Goal: Task Accomplishment & Management: Complete application form

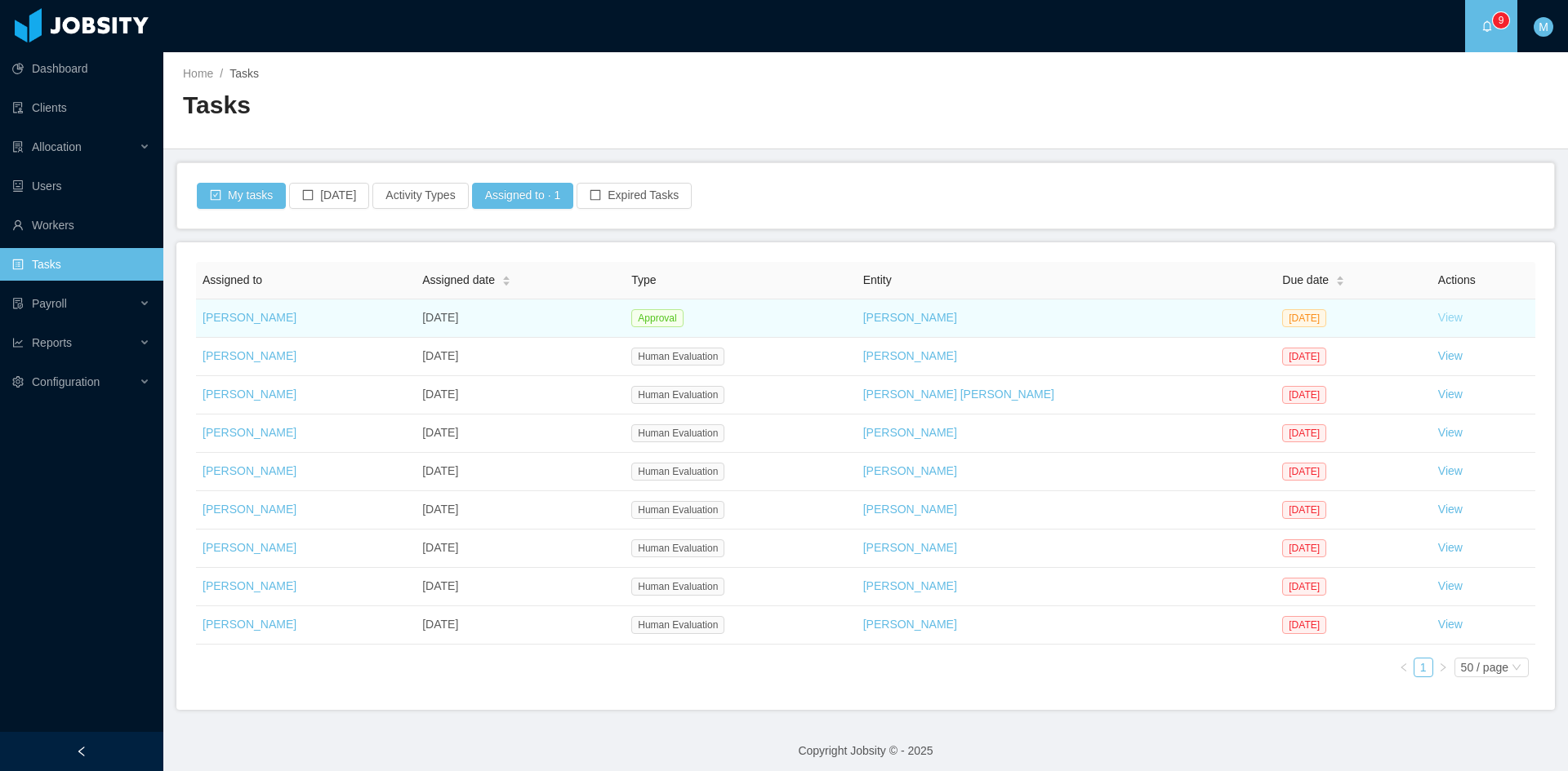
click at [1438, 315] on link "View" at bounding box center [1450, 317] width 24 height 13
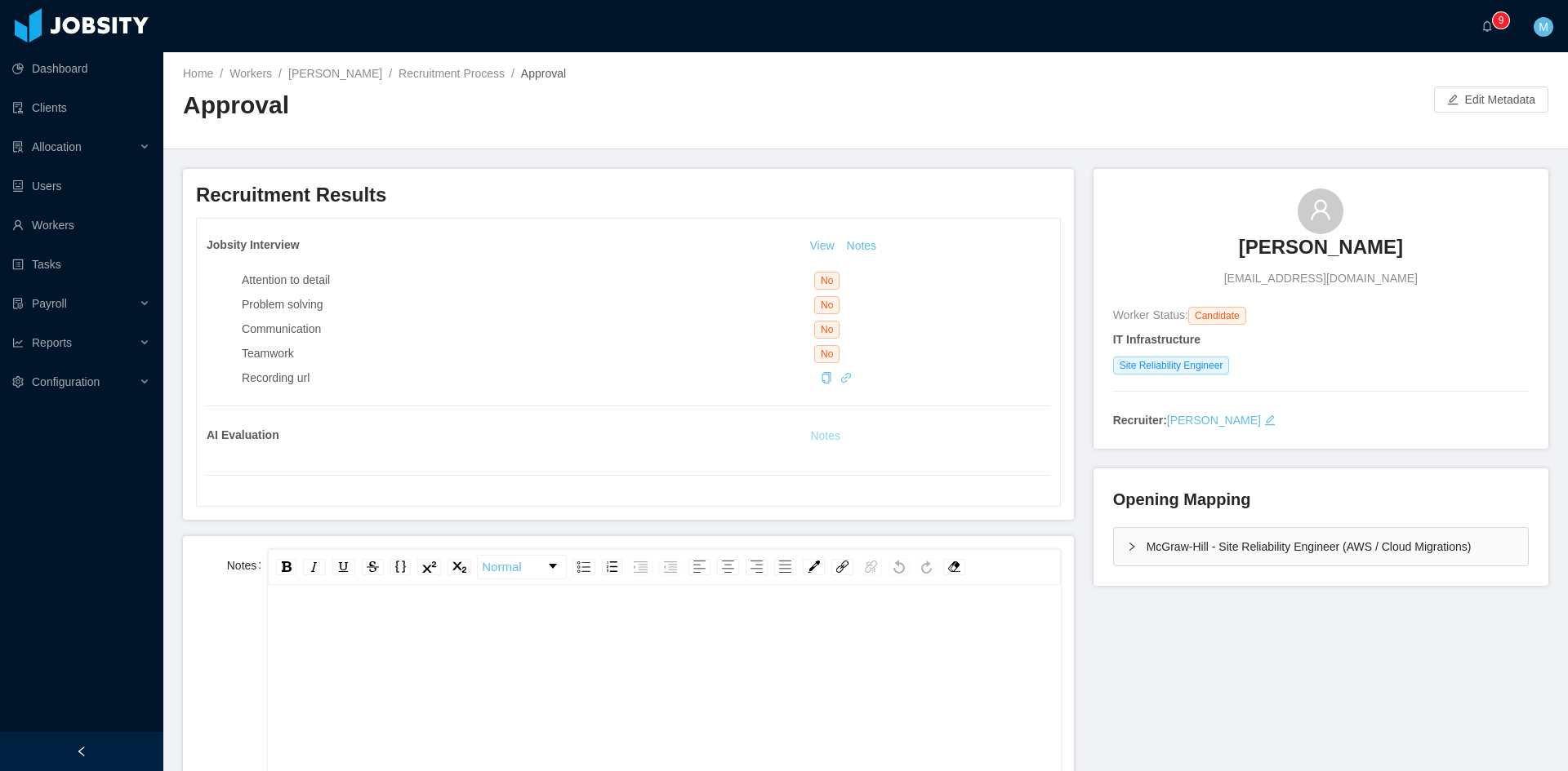
click at [818, 439] on button "Notes" at bounding box center [825, 436] width 44 height 20
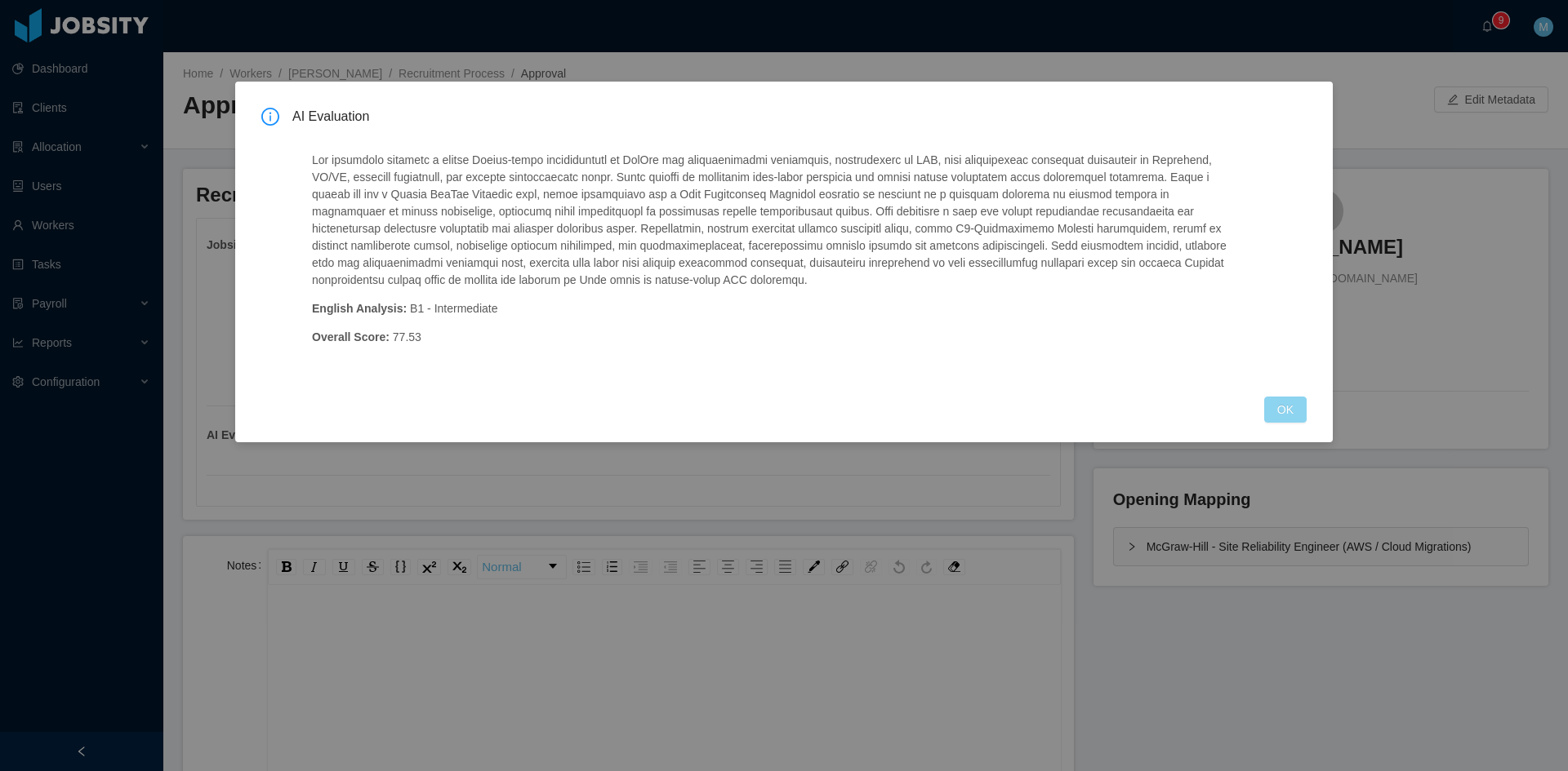
click at [1291, 411] on button "OK" at bounding box center [1285, 410] width 43 height 26
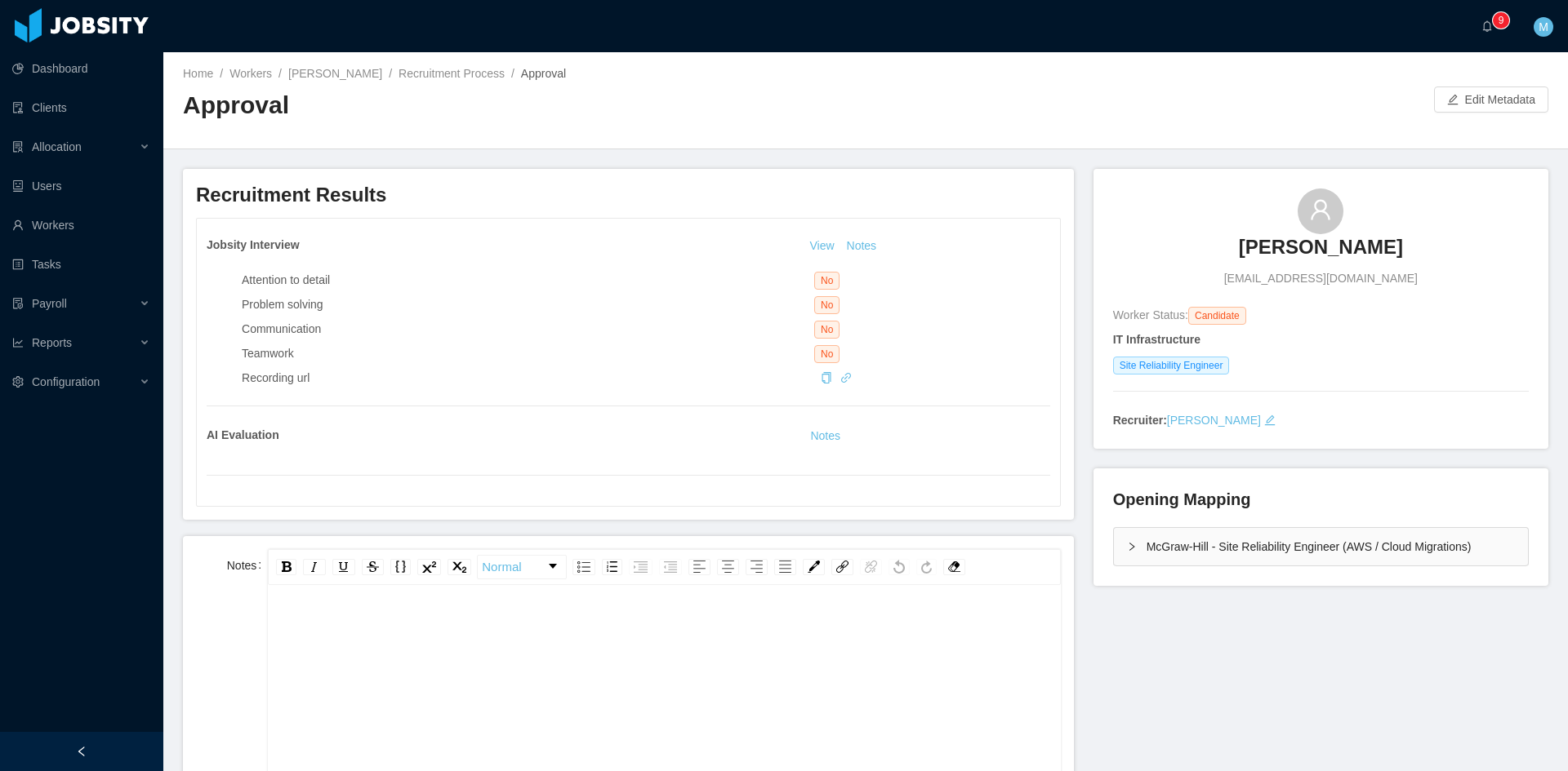
drag, startPoint x: 1247, startPoint y: 243, endPoint x: 864, endPoint y: 139, distance: 396.9
click at [721, 611] on div "rdw-wrapper" at bounding box center [664, 732] width 792 height 285
click at [976, 654] on div "**********" at bounding box center [664, 755] width 767 height 285
click at [283, 632] on span "**********" at bounding box center [541, 629] width 520 height 11
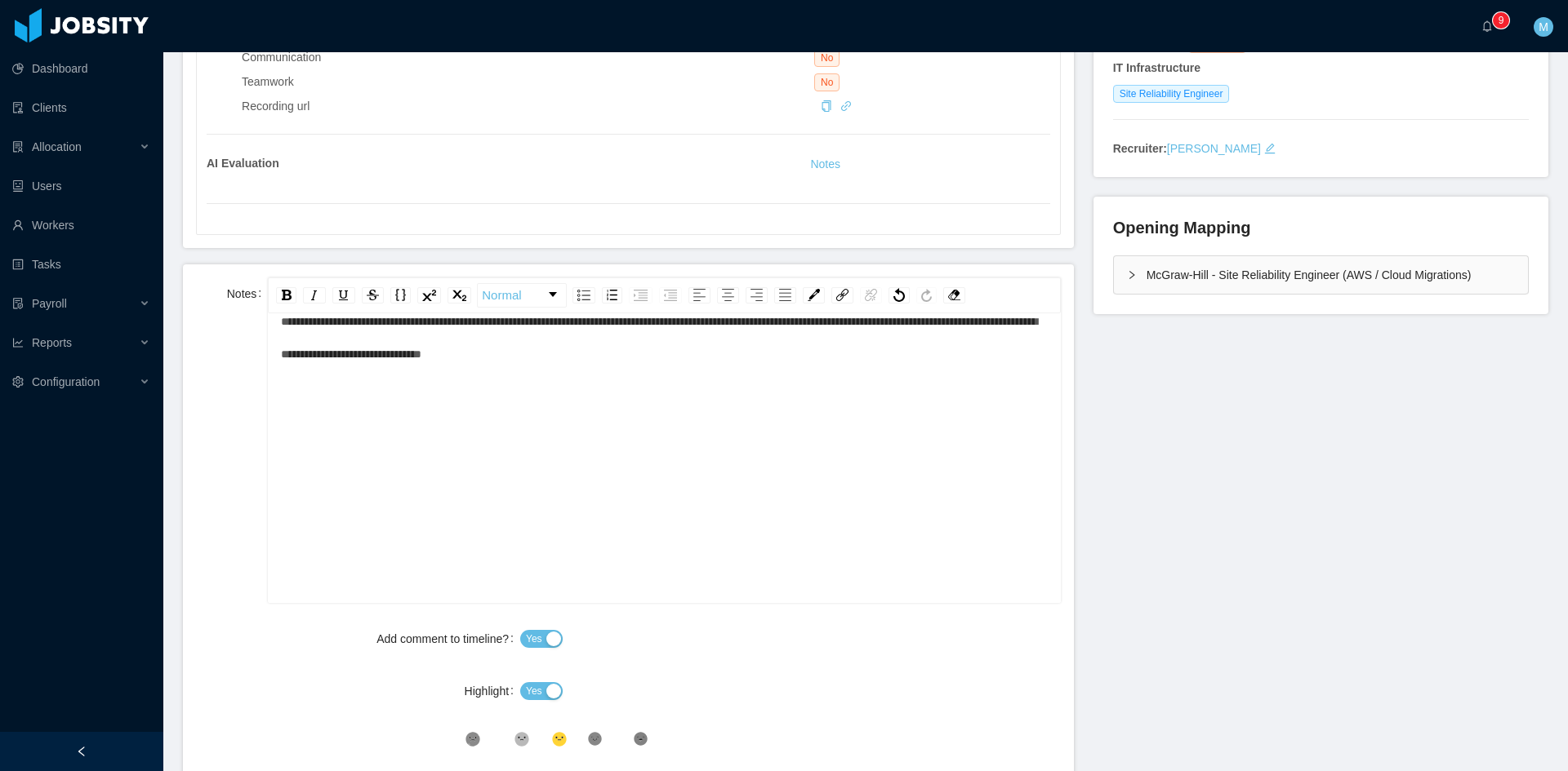
scroll to position [545, 0]
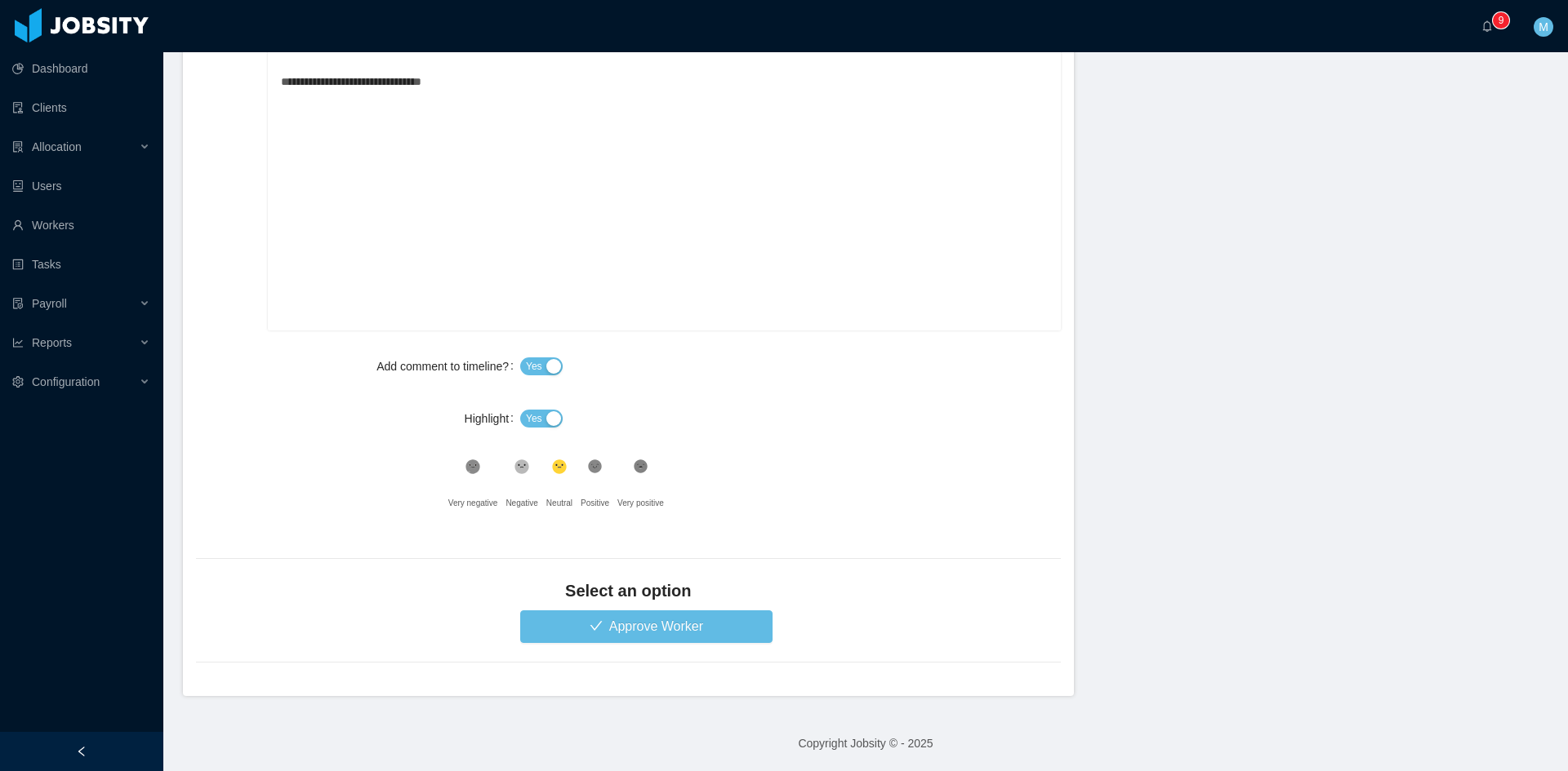
click at [535, 417] on span "Yes" at bounding box center [534, 419] width 17 height 17
click at [589, 465] on icon at bounding box center [595, 467] width 14 height 14
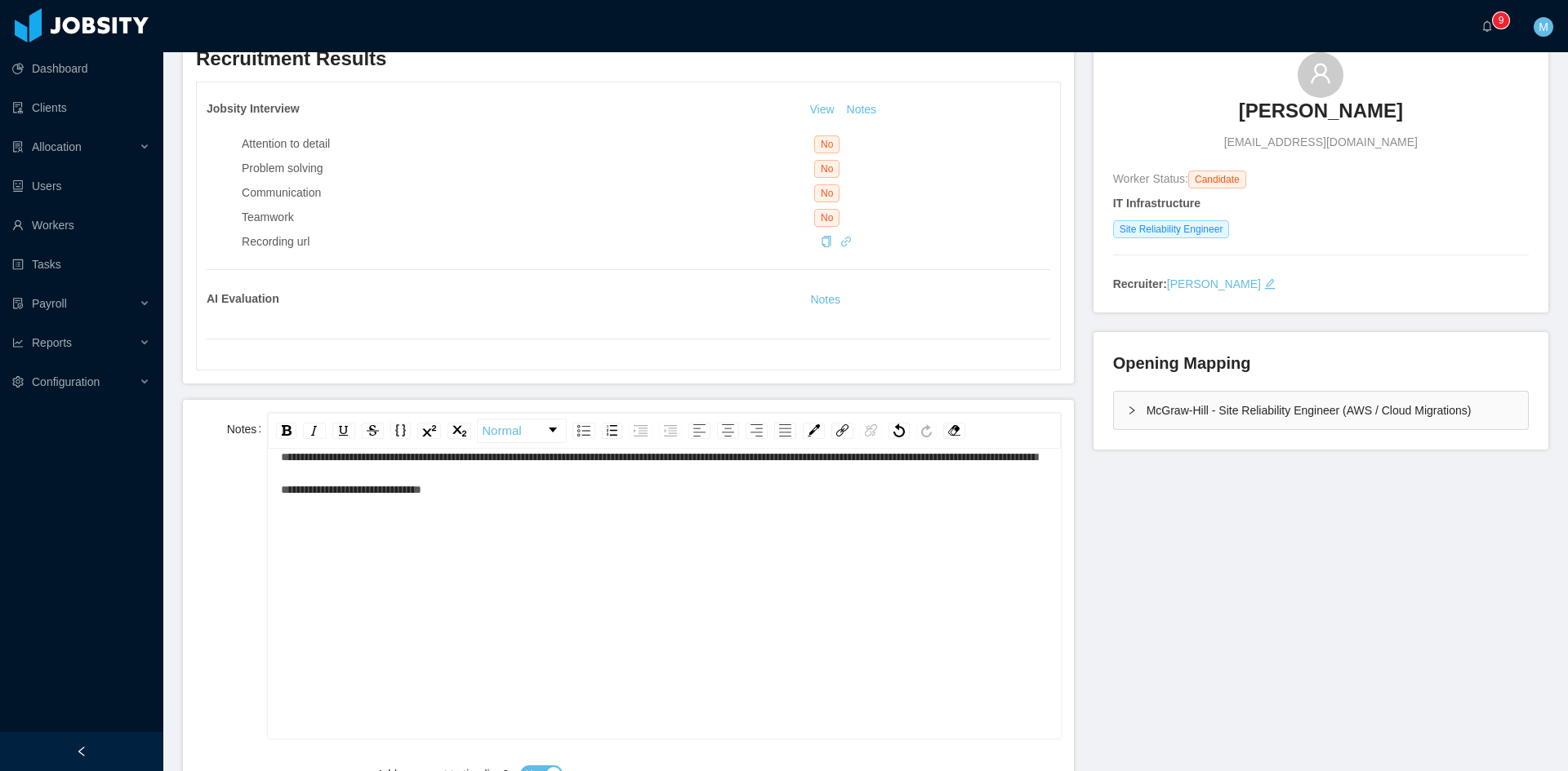
scroll to position [0, 0]
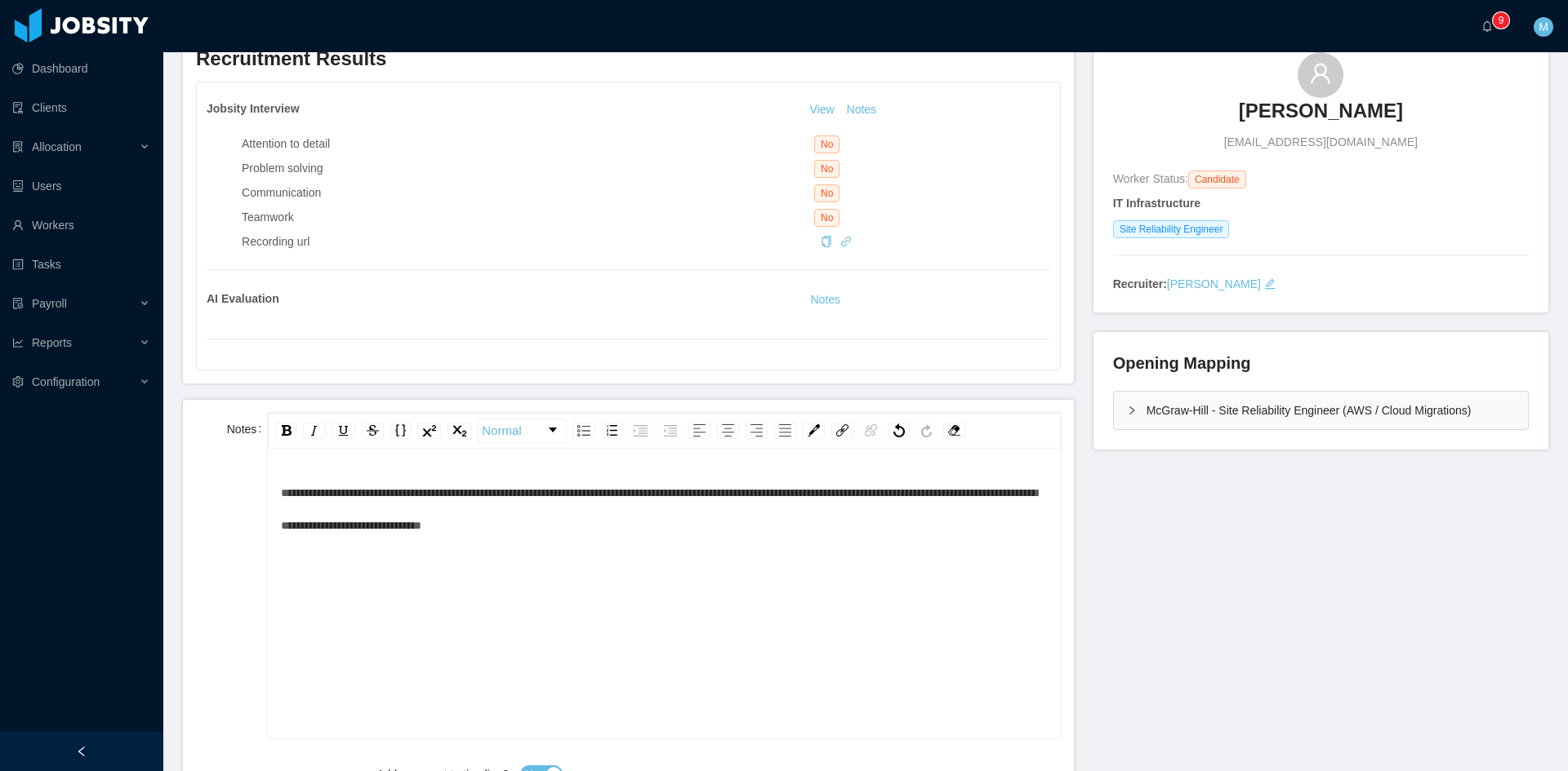
click at [690, 529] on div "**********" at bounding box center [664, 509] width 767 height 65
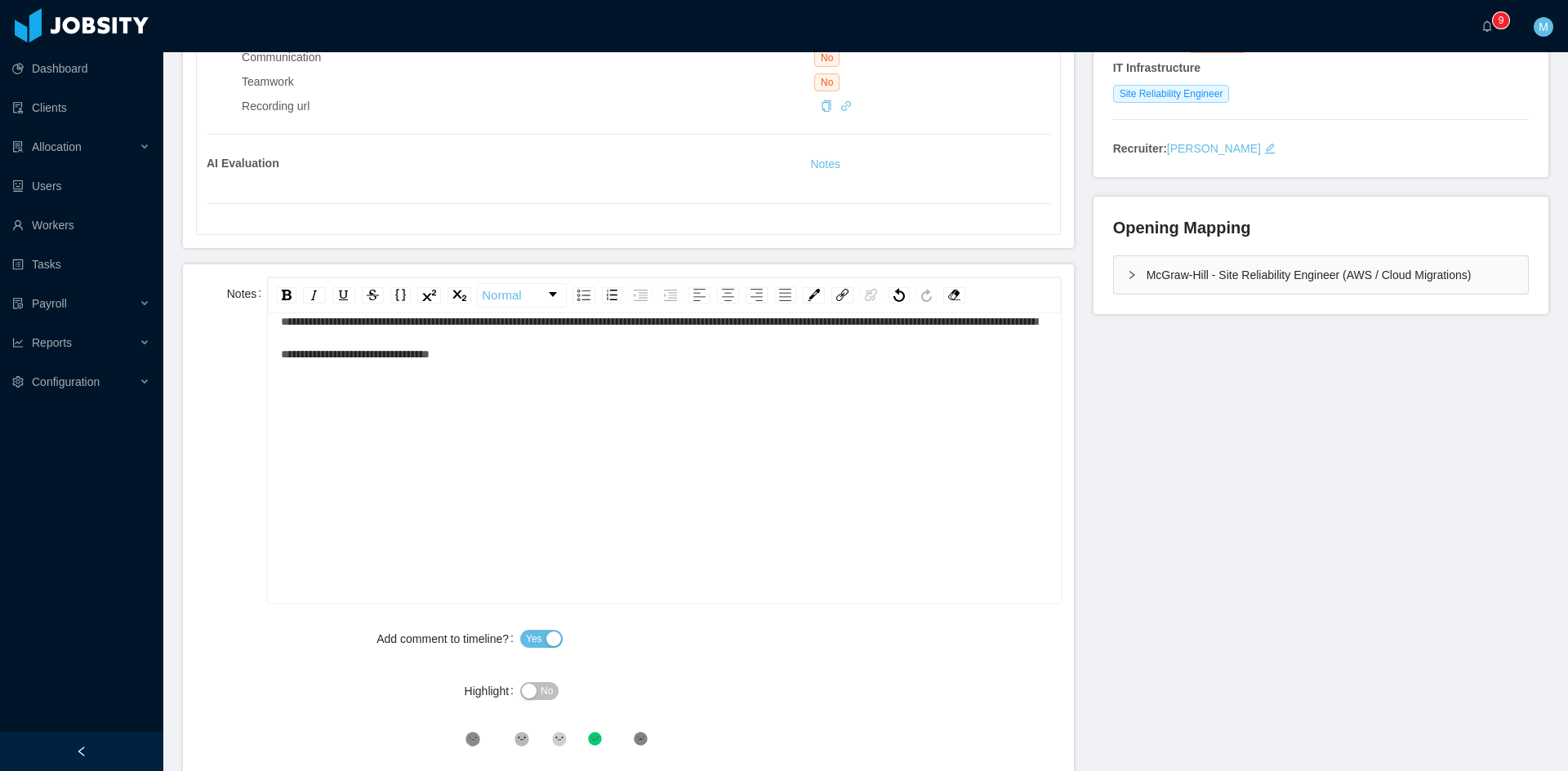
scroll to position [545, 0]
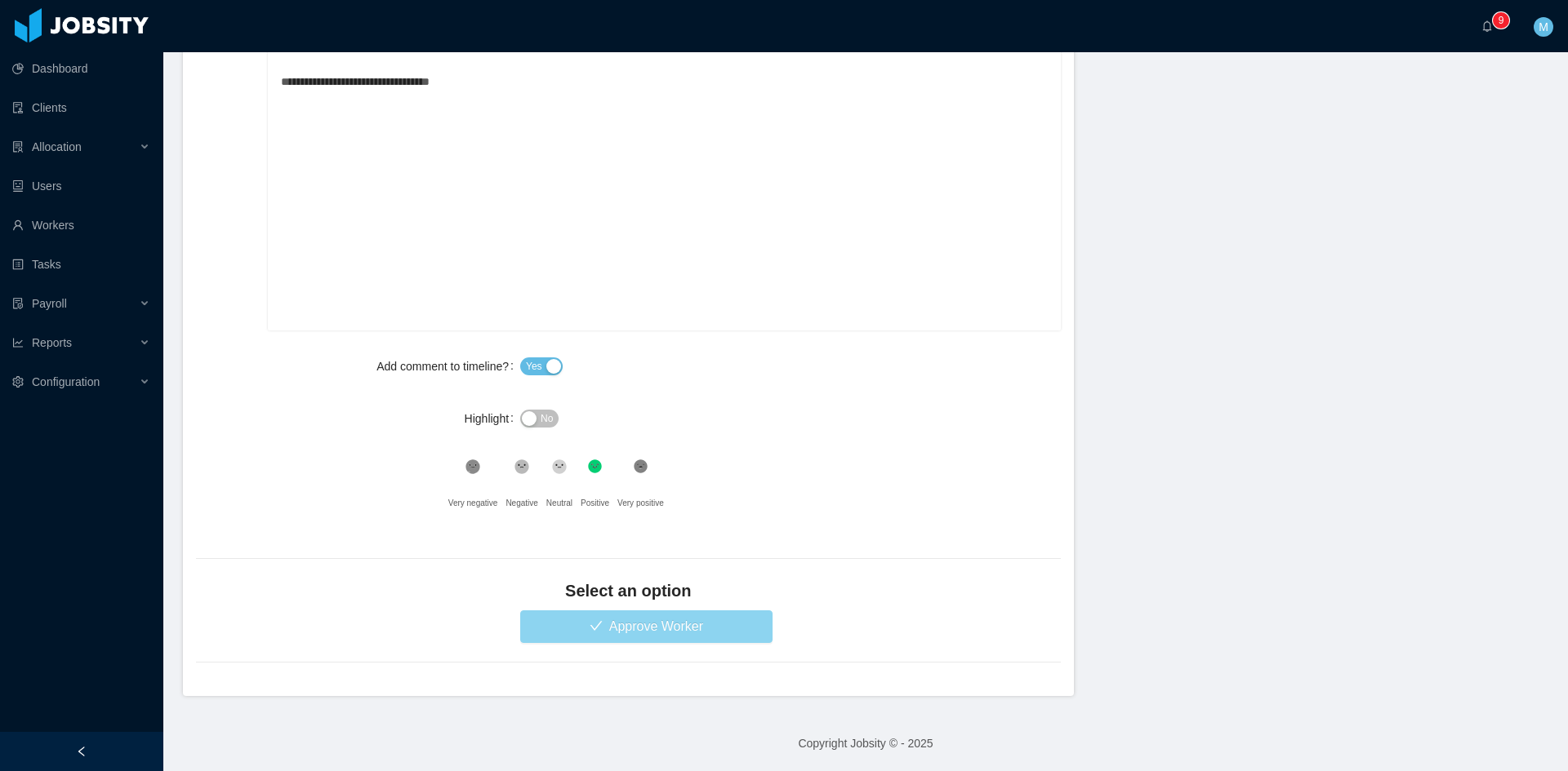
click at [628, 637] on button "Approve Worker" at bounding box center [646, 627] width 252 height 33
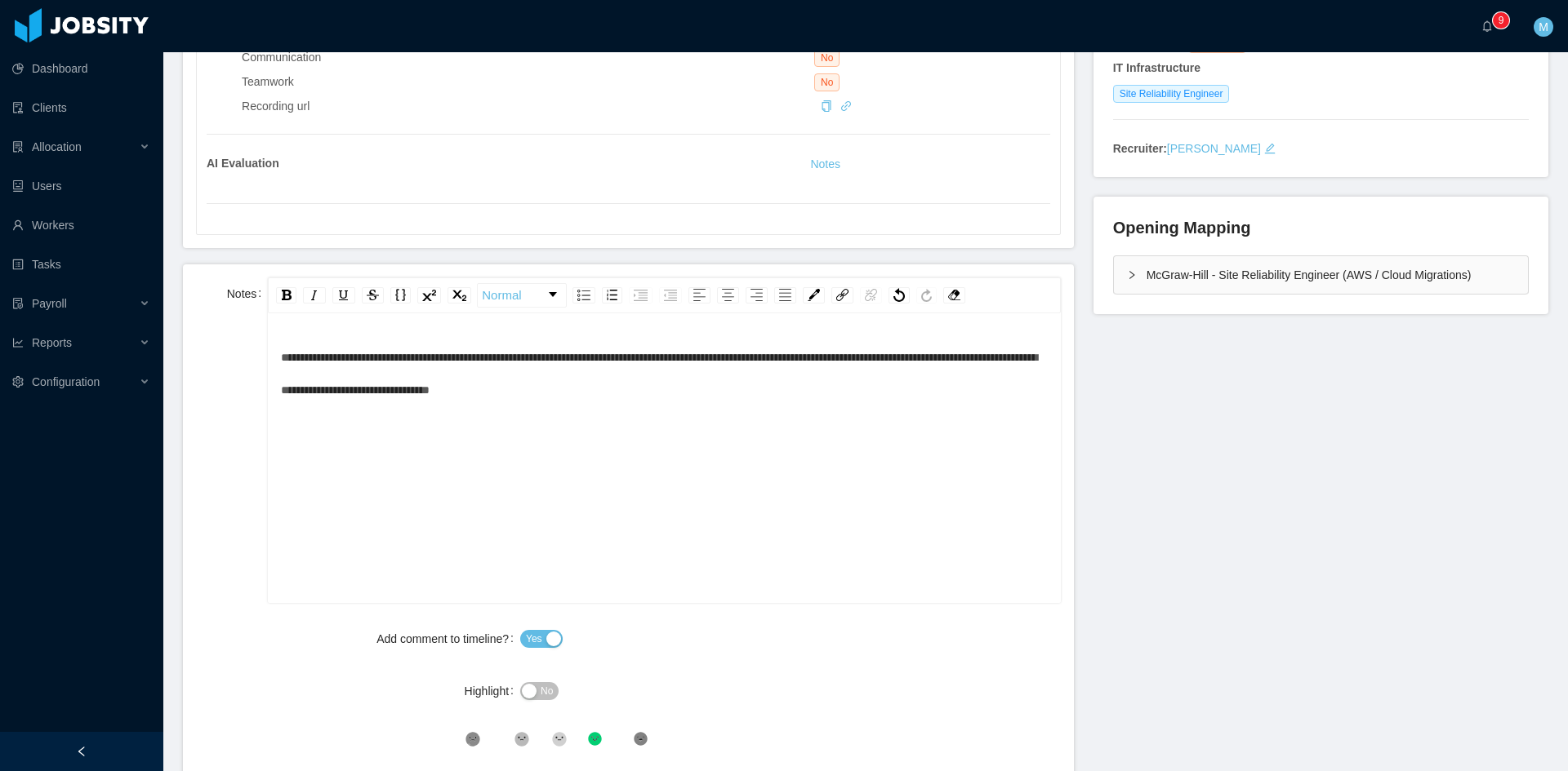
scroll to position [0, 0]
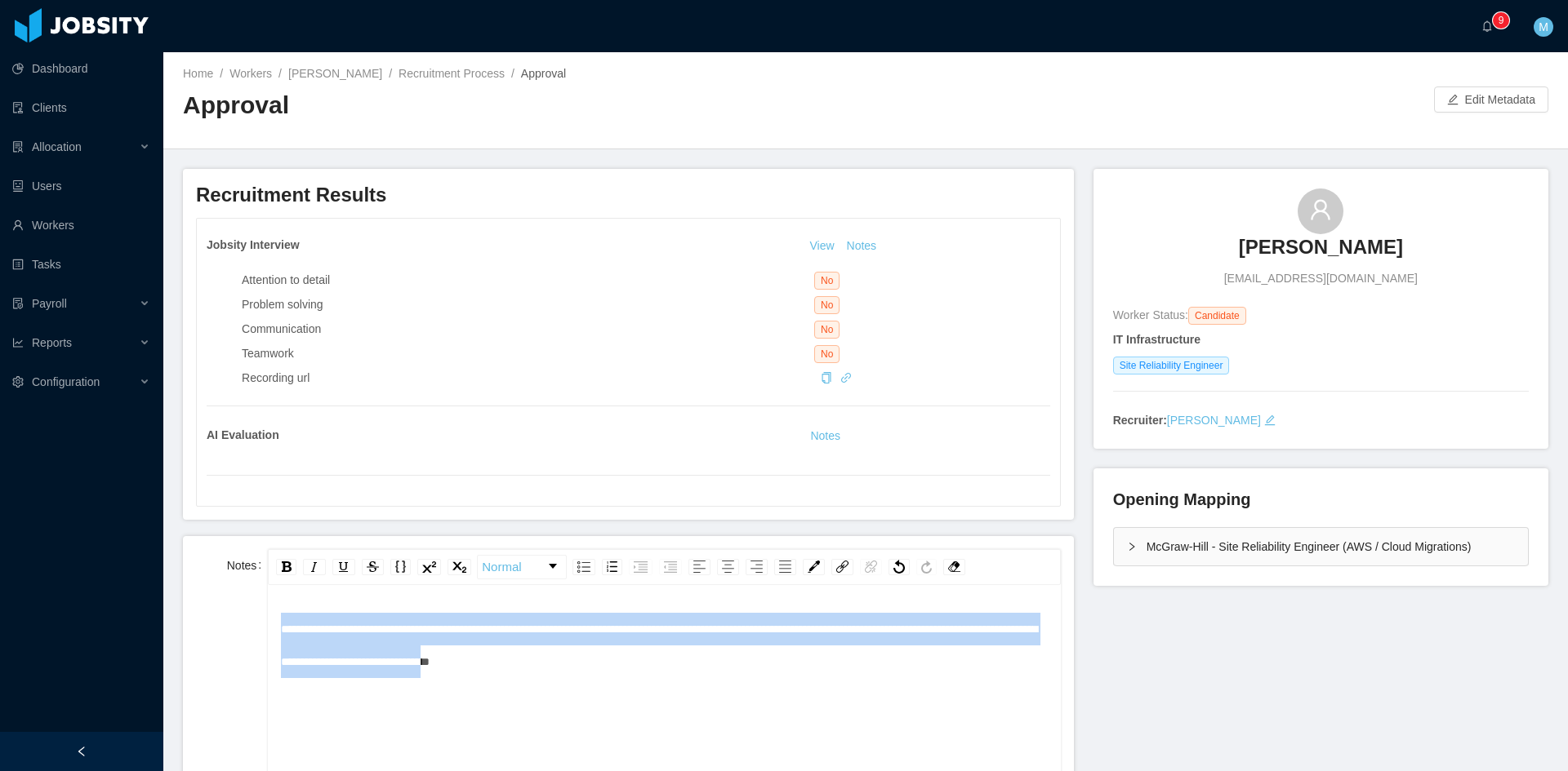
drag, startPoint x: 709, startPoint y: 673, endPoint x: 258, endPoint y: 618, distance: 454.3
click at [258, 618] on div "**********" at bounding box center [628, 712] width 865 height 325
drag, startPoint x: 652, startPoint y: 658, endPoint x: 214, endPoint y: 607, distance: 441.0
click at [214, 607] on div "**********" at bounding box center [628, 712] width 865 height 325
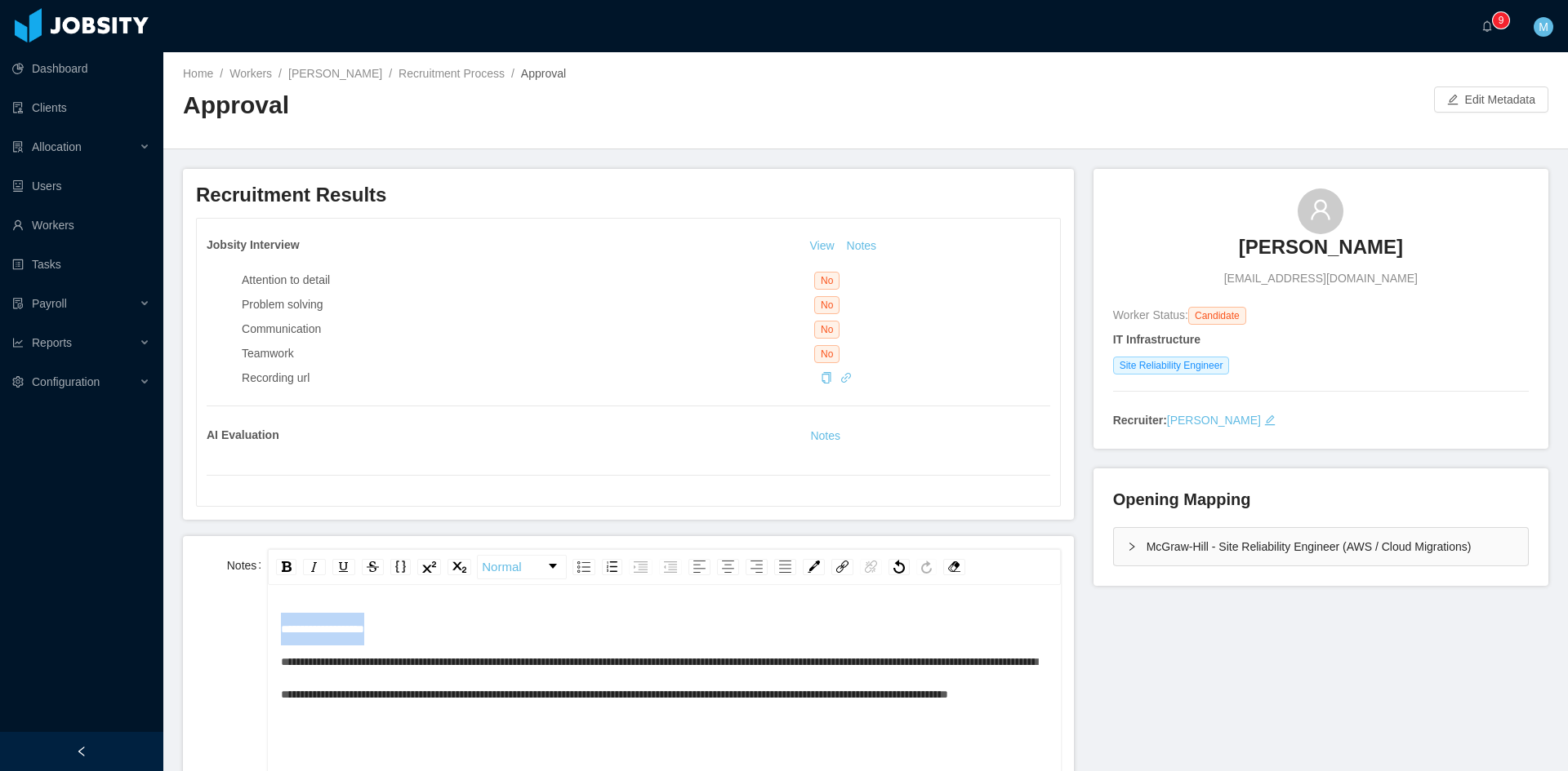
drag, startPoint x: 410, startPoint y: 626, endPoint x: 256, endPoint y: 640, distance: 154.6
click at [256, 640] on div "**********" at bounding box center [628, 712] width 865 height 325
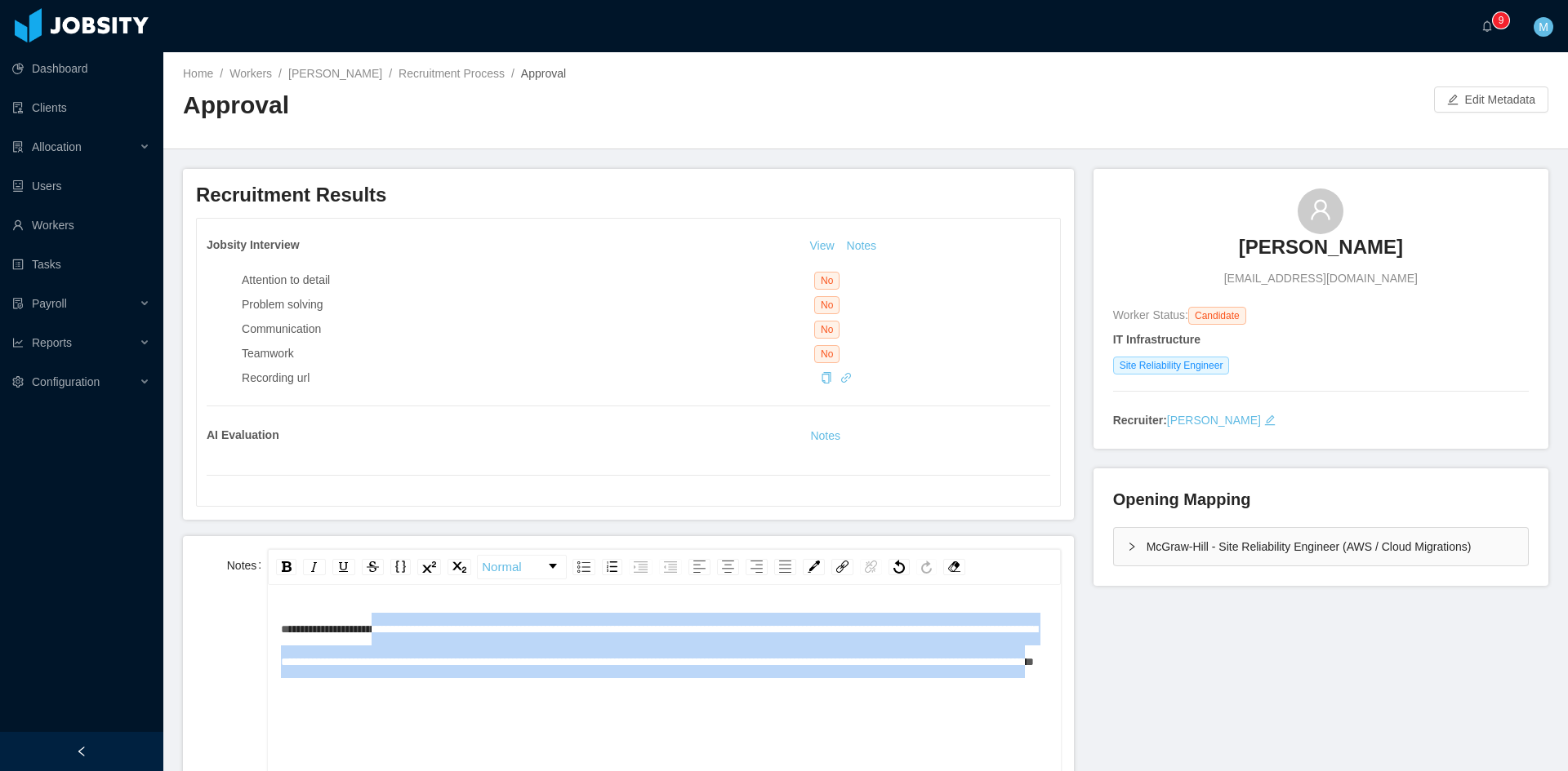
click at [688, 678] on div "**********" at bounding box center [664, 645] width 767 height 65
click at [674, 667] on span "**********" at bounding box center [659, 646] width 756 height 44
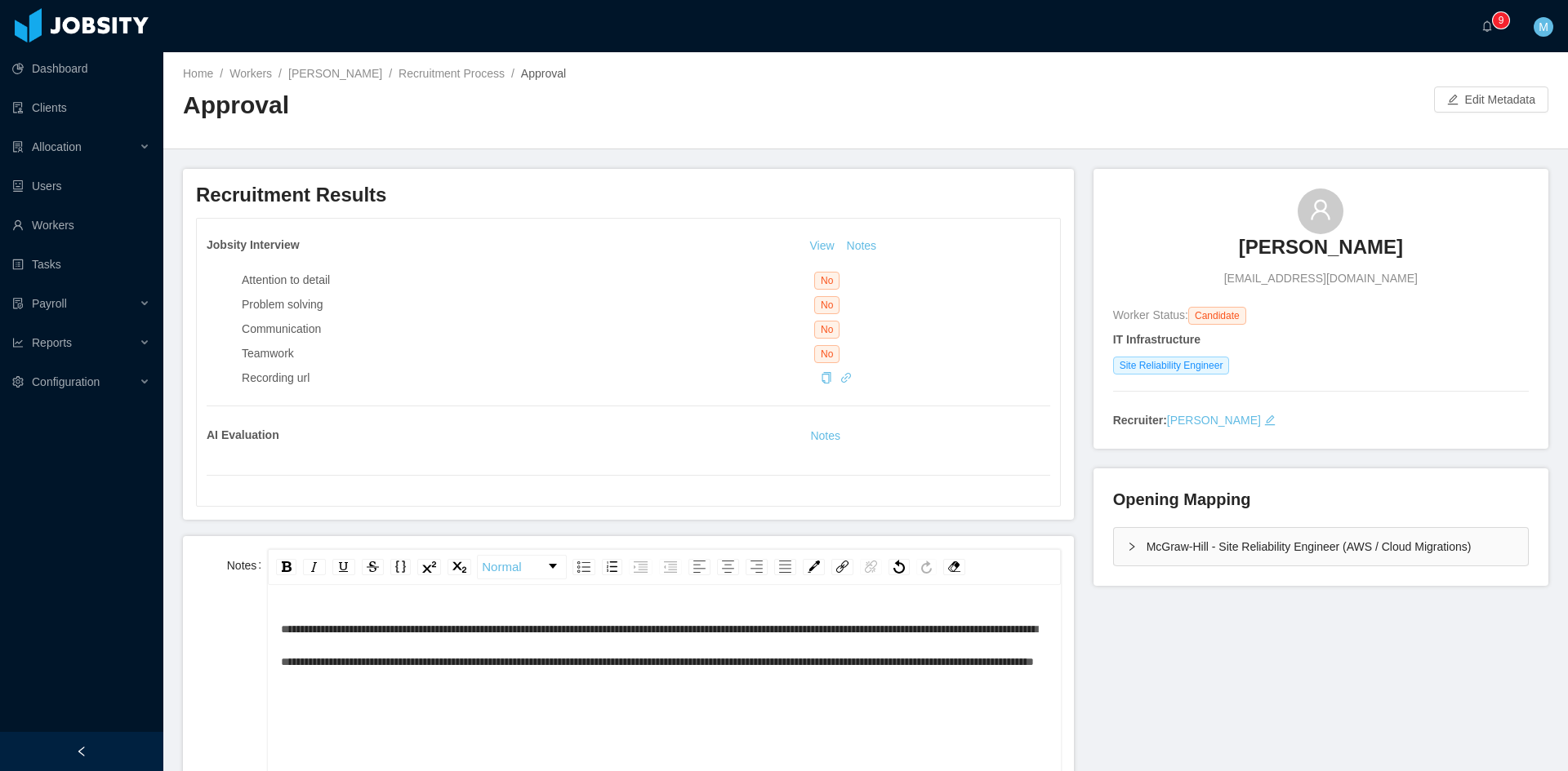
click at [692, 678] on div "**********" at bounding box center [664, 645] width 767 height 65
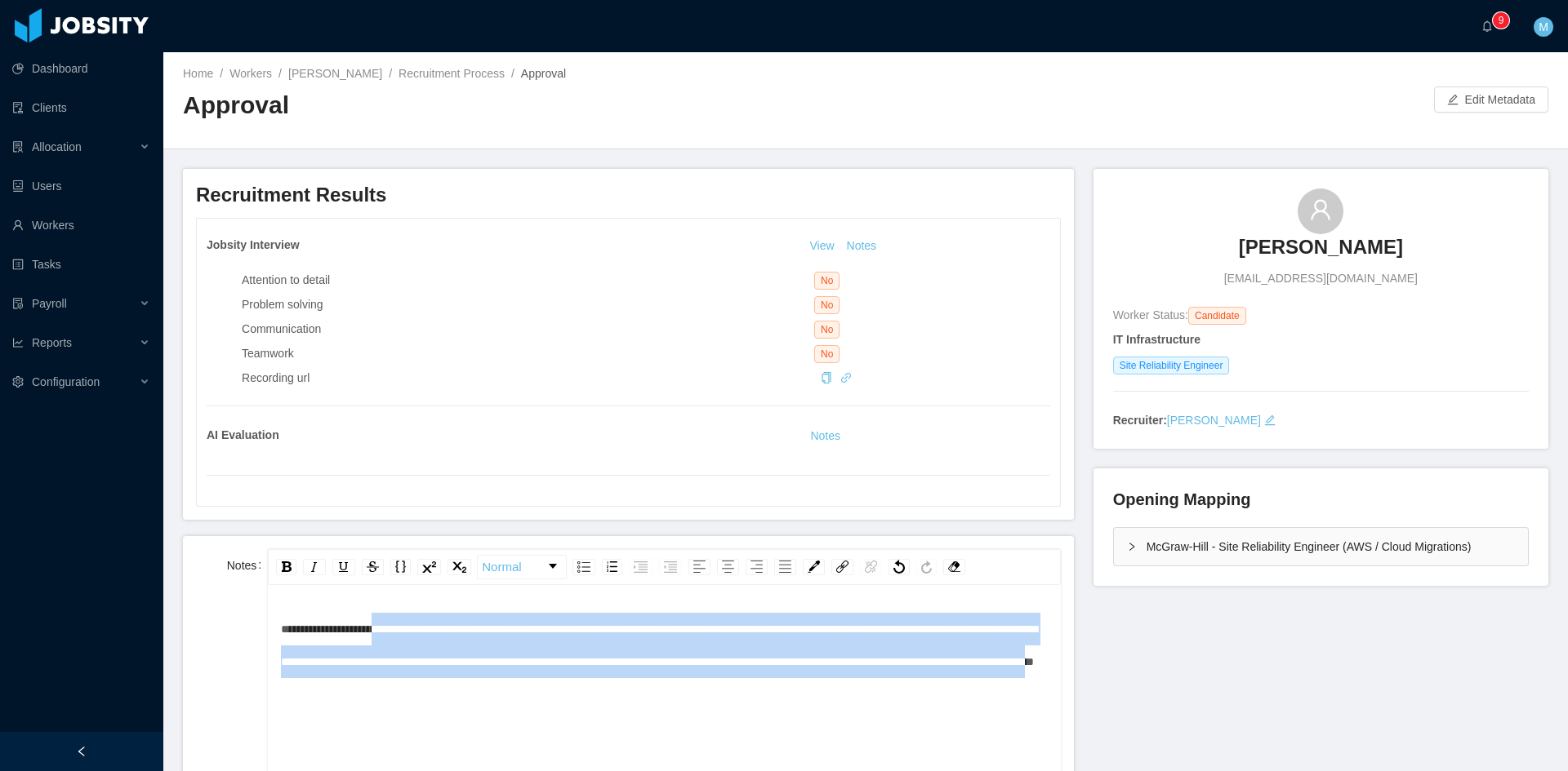
drag, startPoint x: 623, startPoint y: 687, endPoint x: 397, endPoint y: 634, distance: 232.1
click at [397, 634] on div "**********" at bounding box center [664, 645] width 767 height 65
click at [313, 566] on img "rdw-inline-control" at bounding box center [314, 567] width 13 height 13
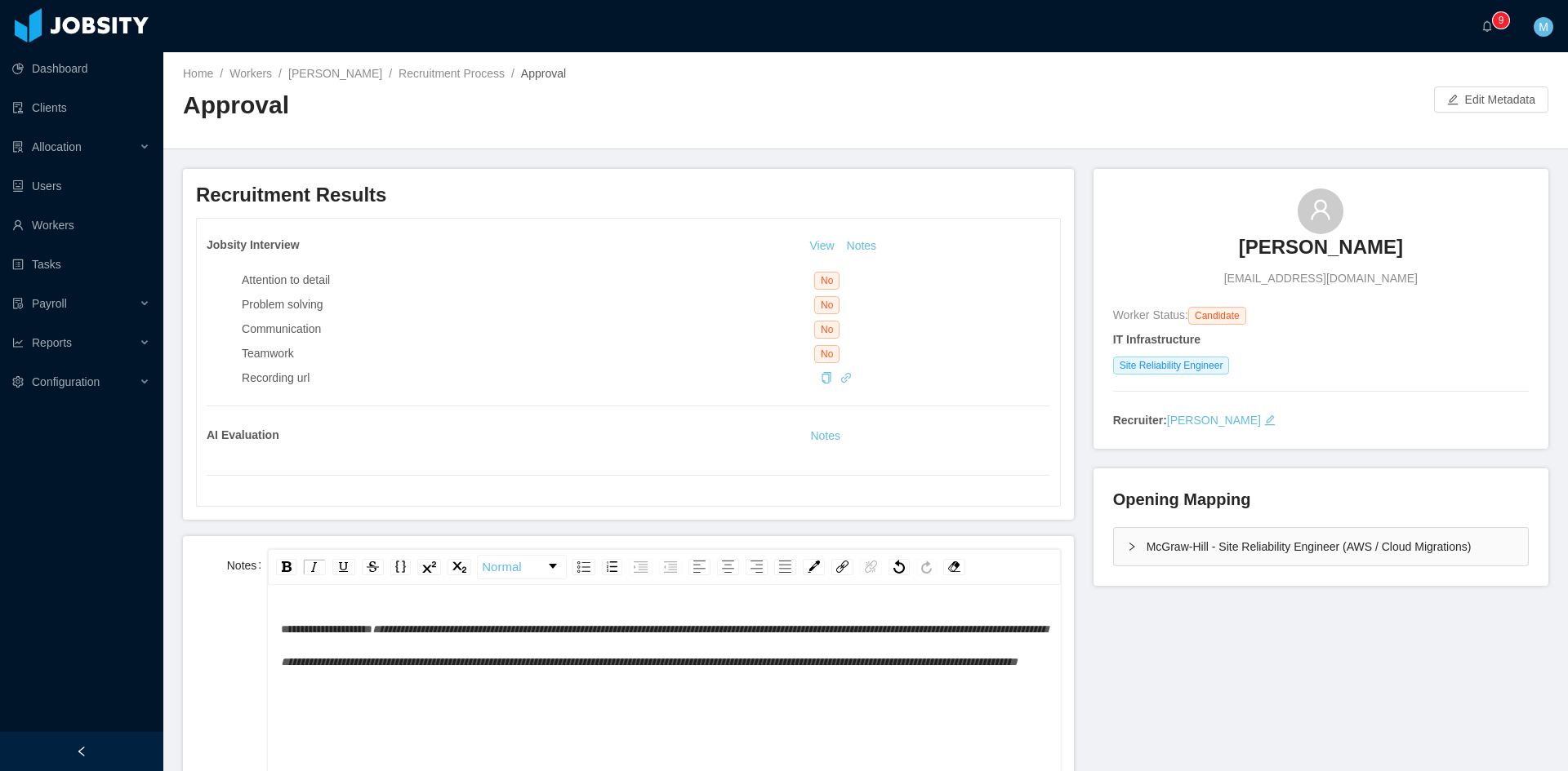
click at [779, 711] on div "**********" at bounding box center [664, 661] width 767 height 98
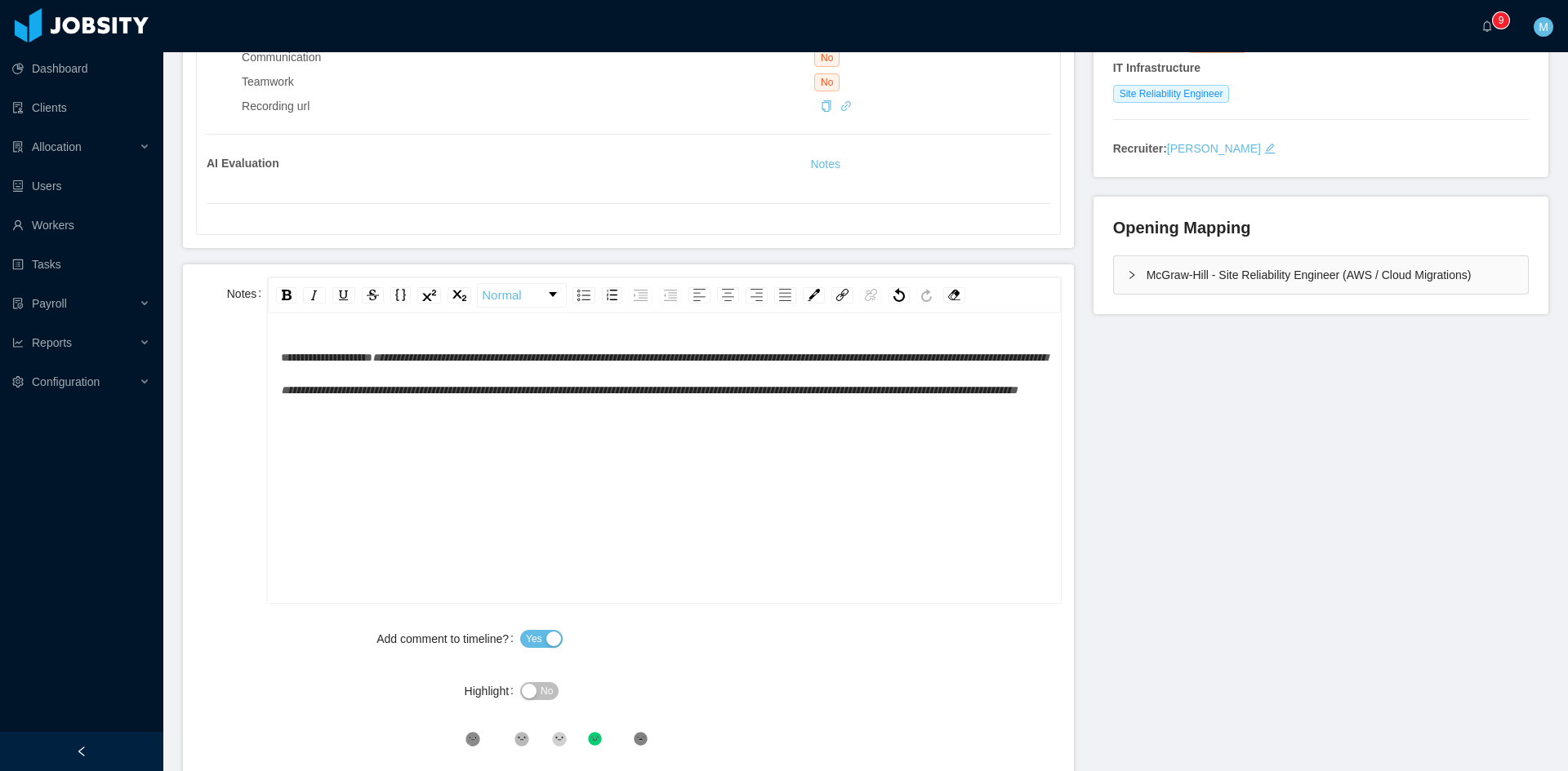
click at [1115, 279] on div "McGraw-Hill - Site Reliability Engineer (AWS / Cloud Migrations)" at bounding box center [1320, 274] width 414 height 37
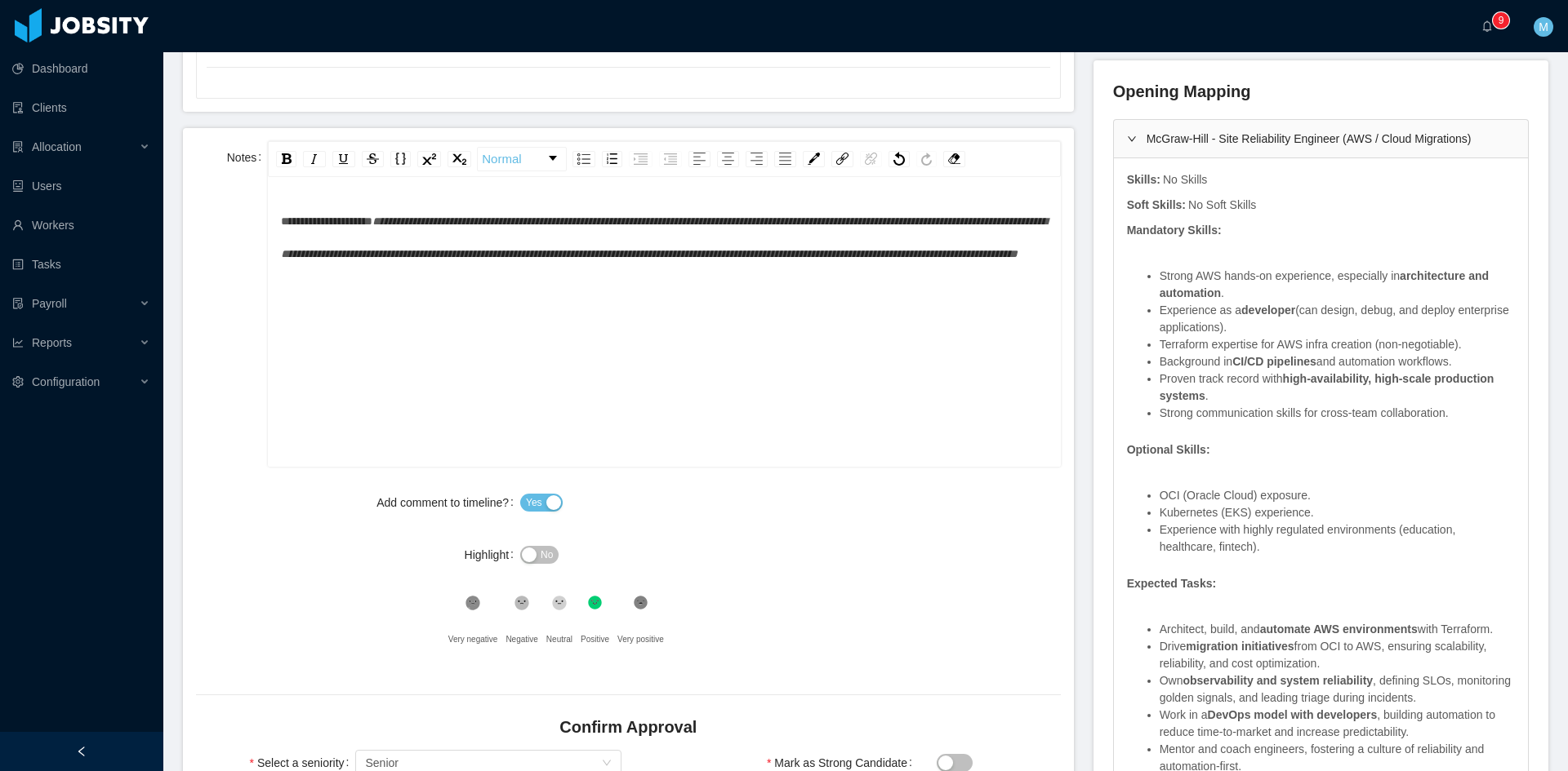
scroll to position [587, 0]
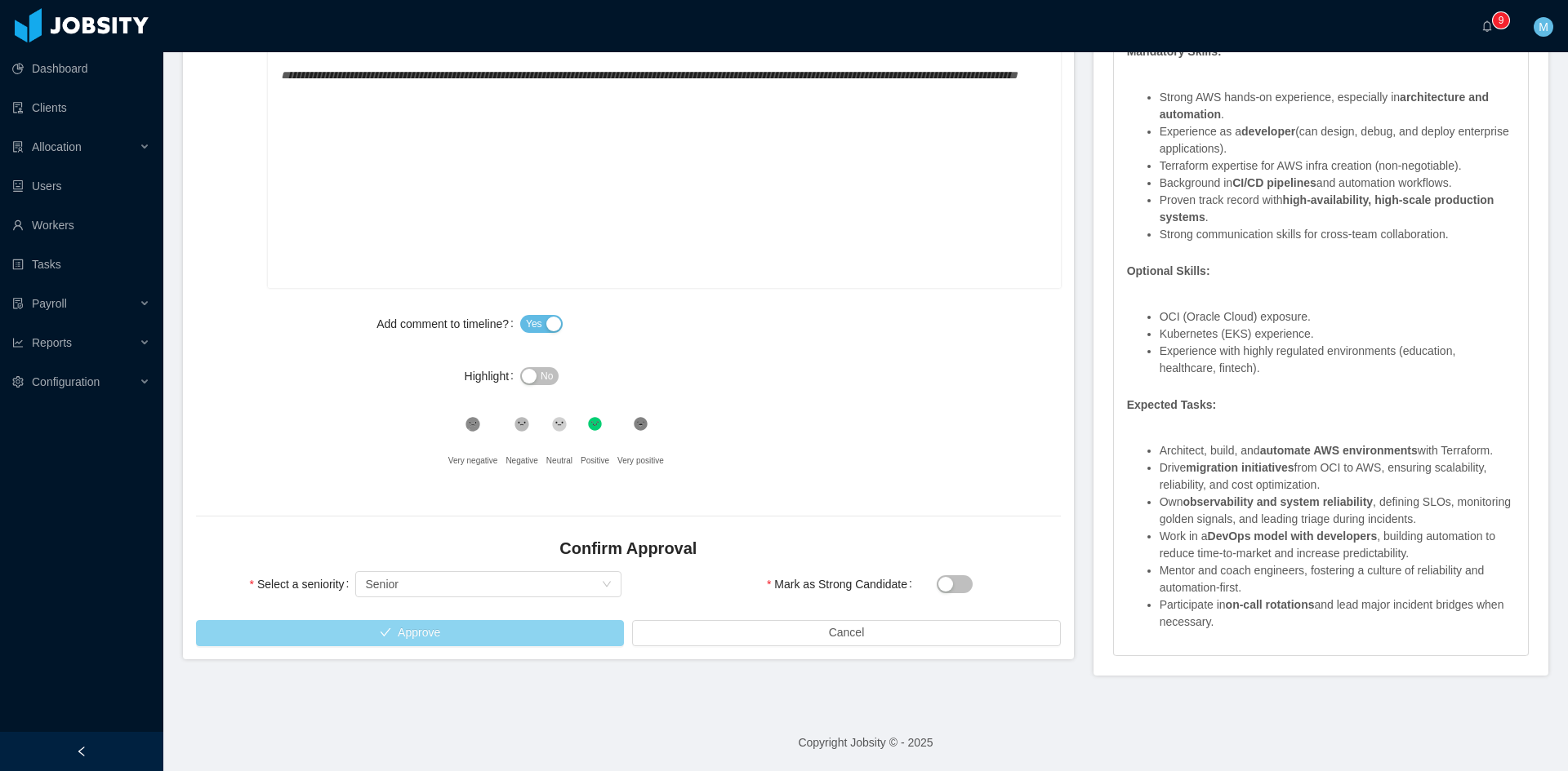
click at [472, 636] on button "Approve" at bounding box center [409, 634] width 427 height 26
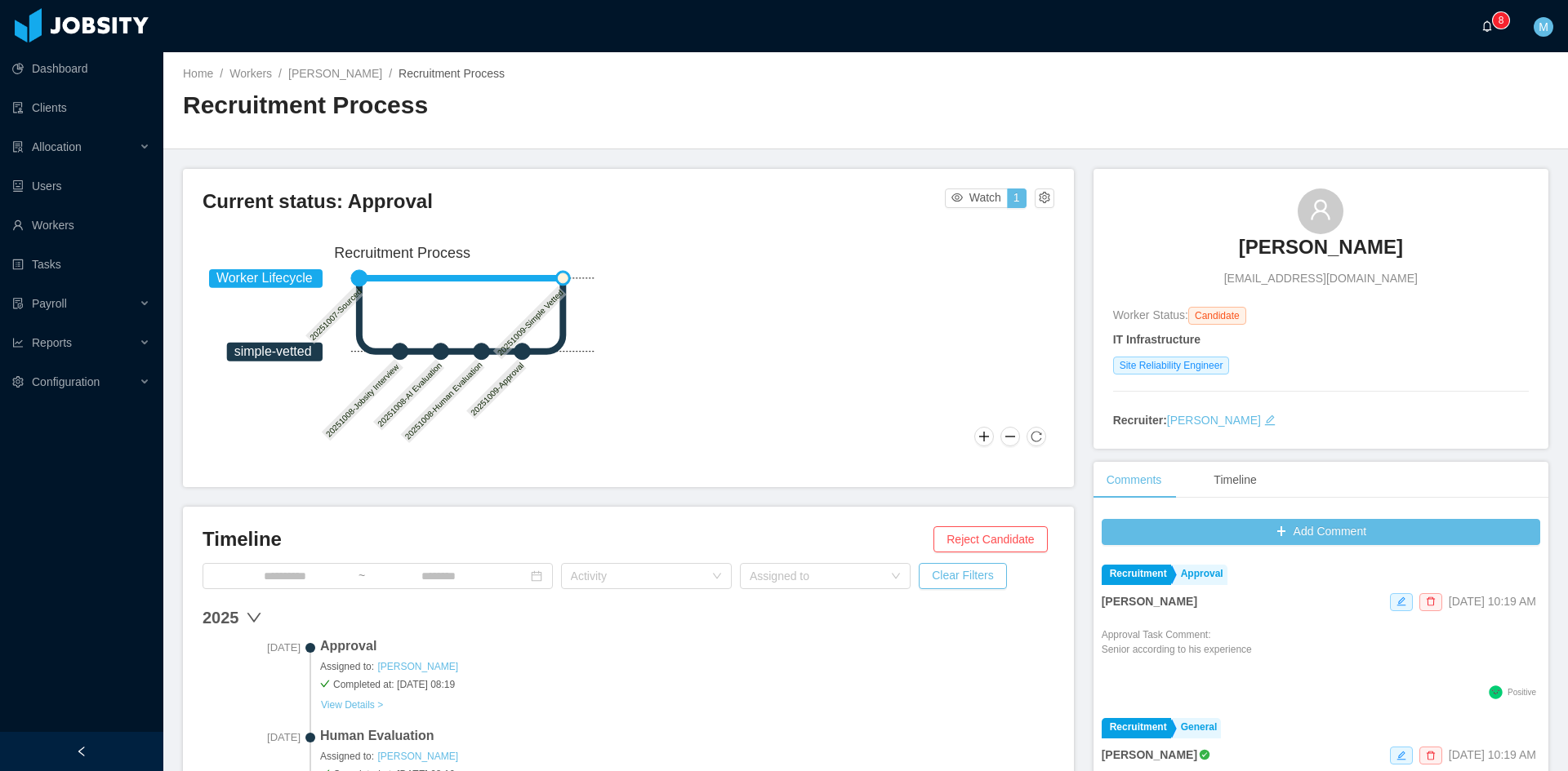
click at [1484, 27] on icon "icon: bell" at bounding box center [1486, 25] width 11 height 11
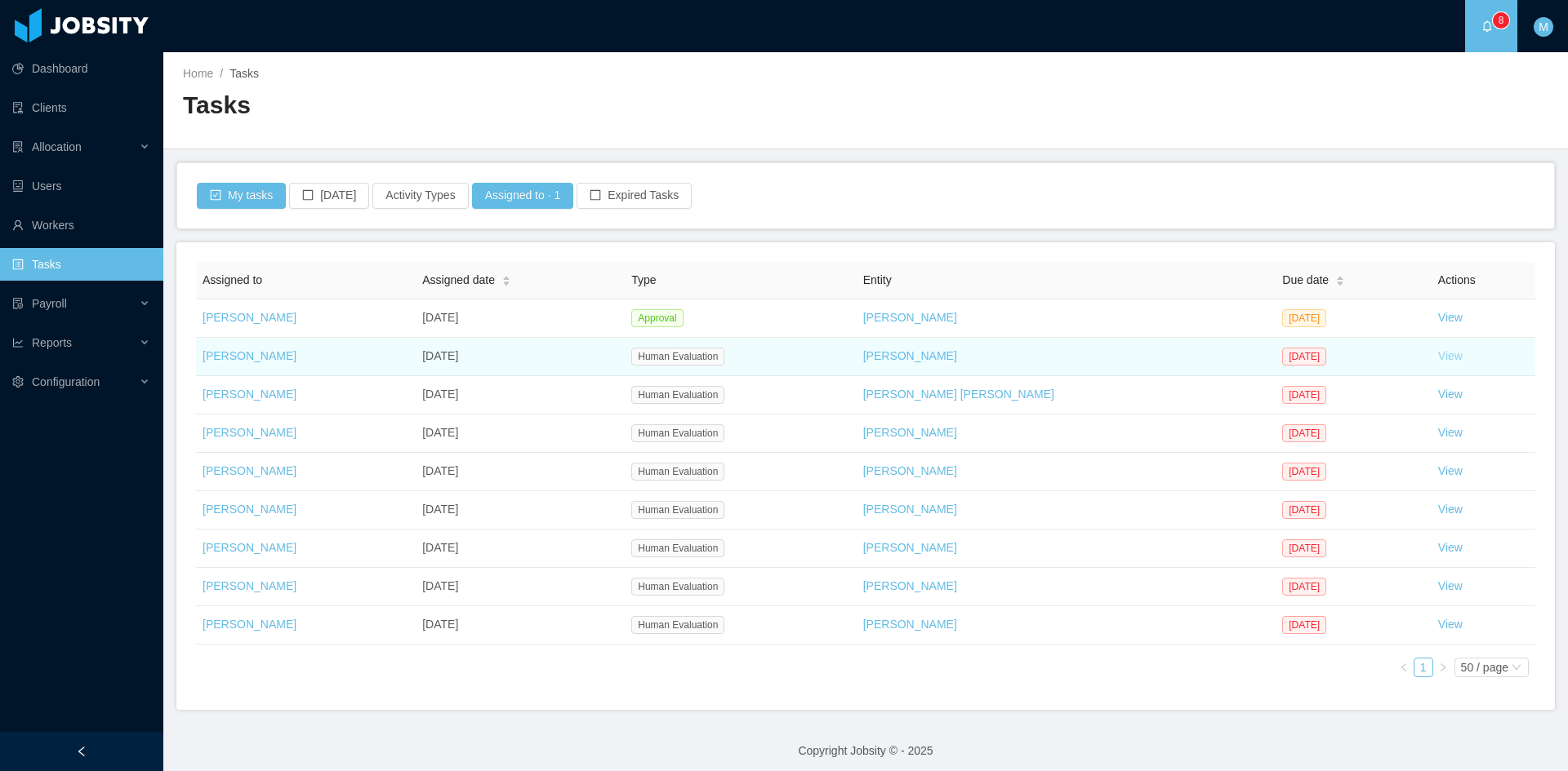
click at [1438, 358] on link "View" at bounding box center [1450, 355] width 24 height 13
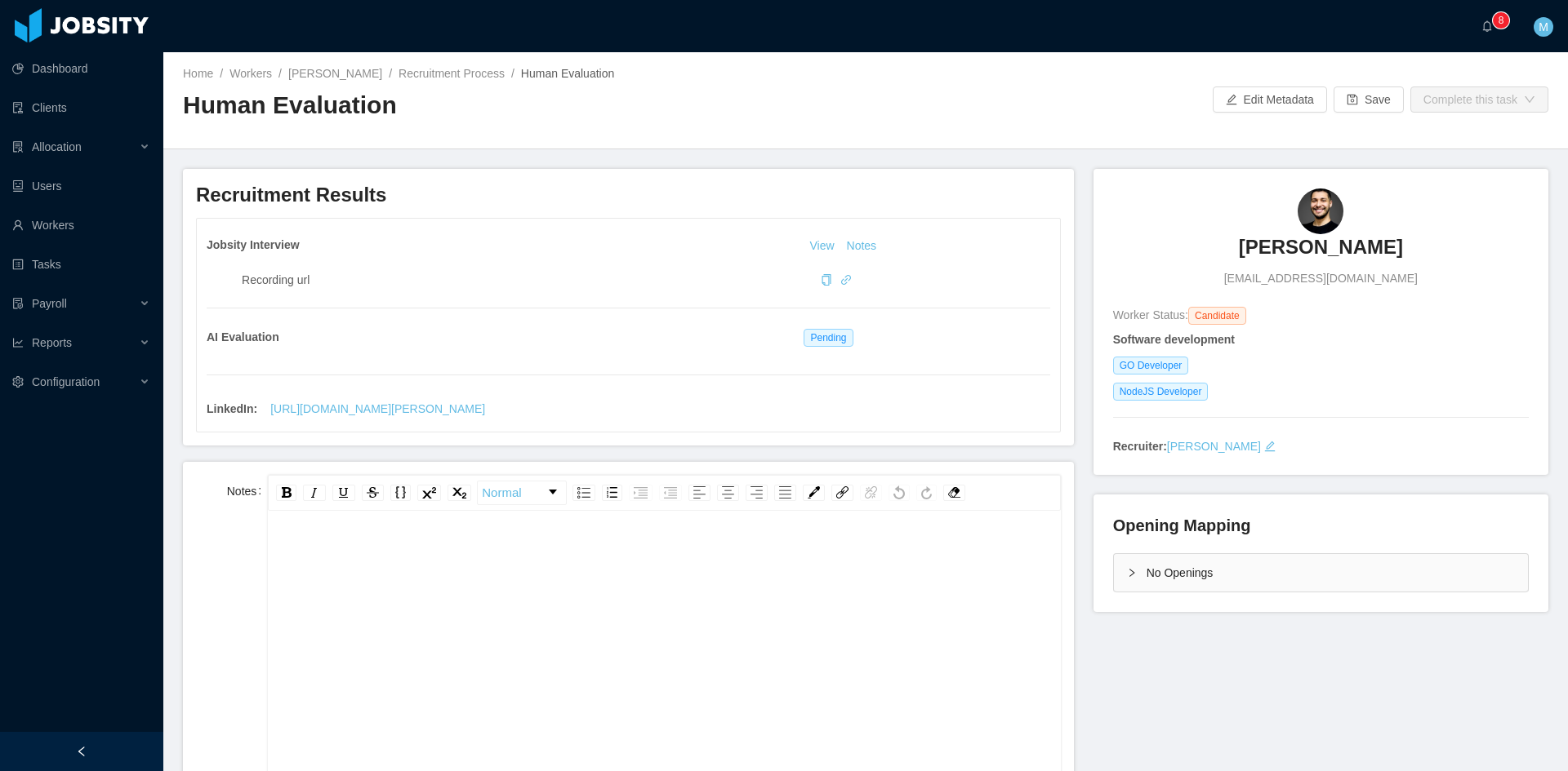
drag, startPoint x: 376, startPoint y: 414, endPoint x: 948, endPoint y: 309, distance: 581.6
click at [886, 309] on div "Jobsity Interview View Notes Recording url AI Evaluation Pending LinkedIn : htt…" at bounding box center [628, 325] width 863 height 213
click at [1501, 47] on a=83ded146-cd66-4514-80a8-9a7b1e1b5eb6/Matias%20Marin"] "0 1 2 3 4 5 6 7 8 9 0 1 2 3 4 5 6 7 8 9 0 1 2 3 4 5 6 7 8 9" at bounding box center [1491, 26] width 20 height 52
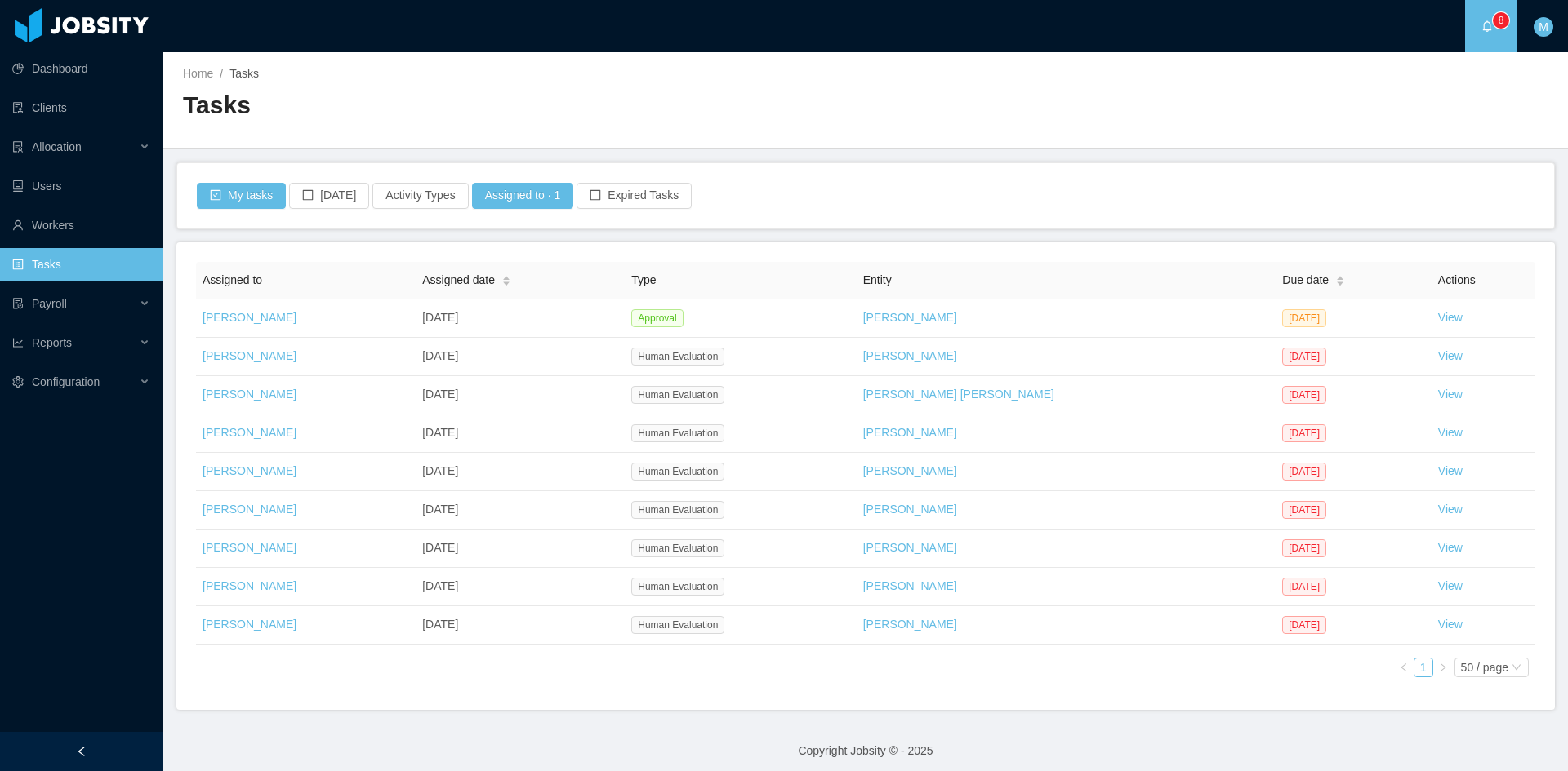
click at [842, 674] on div "Assigned to Assigned date Type Entity Due date Actions Matias Marin Oct 12th, 2…" at bounding box center [865, 476] width 1339 height 428
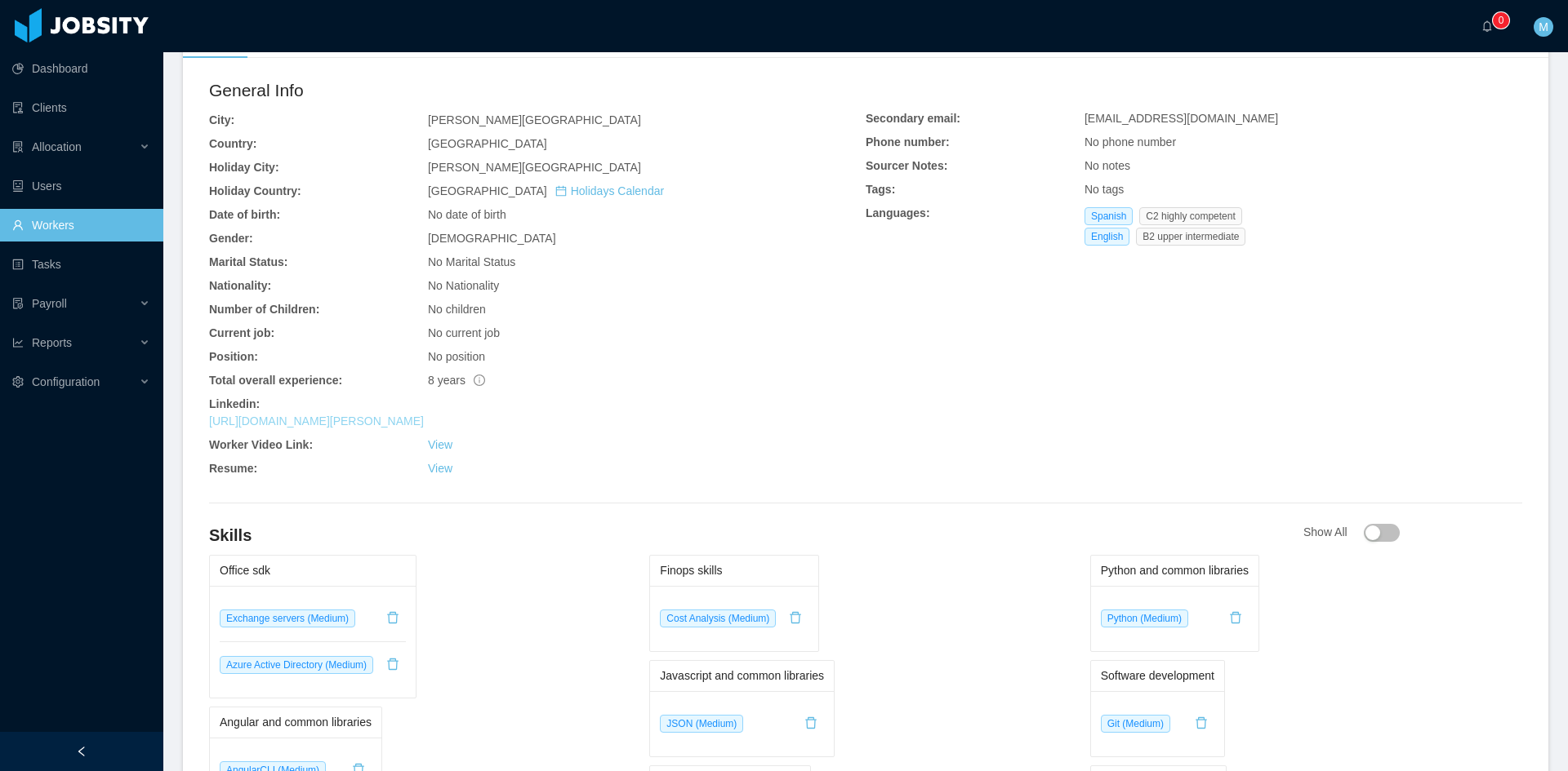
scroll to position [409, 0]
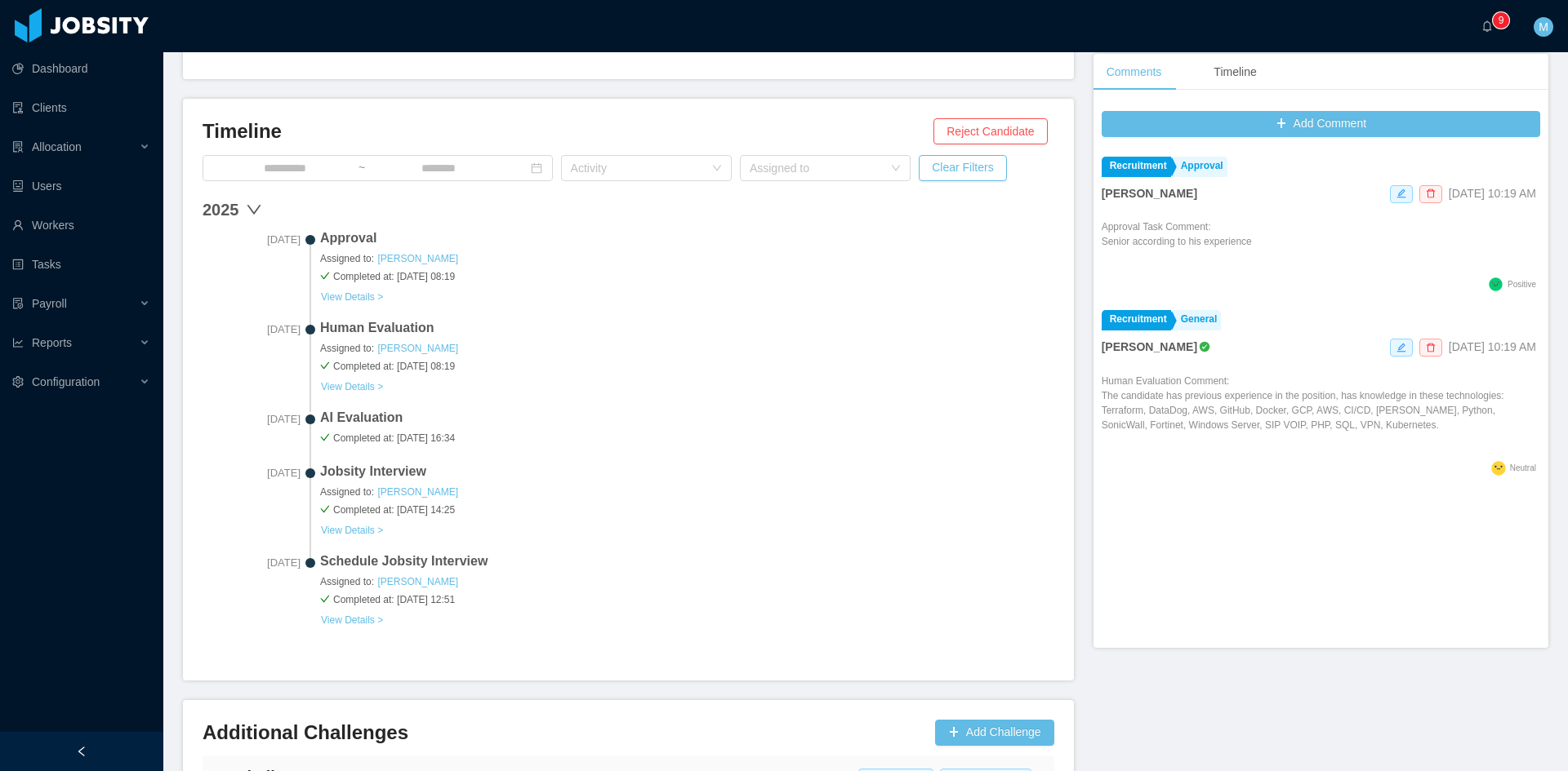
scroll to position [539, 0]
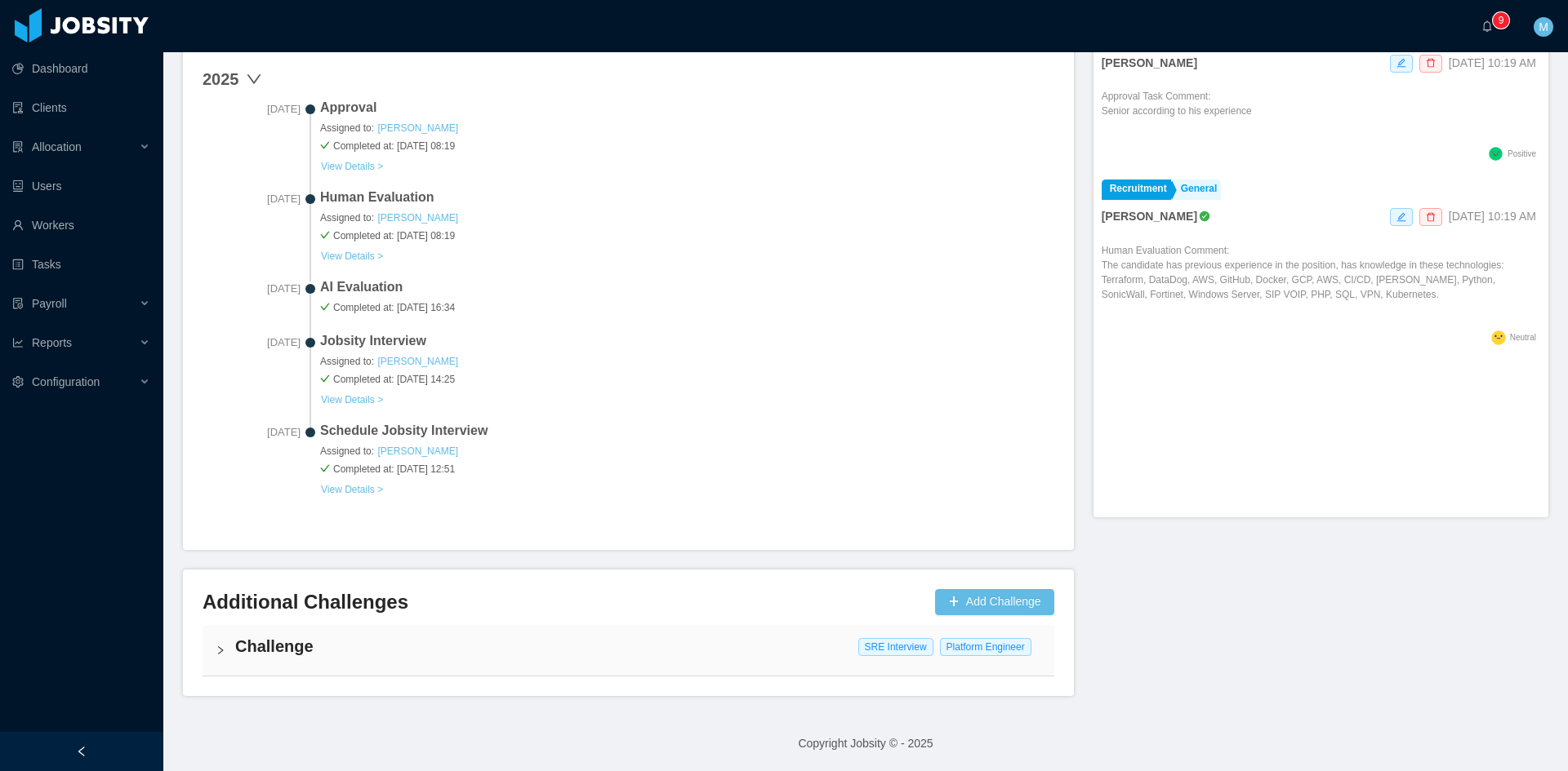
click at [230, 638] on div "Challenge SRE Interview Platform Engineer" at bounding box center [629, 650] width 851 height 50
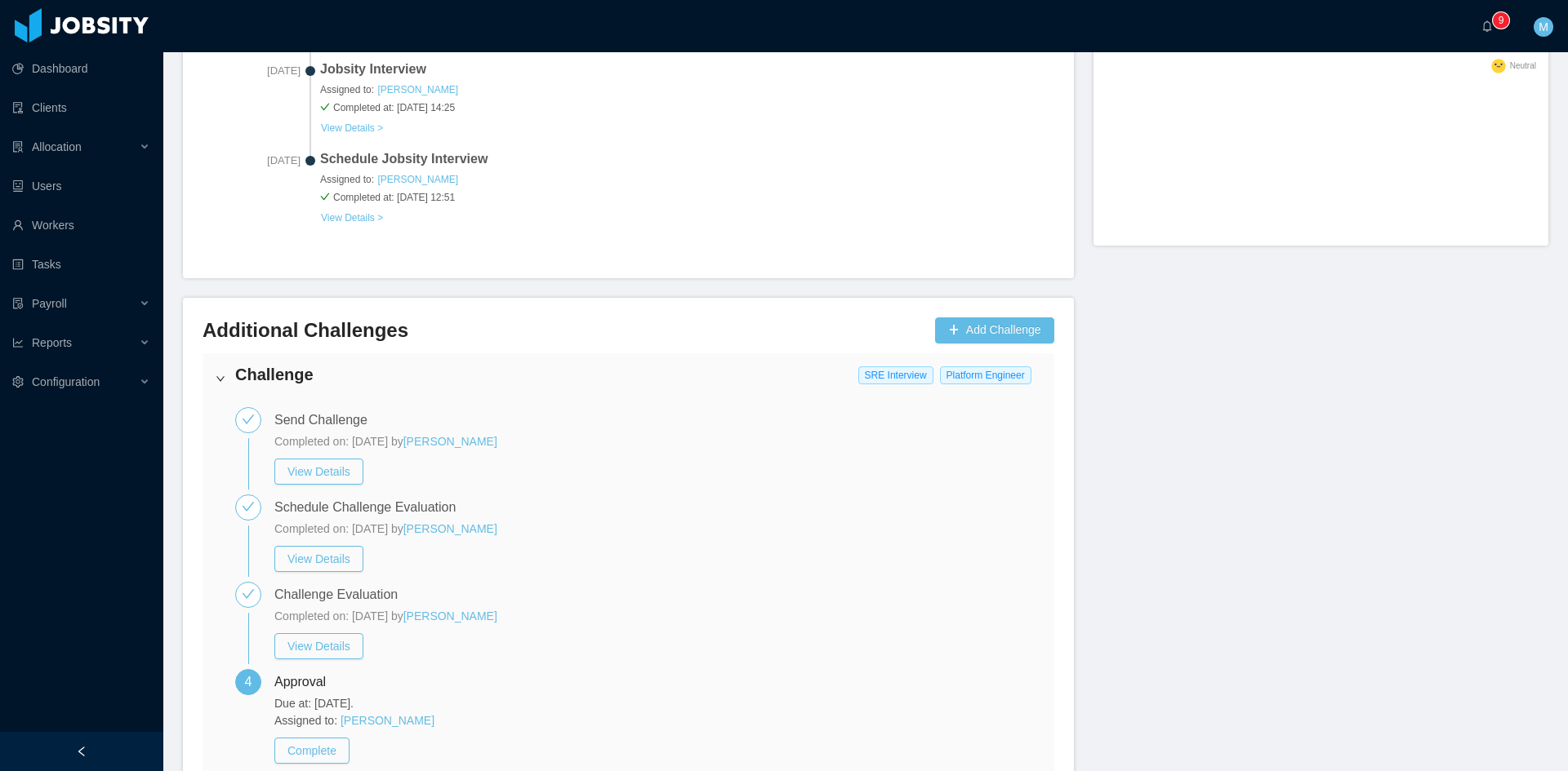
scroll to position [922, 0]
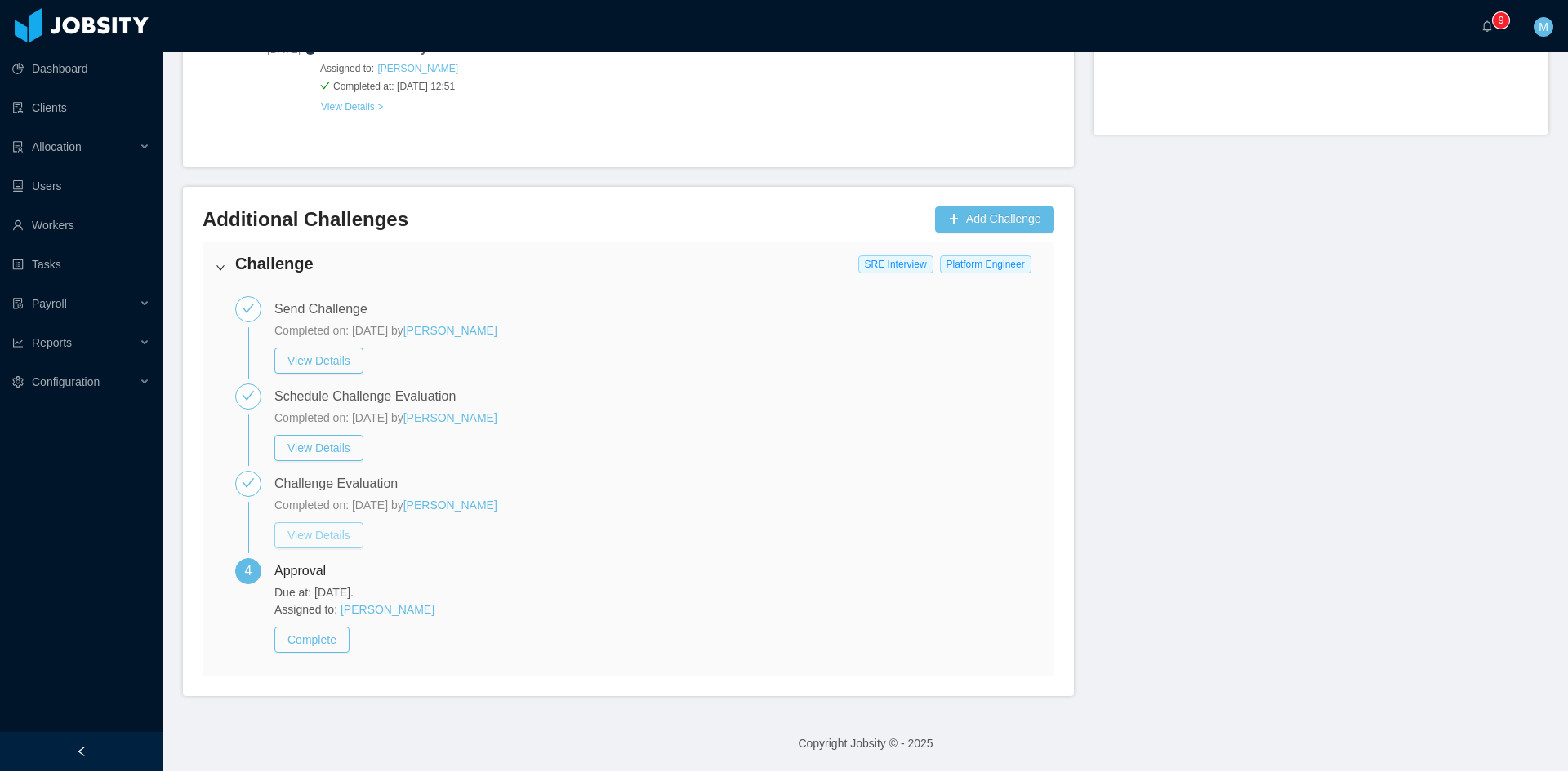
click at [352, 532] on button "View Details" at bounding box center [319, 535] width 89 height 26
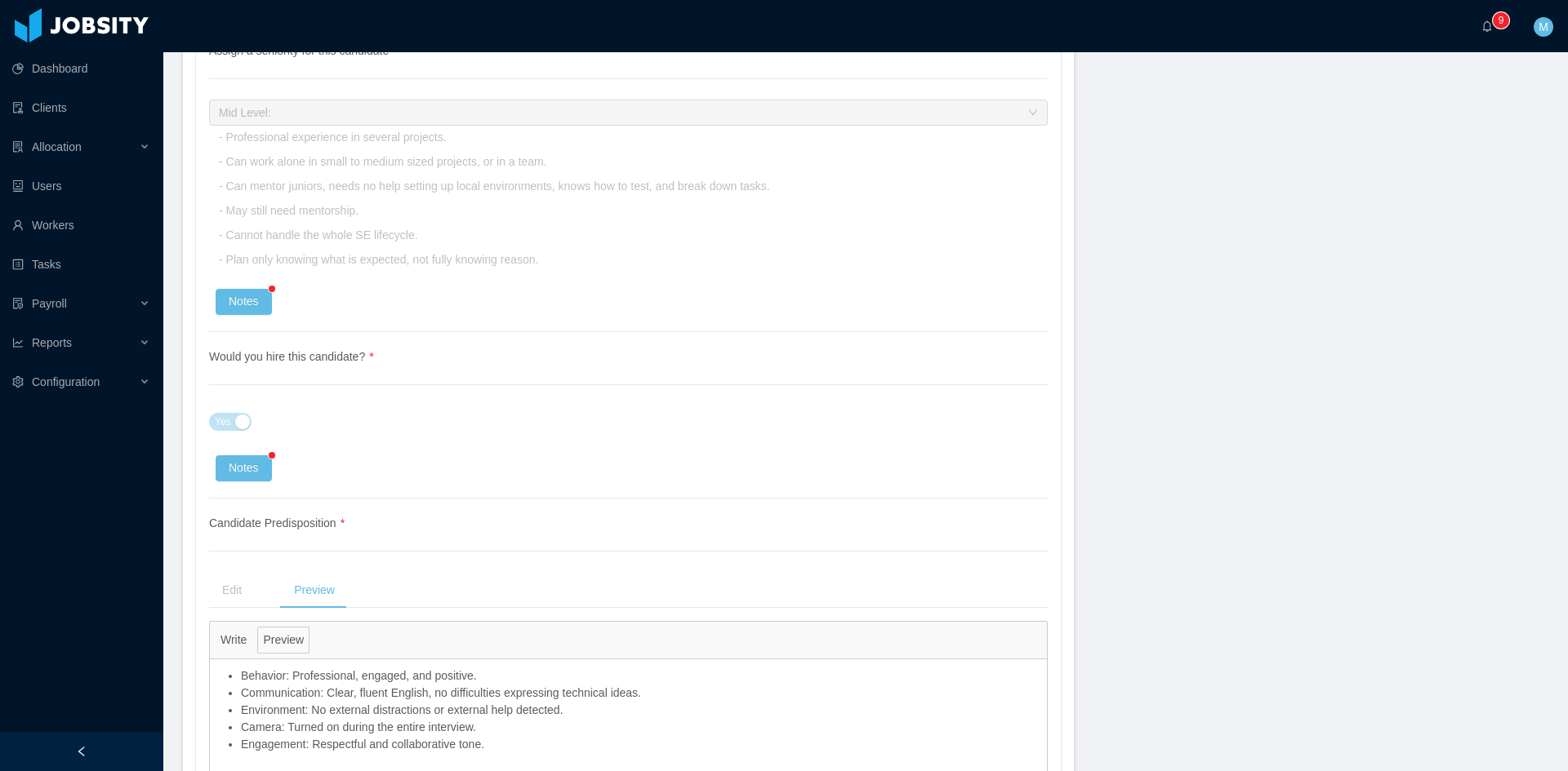
scroll to position [3526, 0]
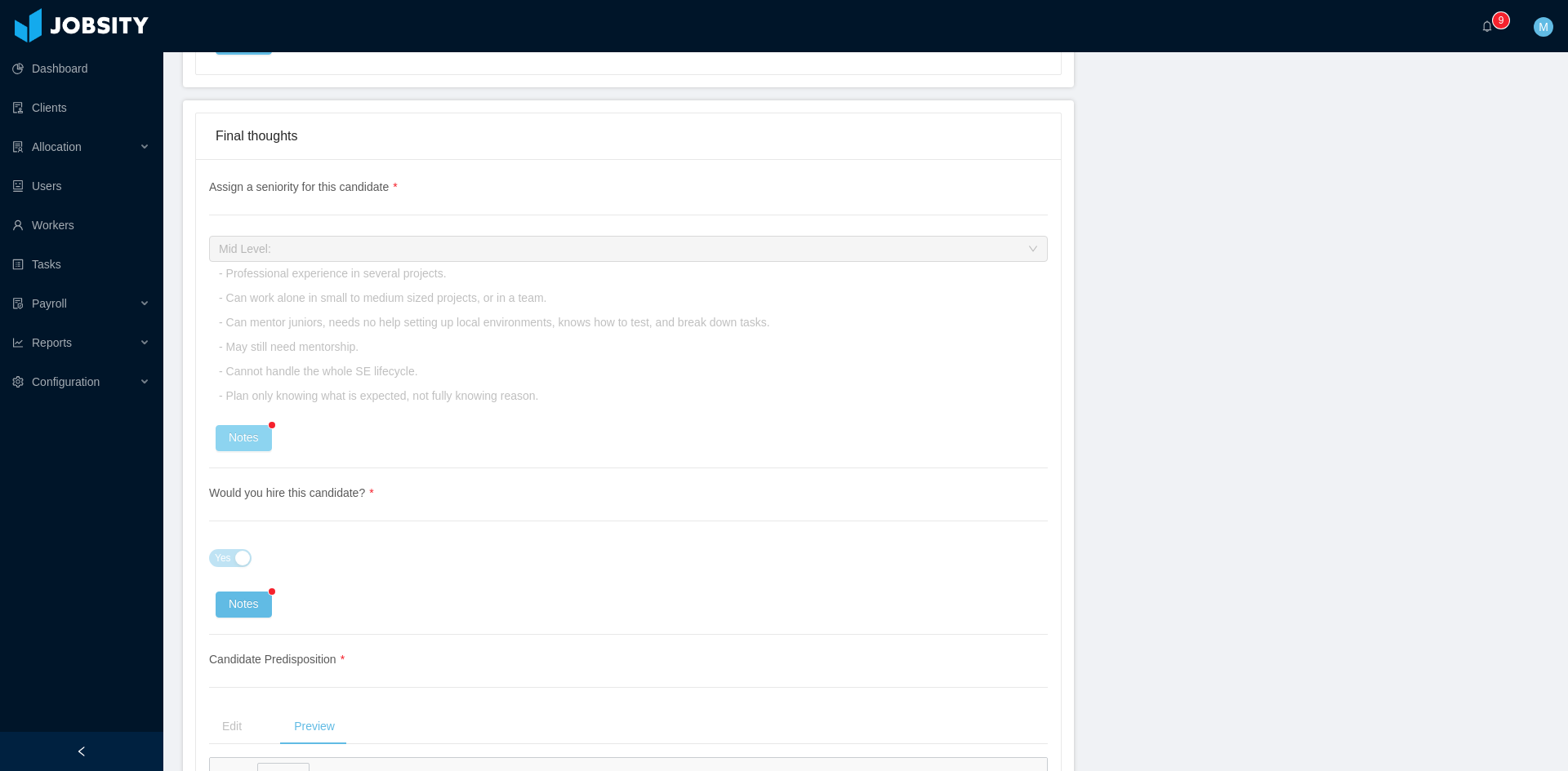
click at [256, 439] on button "Notes" at bounding box center [244, 439] width 57 height 26
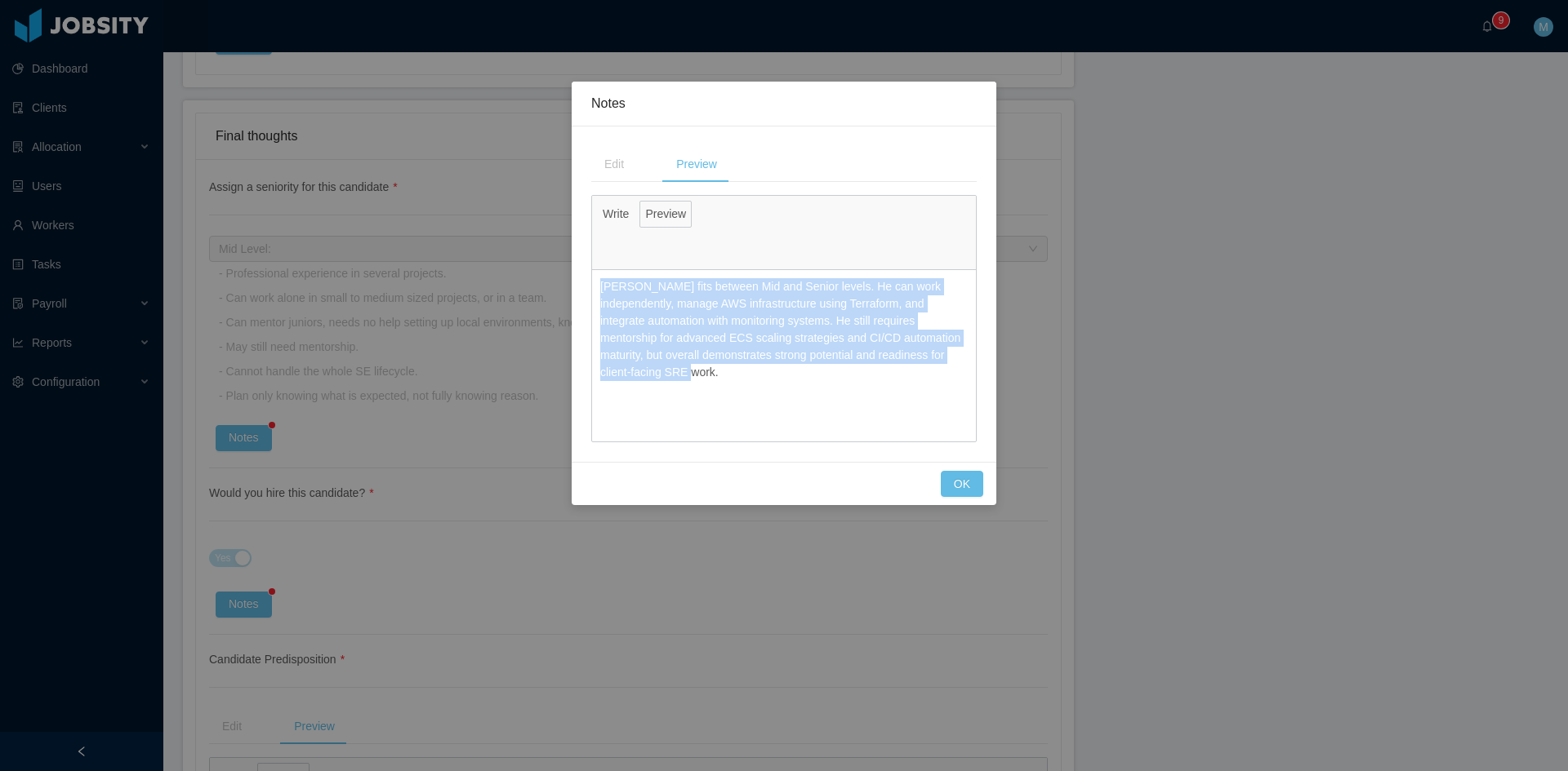
drag, startPoint x: 964, startPoint y: 356, endPoint x: 586, endPoint y: 292, distance: 383.4
click at [586, 292] on div "**********" at bounding box center [784, 293] width 425 height 335
copy p "Cristian fits between Mid and Senior levels. He can work independently, manage …"
click at [977, 485] on button "OK" at bounding box center [961, 484] width 43 height 26
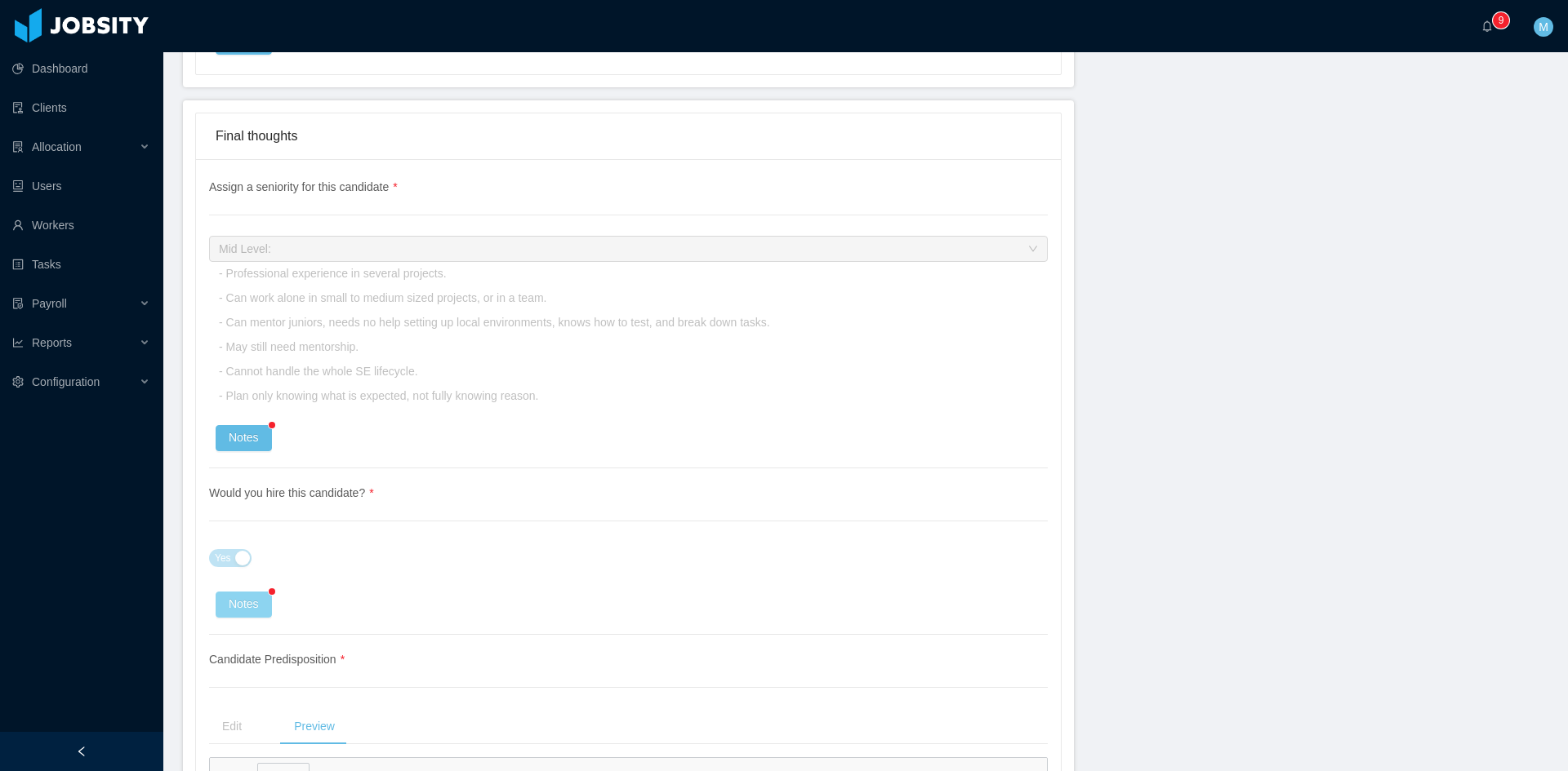
click at [252, 600] on button "Notes" at bounding box center [244, 605] width 57 height 26
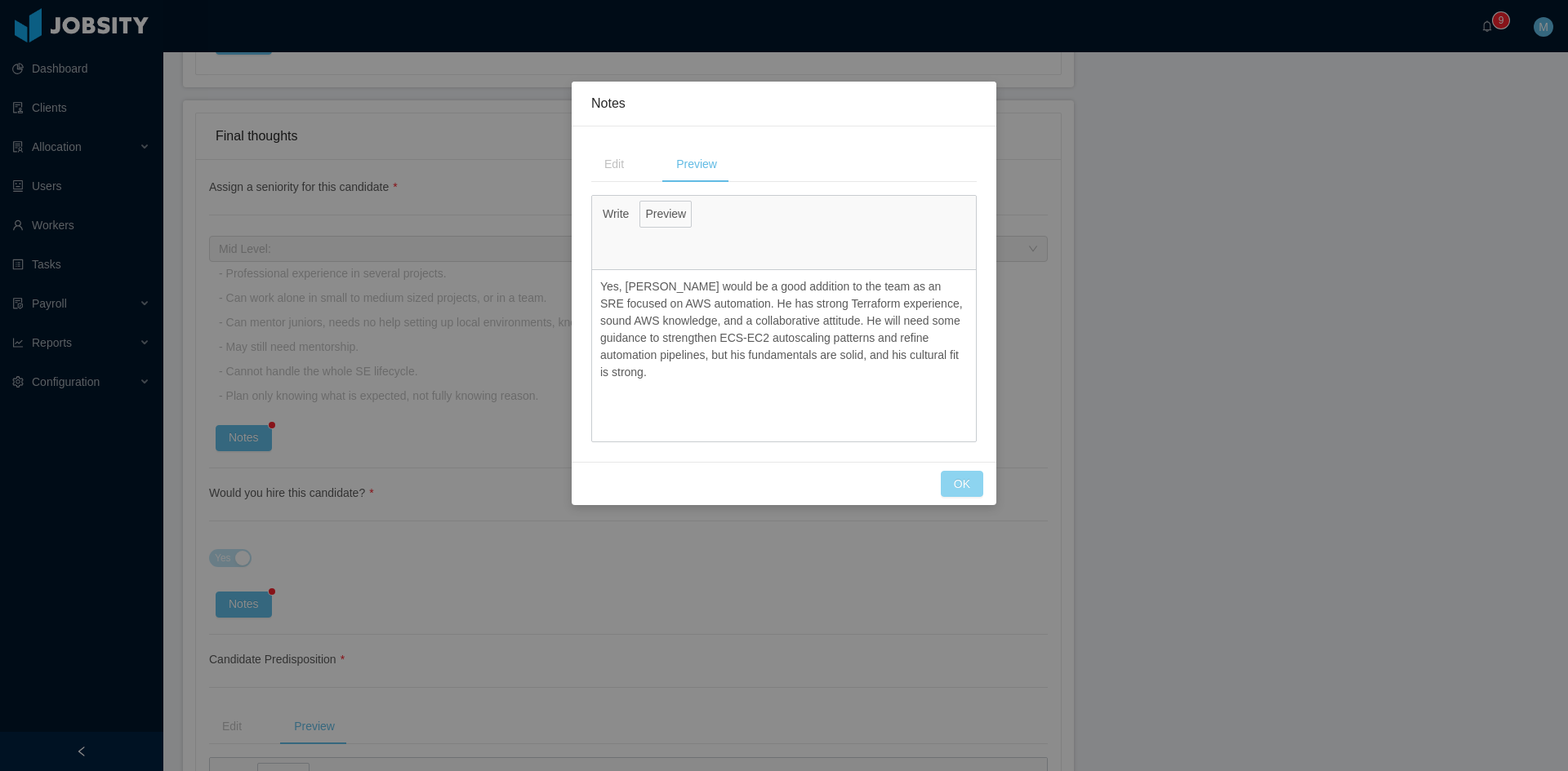
click at [974, 480] on button "OK" at bounding box center [961, 484] width 43 height 26
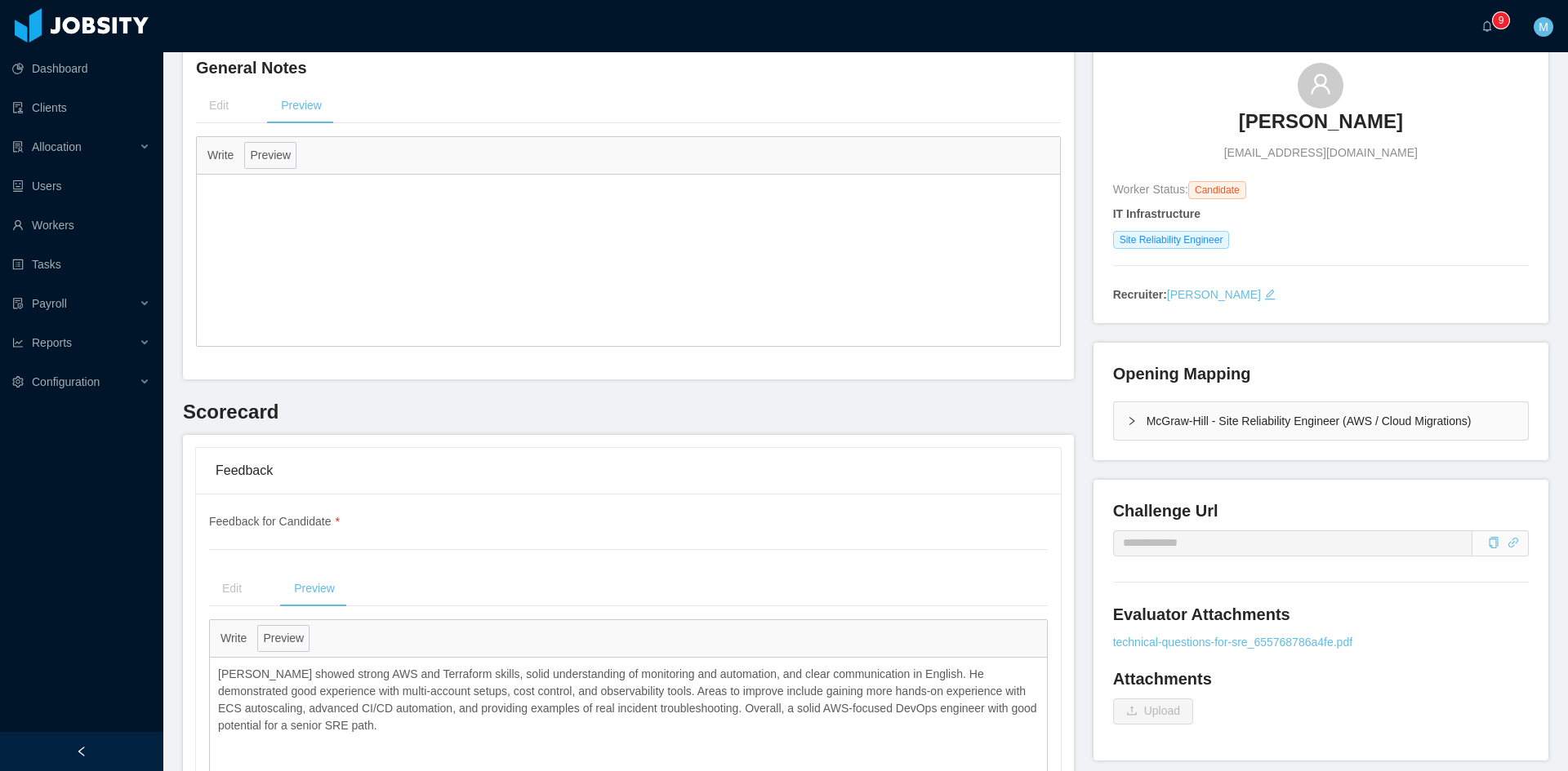
scroll to position [0, 0]
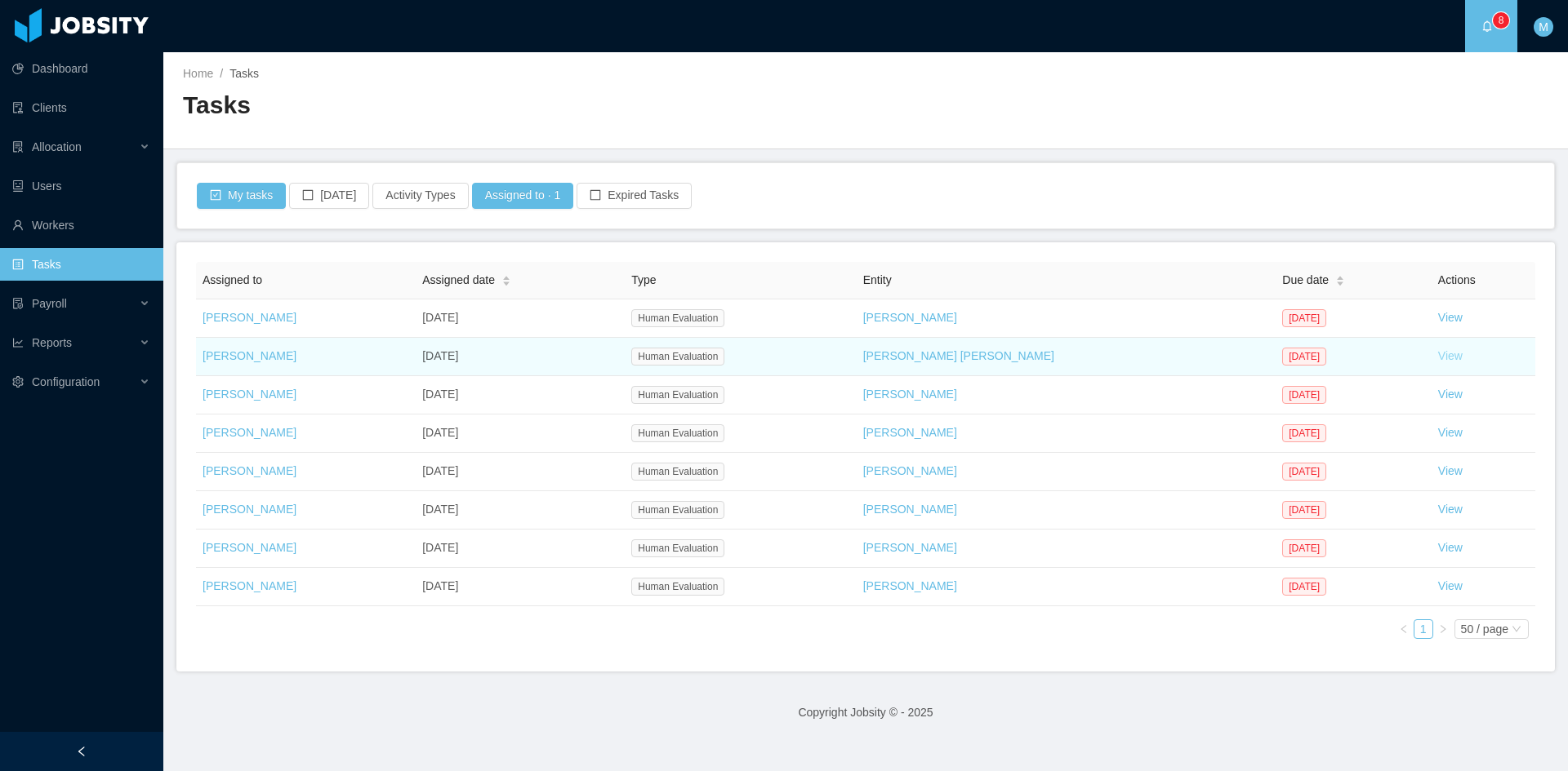
click at [1438, 356] on link "View" at bounding box center [1450, 355] width 24 height 13
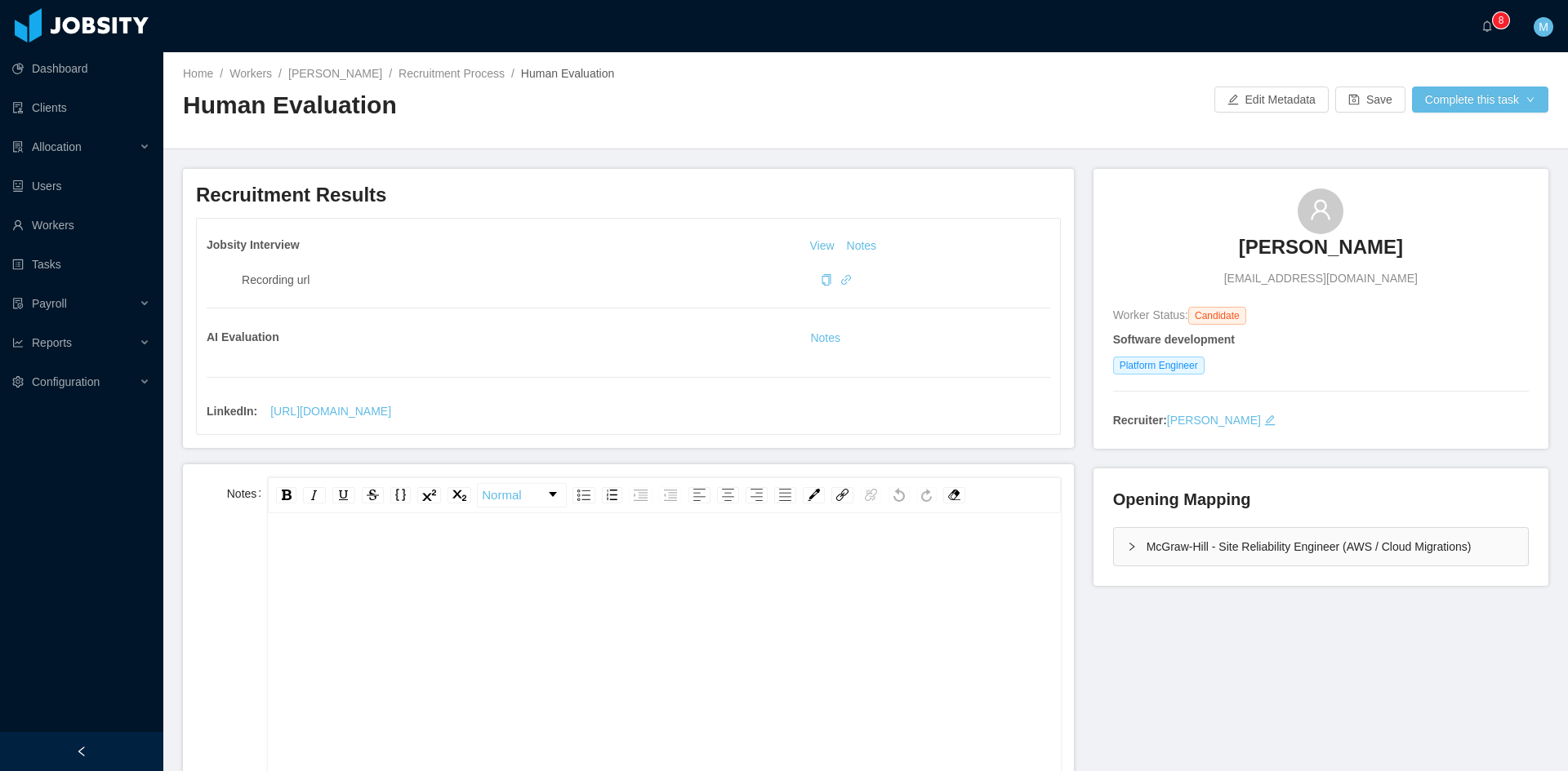
click at [72, 738] on div at bounding box center [82, 751] width 164 height 39
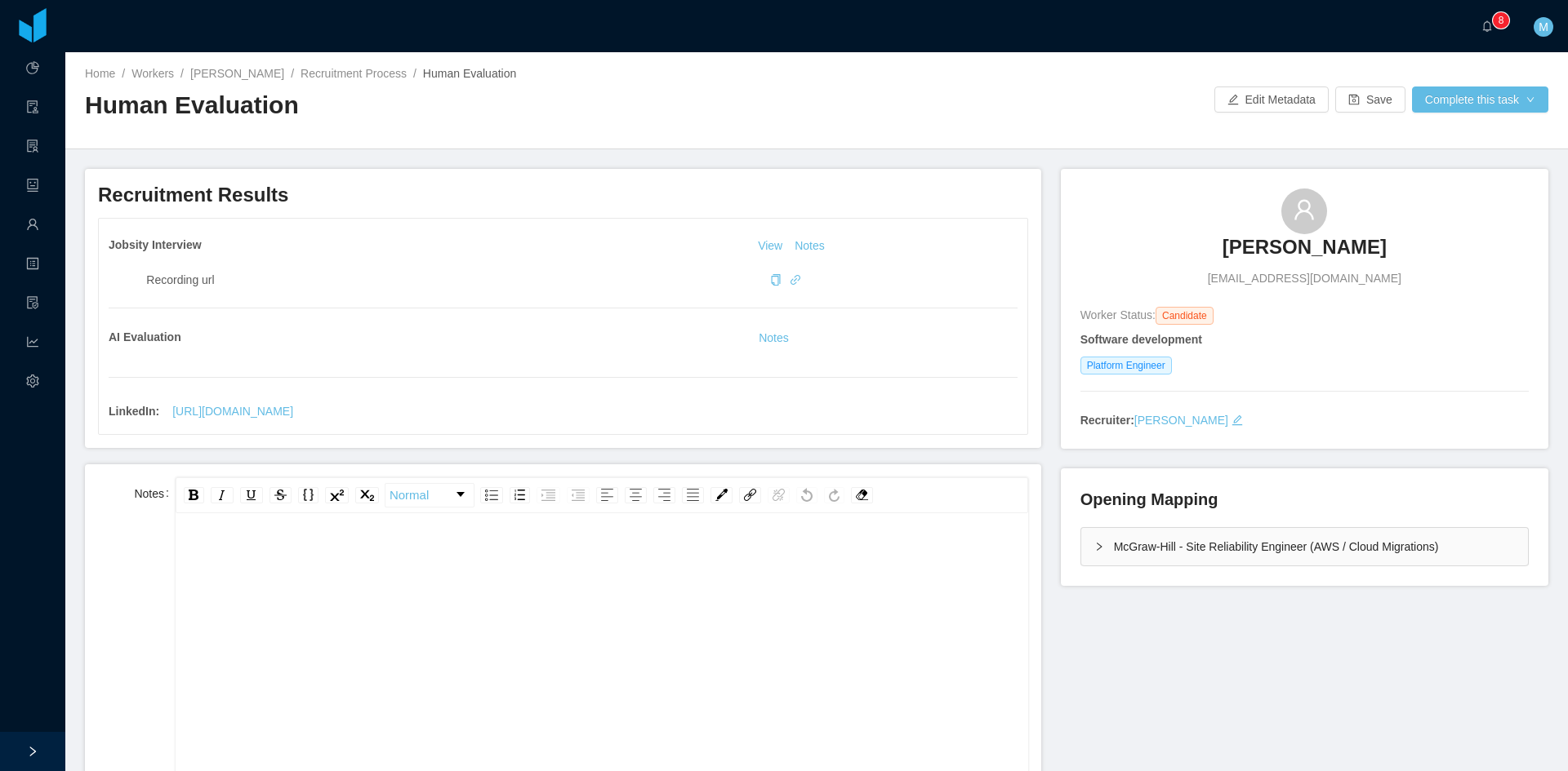
click at [606, 575] on div "rdw-editor" at bounding box center [602, 684] width 827 height 285
click at [401, 567] on div "**********" at bounding box center [602, 558] width 827 height 33
click at [192, 558] on span "**********" at bounding box center [304, 557] width 230 height 11
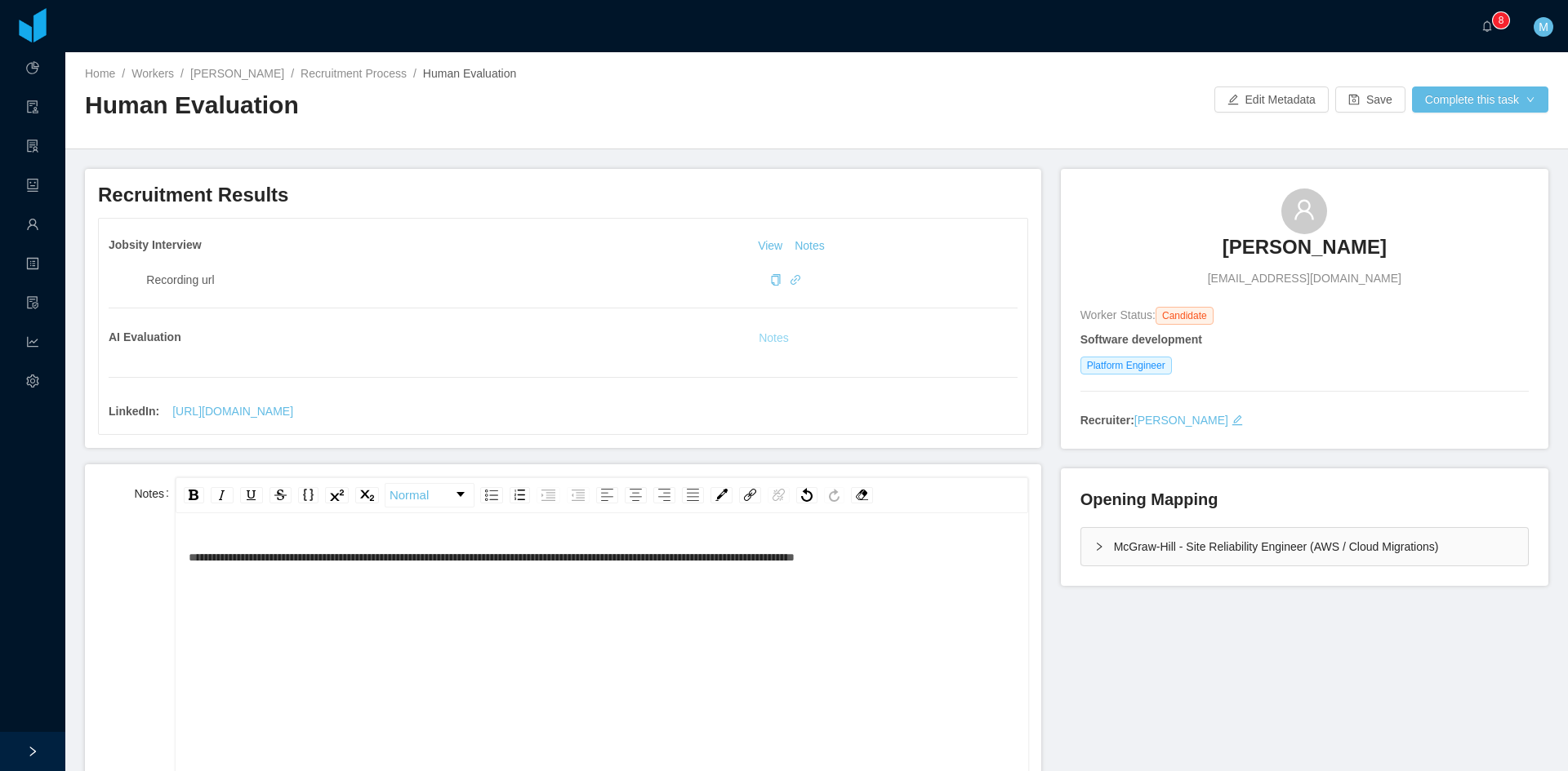
click at [777, 338] on button "Notes" at bounding box center [774, 339] width 44 height 20
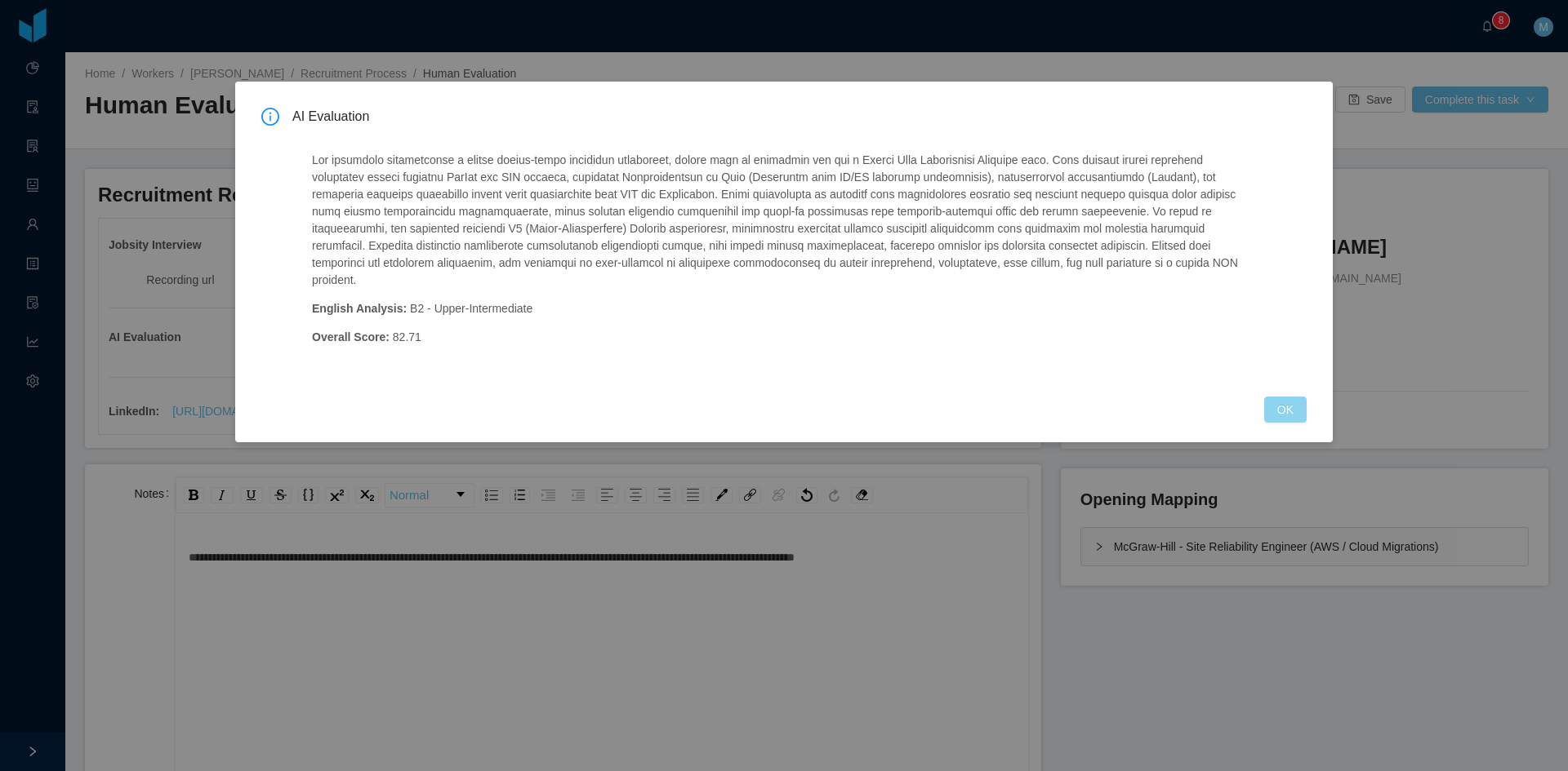
click at [1291, 397] on button "OK" at bounding box center [1285, 410] width 43 height 26
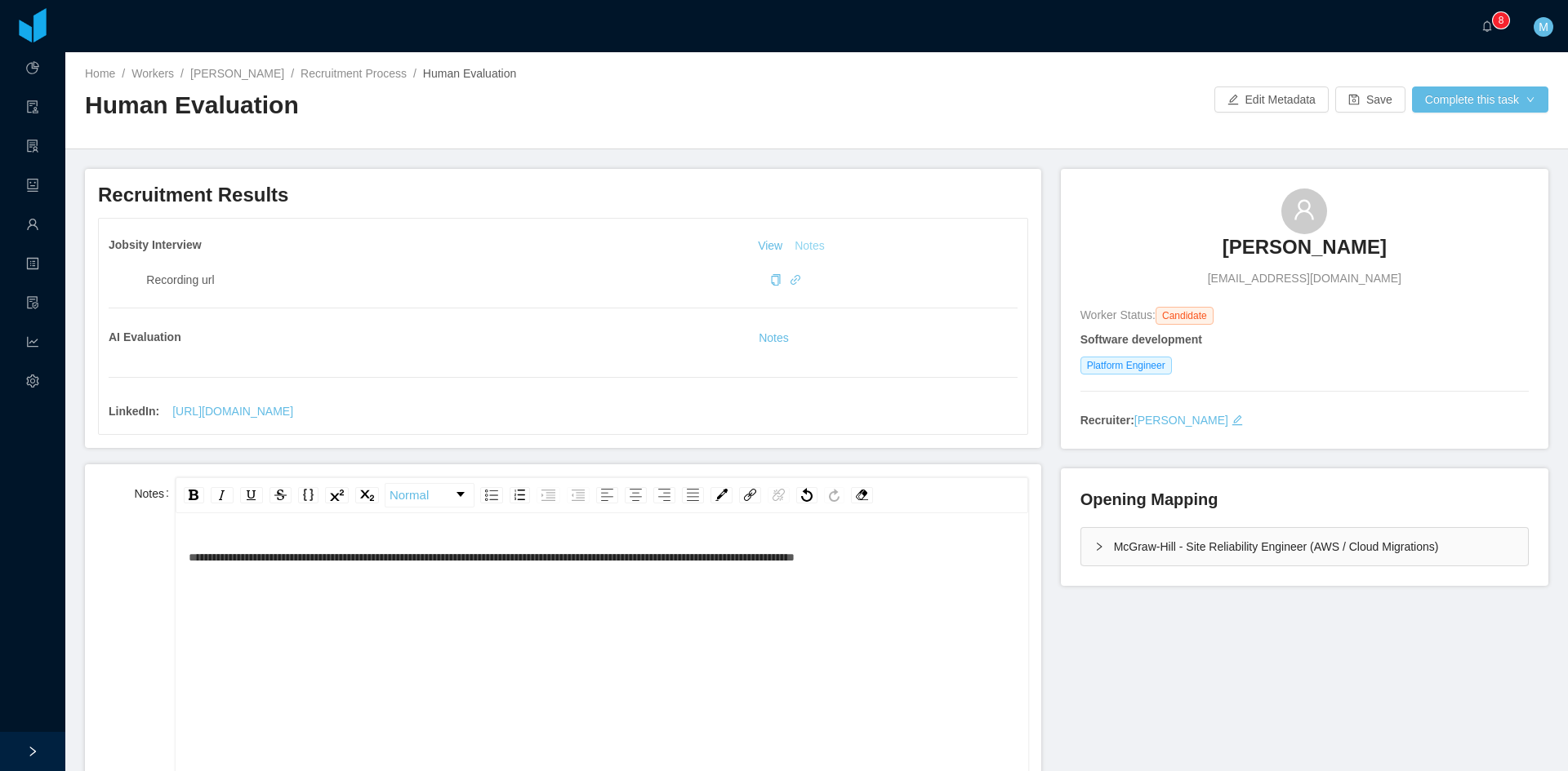
click at [803, 241] on button "Notes" at bounding box center [810, 246] width 44 height 20
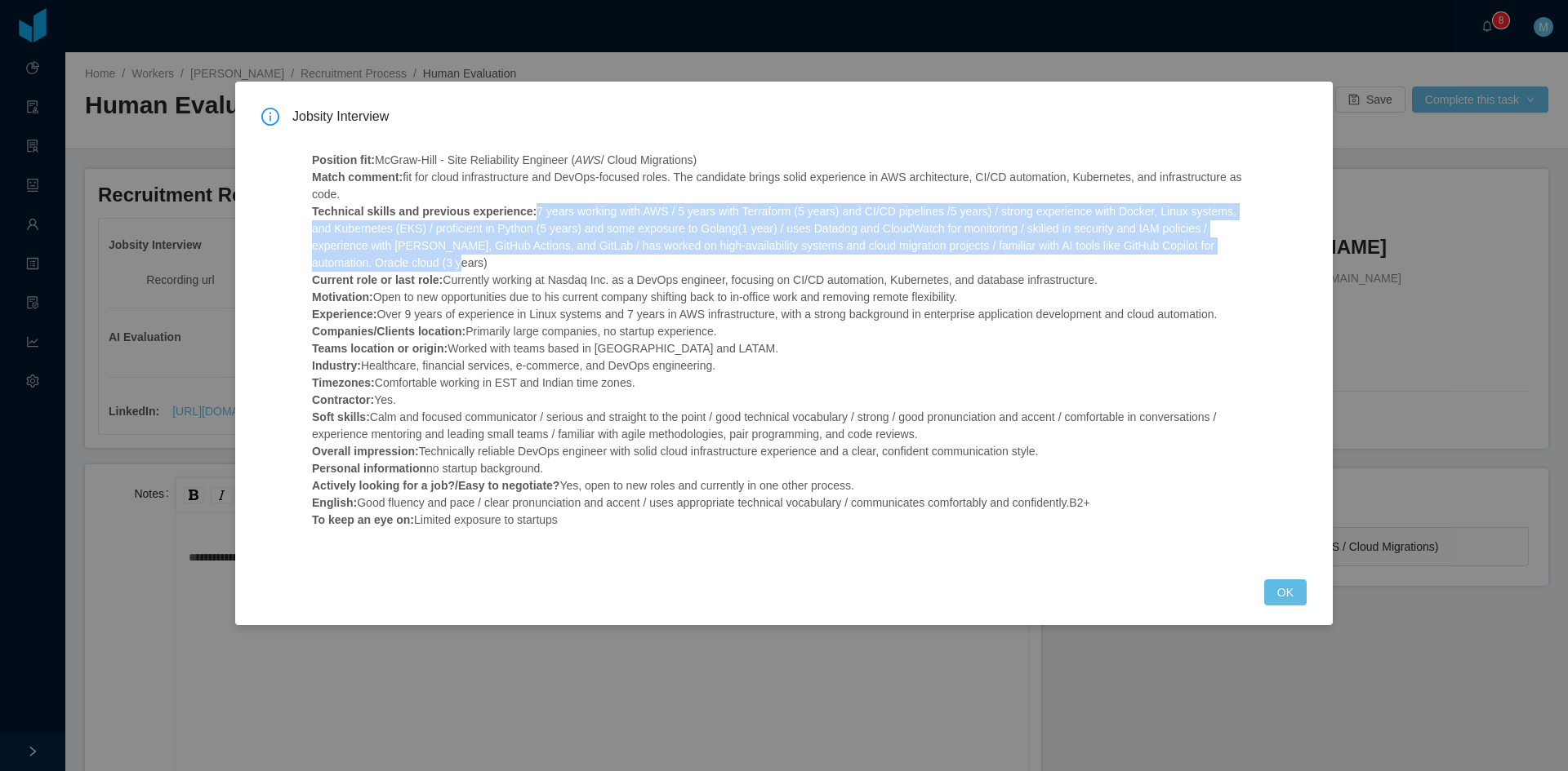
drag, startPoint x: 520, startPoint y: 211, endPoint x: 582, endPoint y: 265, distance: 82.2
click at [582, 265] on p "Position fit: McGraw-Hill - Site Reliability Engineer ( AWS / Cloud Migrations)…" at bounding box center [777, 339] width 932 height 377
copy p "7 years working with AWS / 5 years with Terraform (5 years) and CI/CD pipelines…"
click at [1305, 595] on button "OK" at bounding box center [1285, 593] width 43 height 26
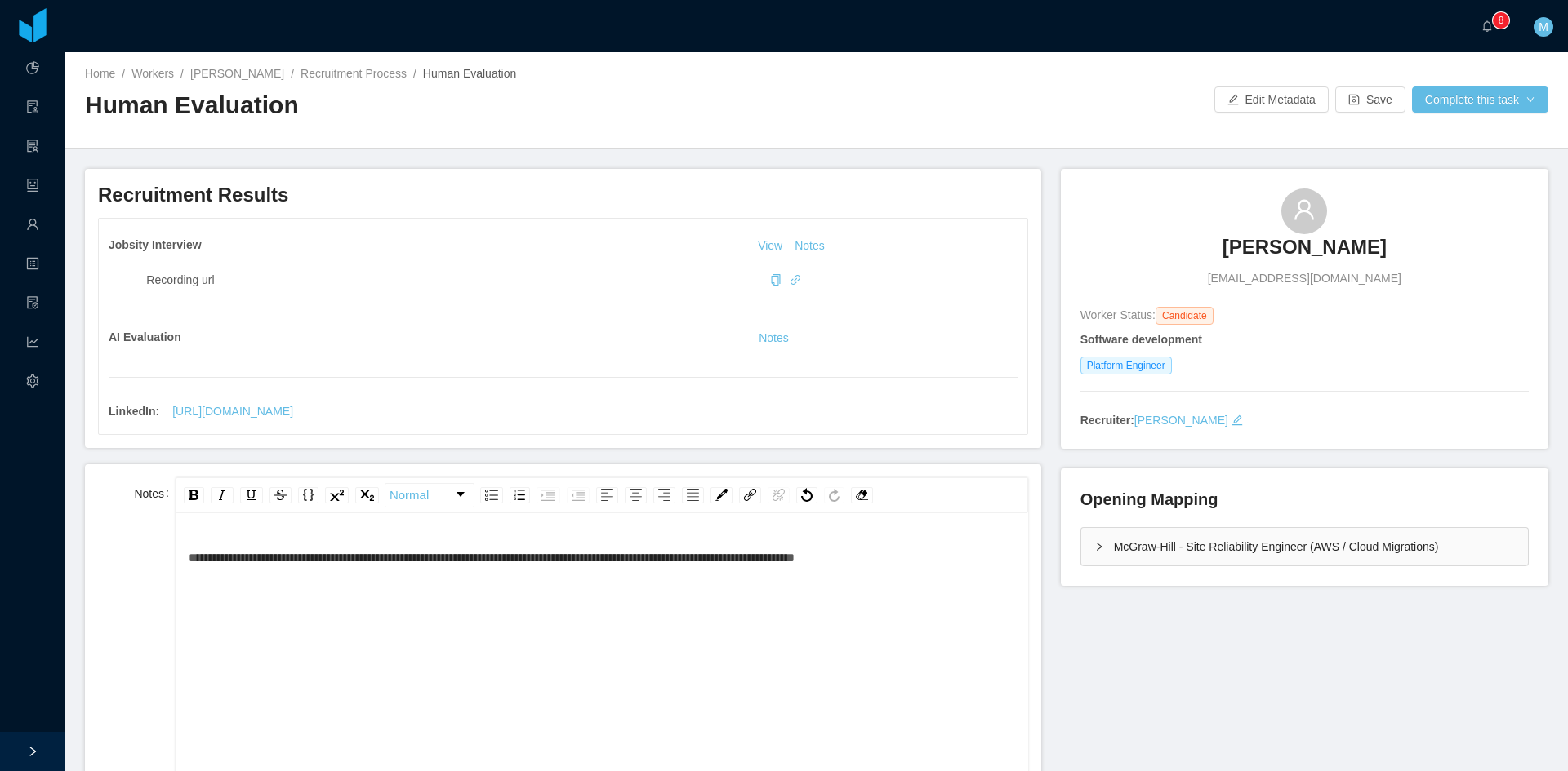
click at [923, 610] on div "**********" at bounding box center [602, 684] width 827 height 285
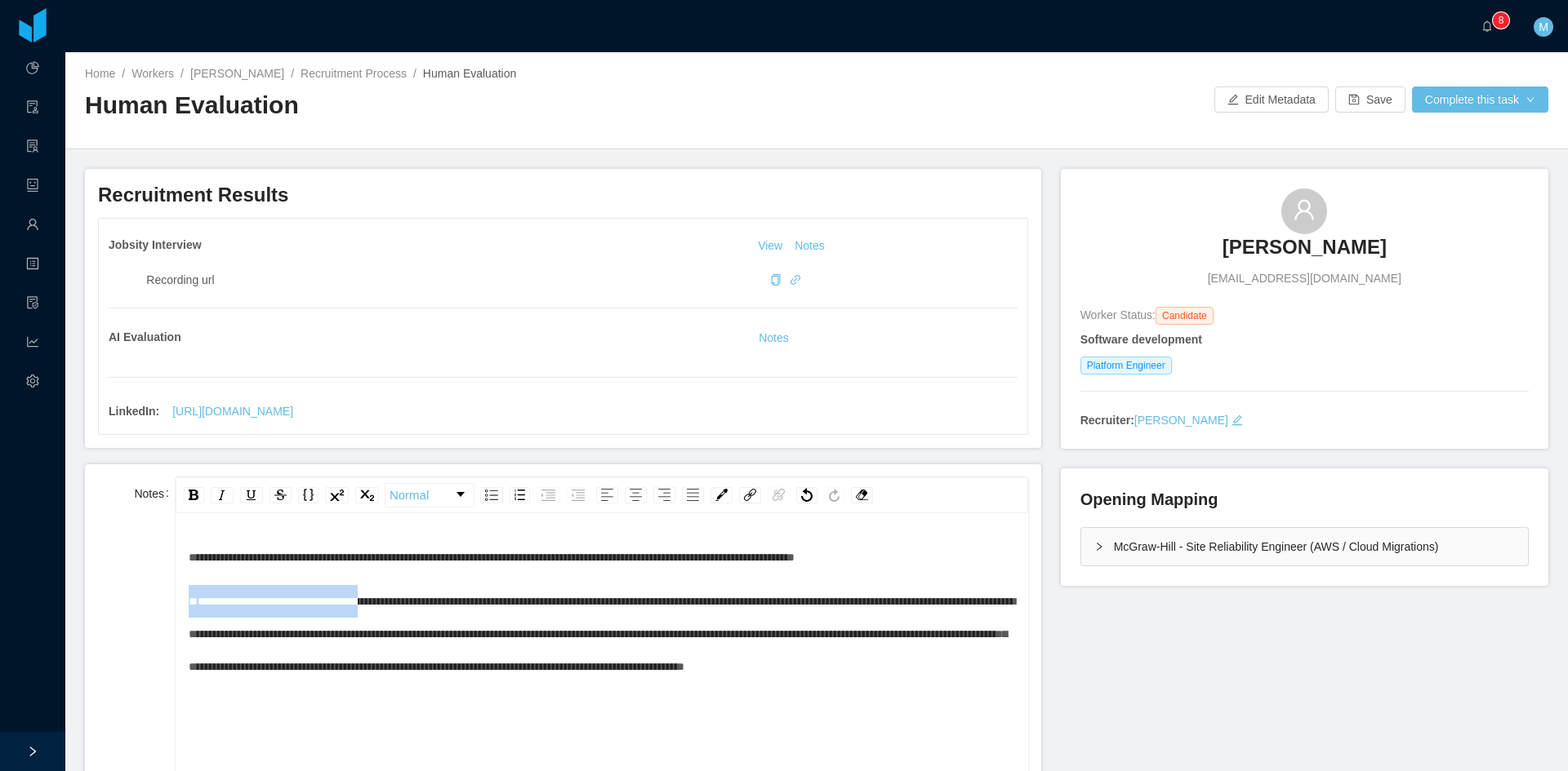
drag, startPoint x: 396, startPoint y: 600, endPoint x: 157, endPoint y: 595, distance: 239.1
click at [156, 595] on div "**********" at bounding box center [563, 640] width 930 height 325
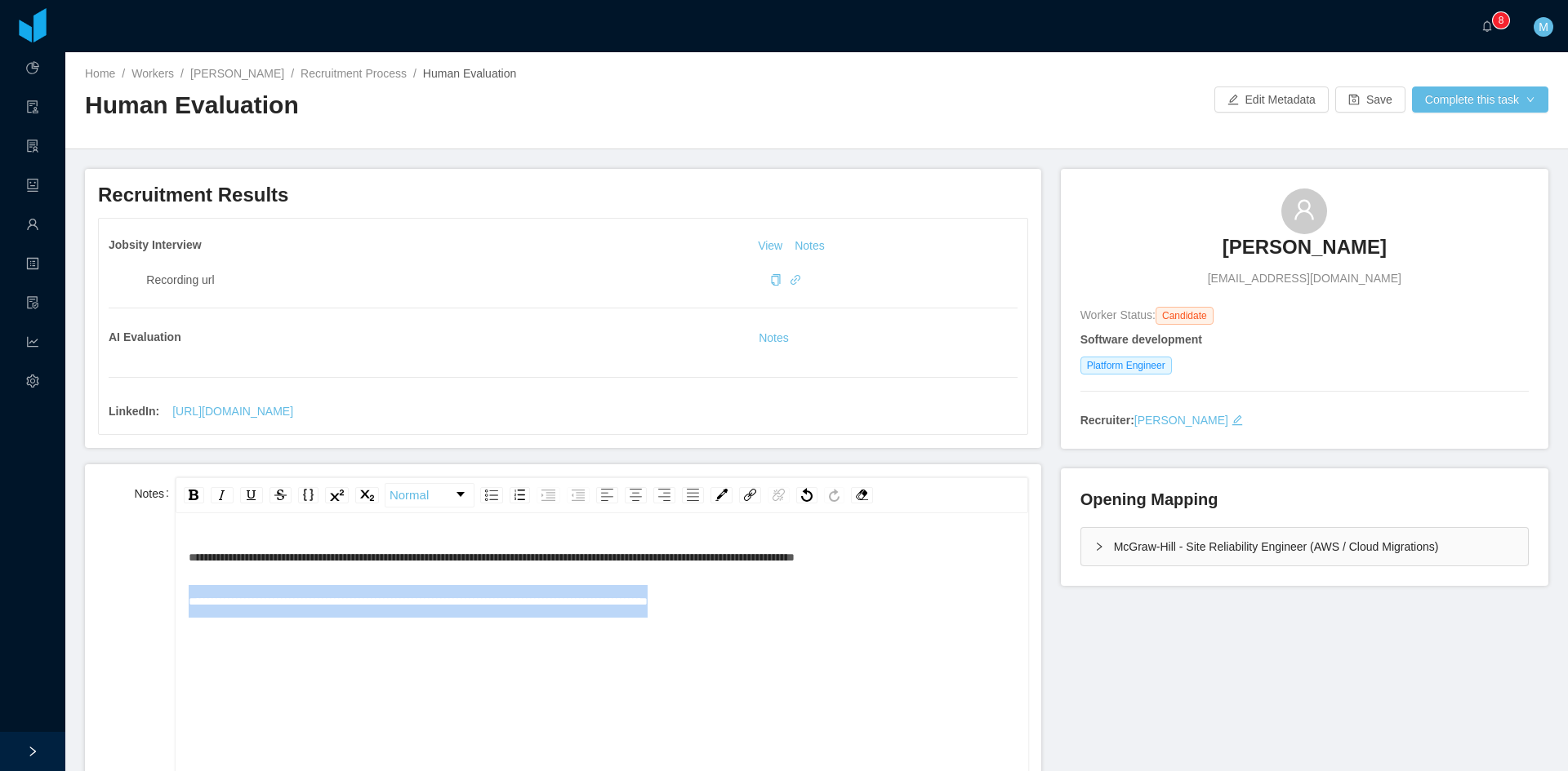
click at [189, 602] on span "**********" at bounding box center [418, 601] width 459 height 11
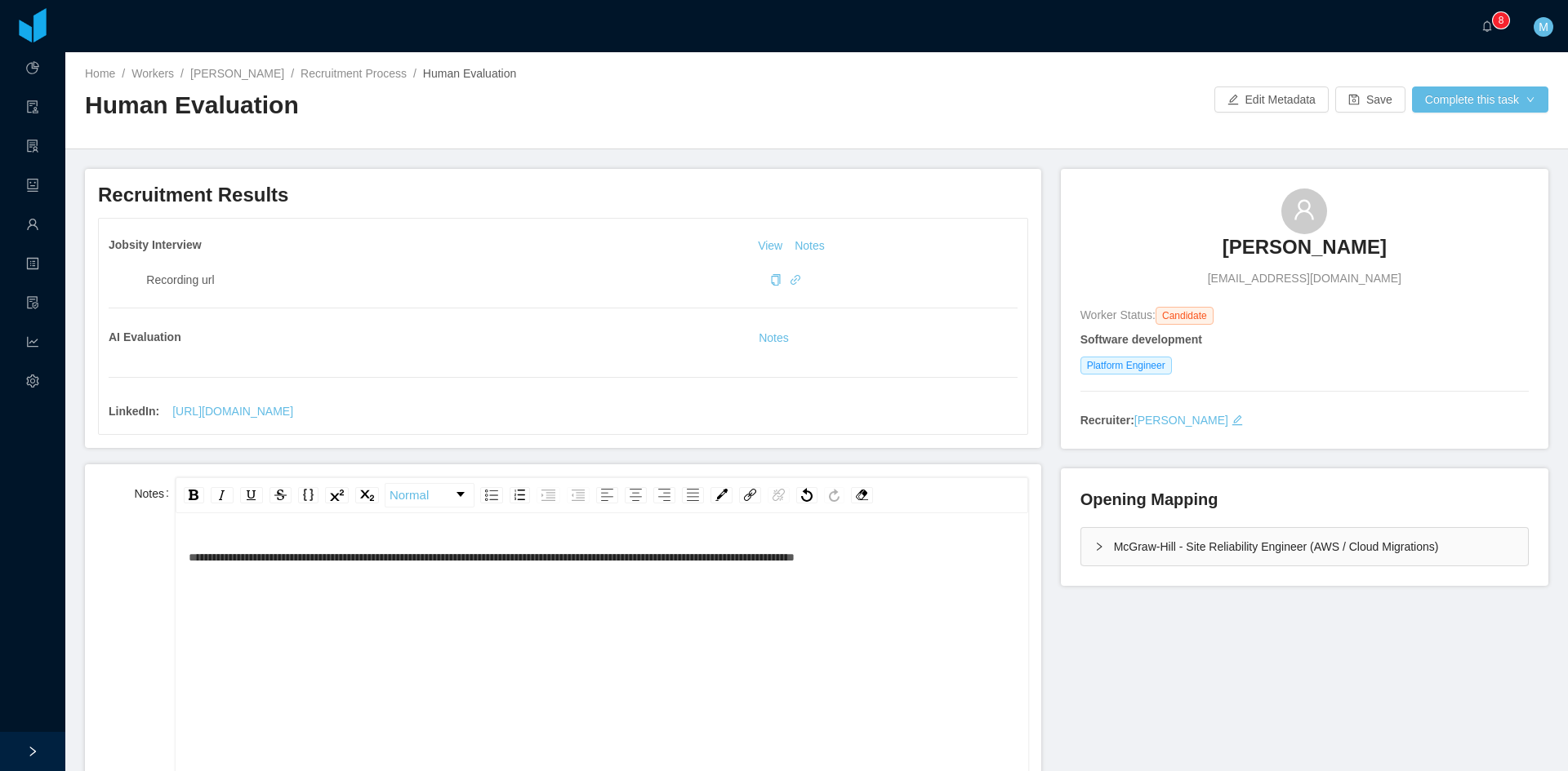
click at [939, 556] on div "**********" at bounding box center [602, 558] width 827 height 33
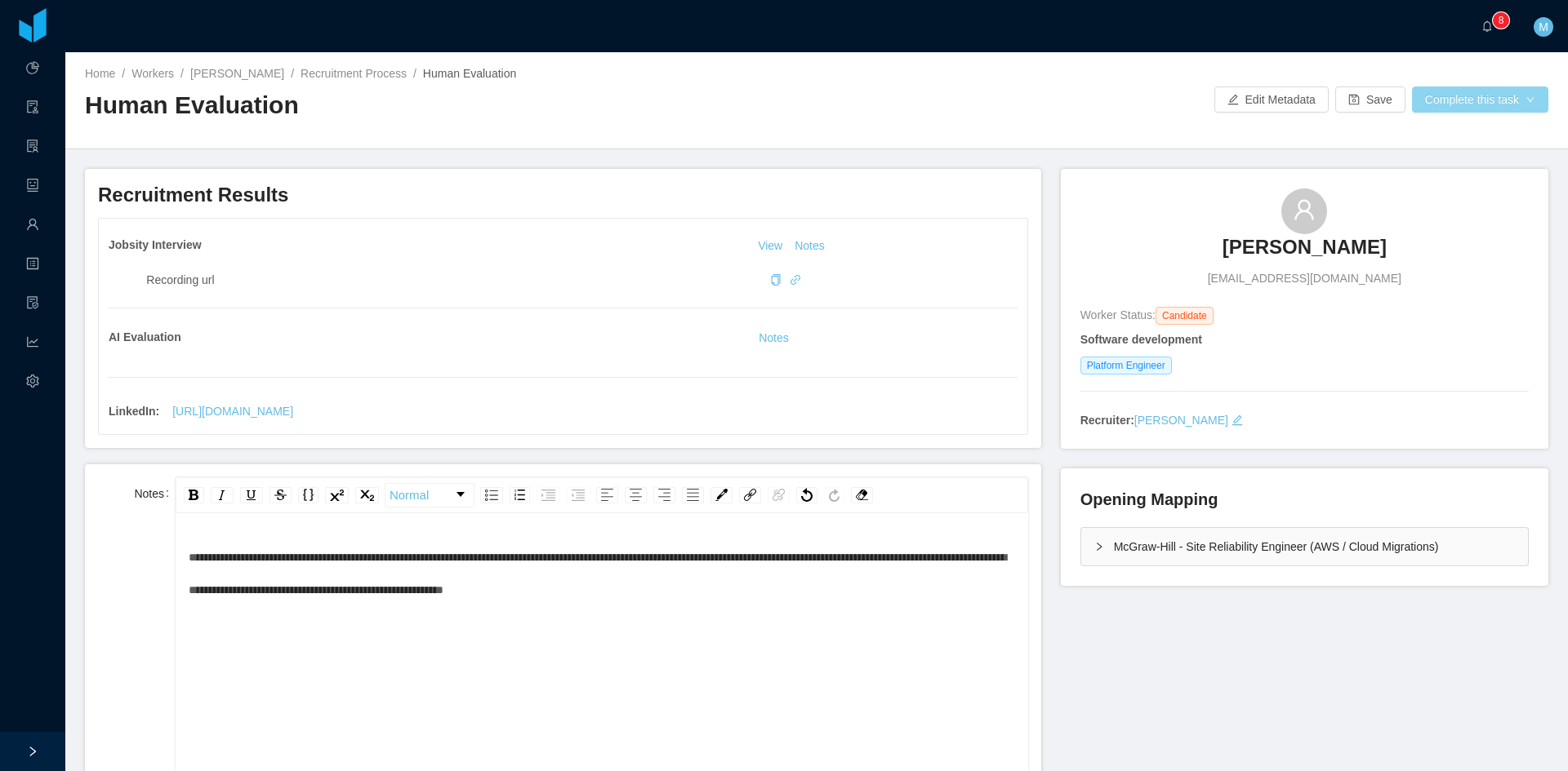
click at [1494, 99] on button "Complete this task" at bounding box center [1480, 99] width 137 height 26
click at [1084, 532] on div "McGraw-Hill - Site Reliability Engineer (AWS / Cloud Migrations)" at bounding box center [1304, 546] width 447 height 37
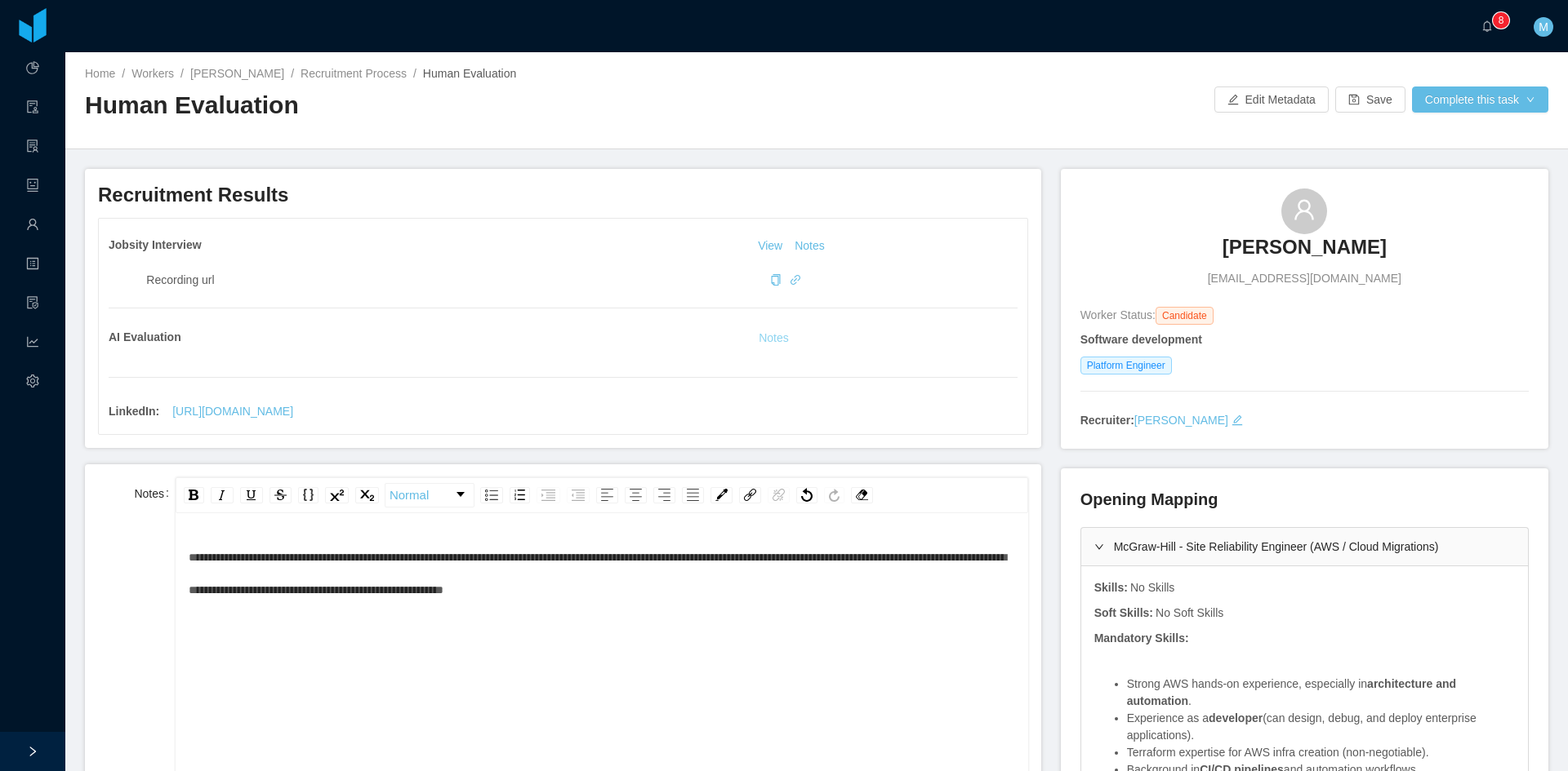
click at [757, 332] on button "Notes" at bounding box center [774, 339] width 44 height 20
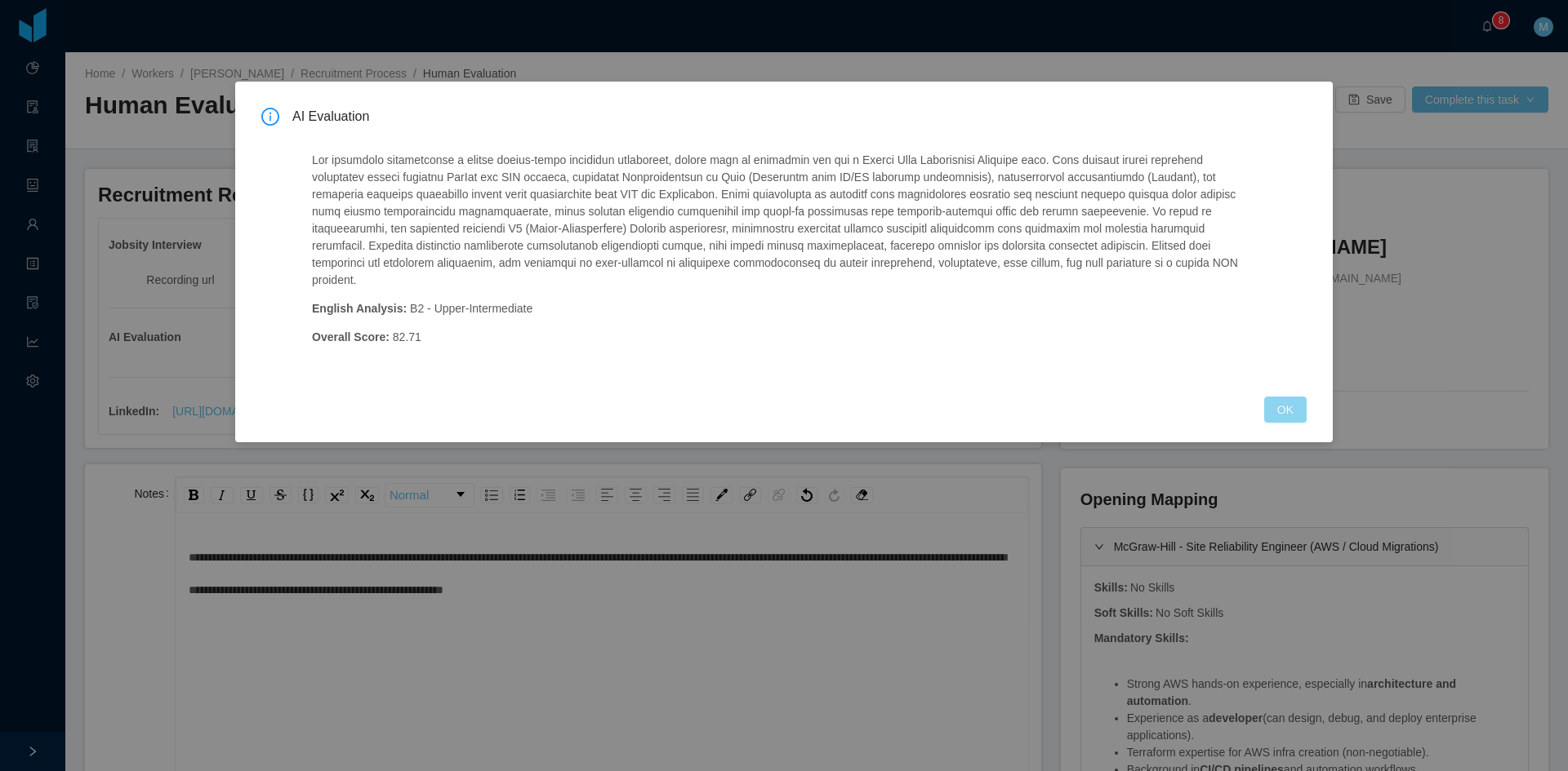
click at [1301, 397] on button "OK" at bounding box center [1285, 410] width 43 height 26
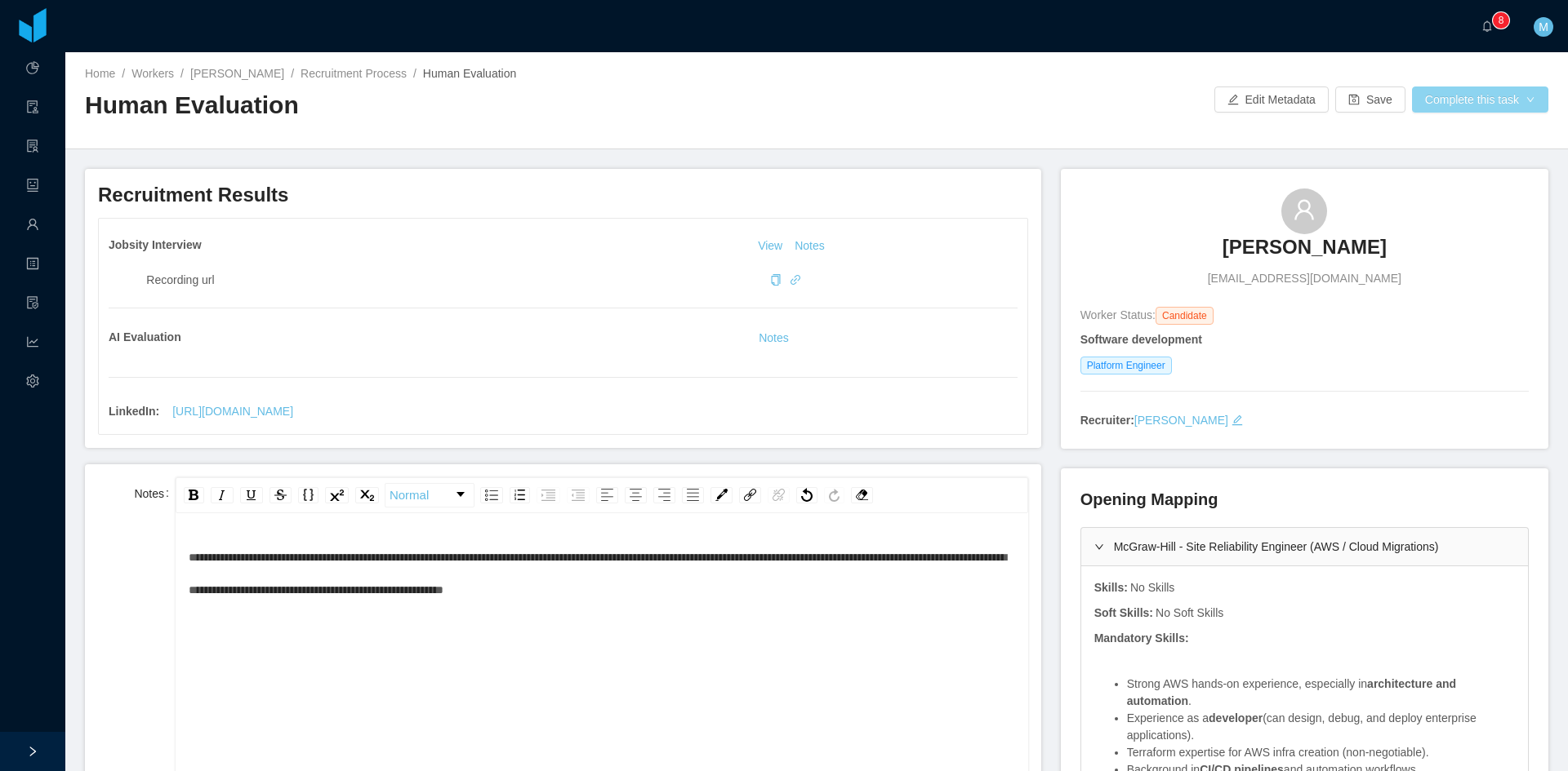
click at [1463, 96] on div "Home / Workers / Luis Ponce / Recruitment Process / Human Evaluation / Human Ev…" at bounding box center [817, 101] width 1503 height 97
click at [1463, 96] on button "Complete this task" at bounding box center [1480, 99] width 137 height 26
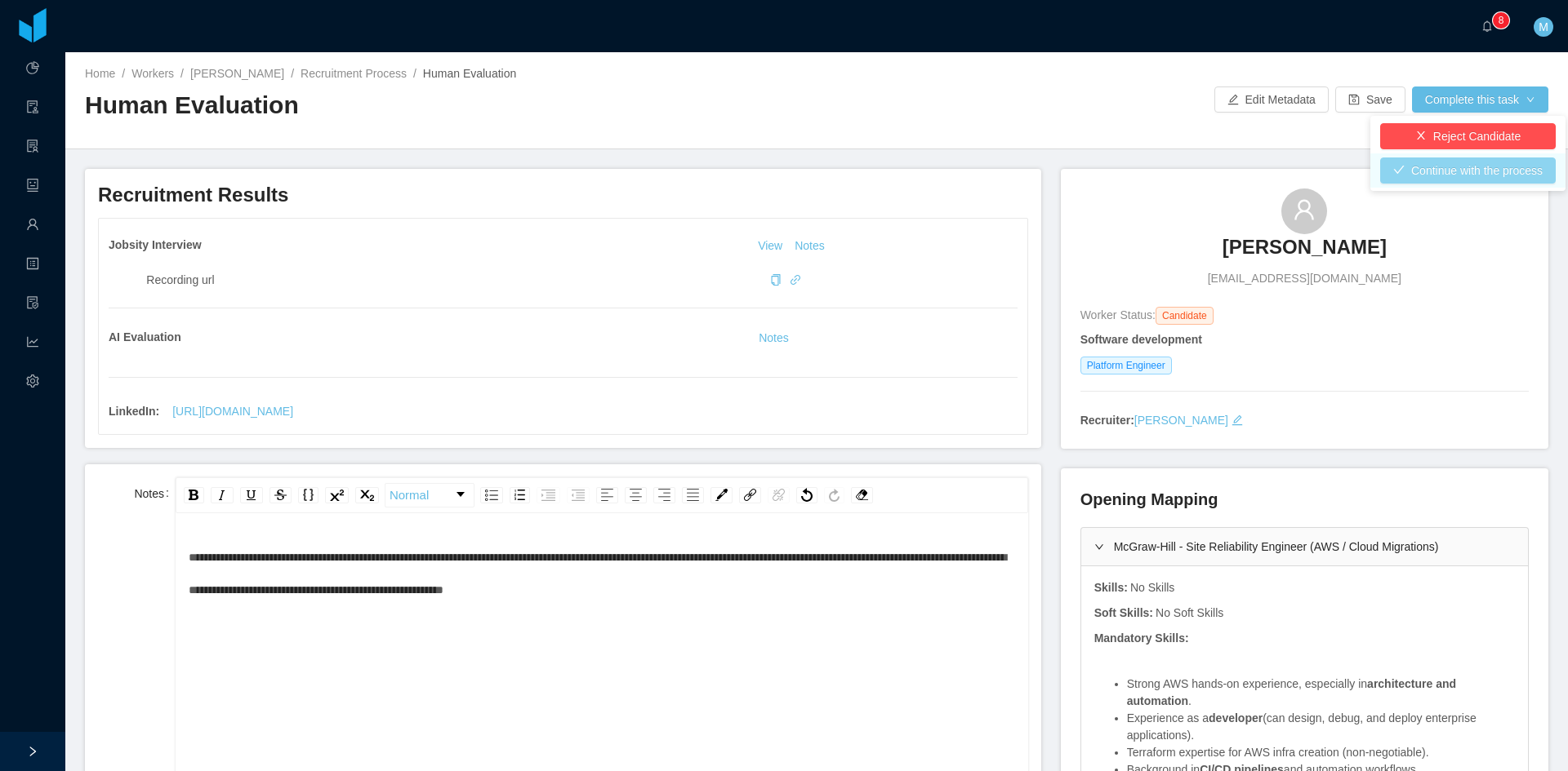
click at [1463, 172] on button "Continue with the process" at bounding box center [1468, 171] width 176 height 26
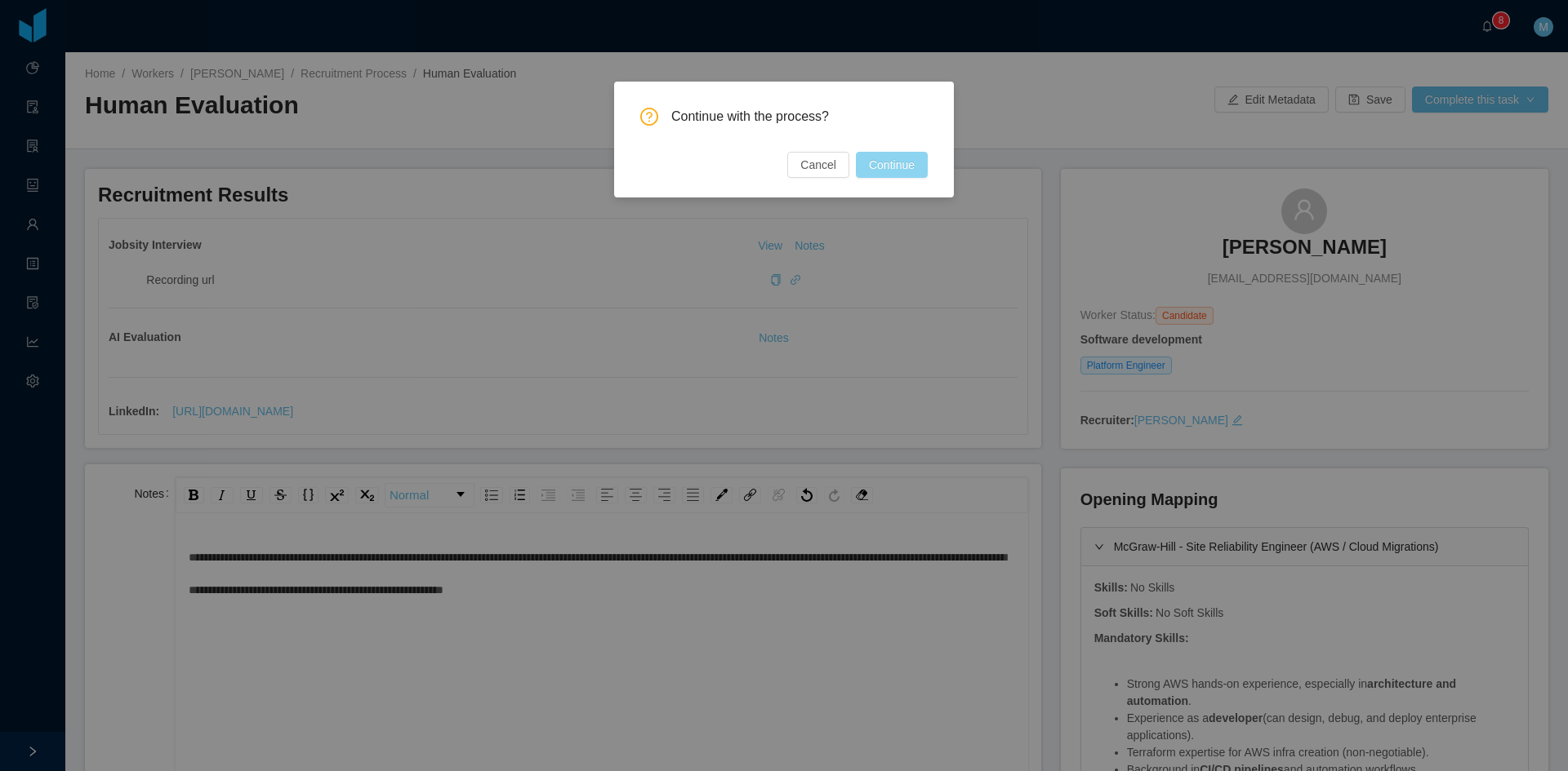
click at [914, 164] on button "Continue" at bounding box center [892, 164] width 72 height 26
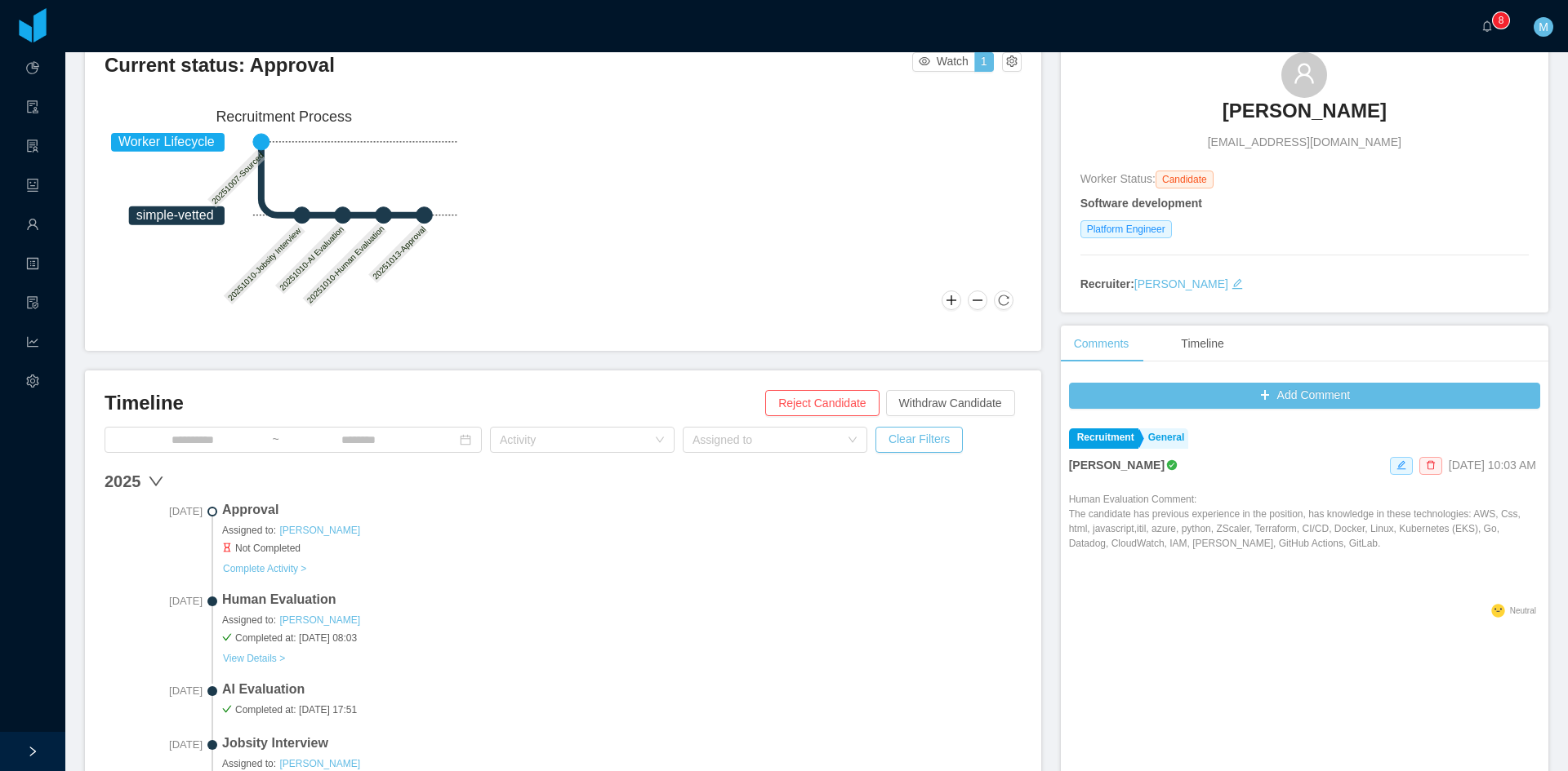
scroll to position [272, 0]
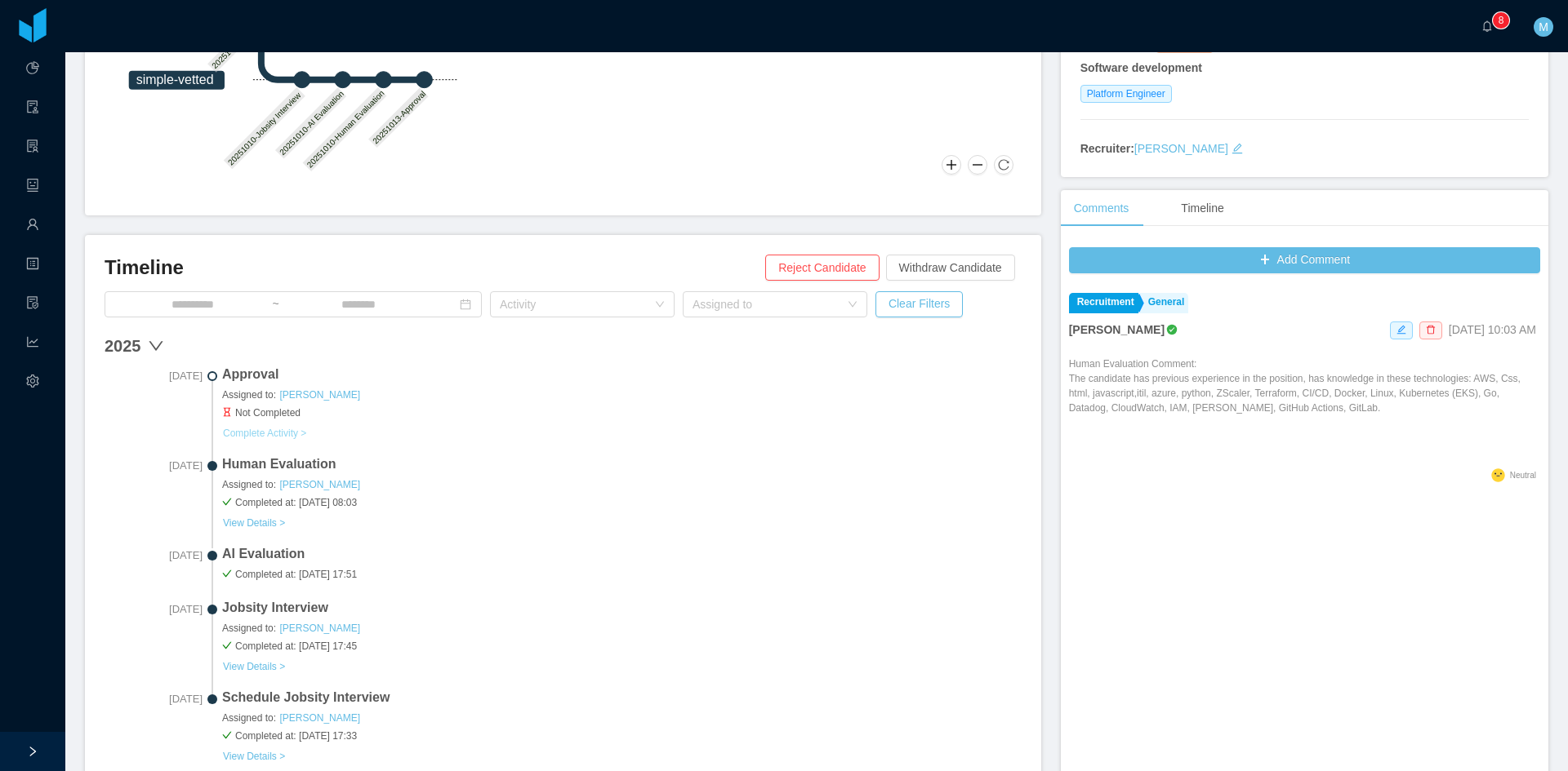
click at [294, 436] on button "Complete Activity >" at bounding box center [265, 432] width 85 height 13
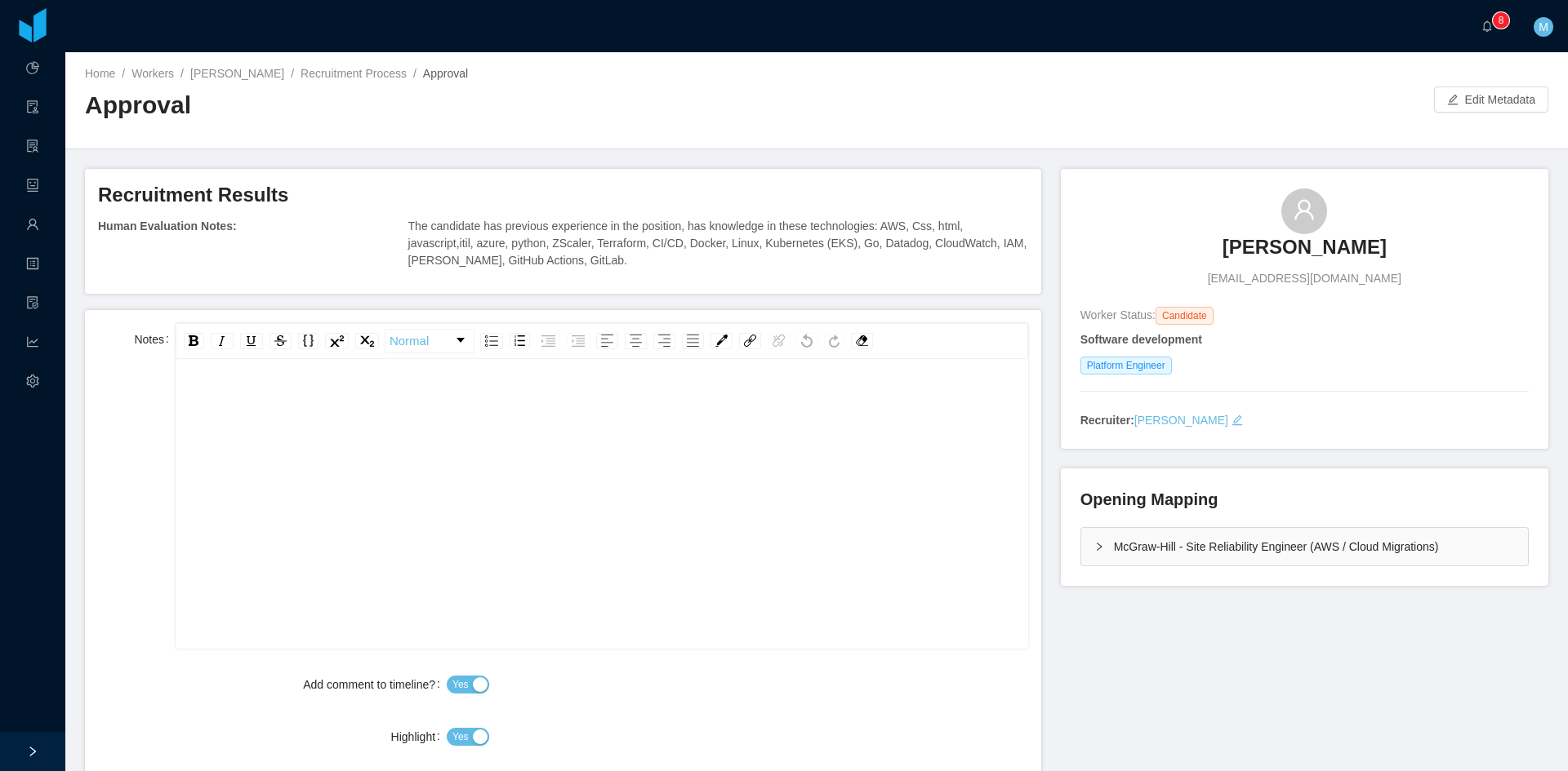
click at [547, 404] on div "rdw-editor" at bounding box center [602, 404] width 827 height 33
click at [409, 476] on div "rdw-editor" at bounding box center [602, 530] width 827 height 285
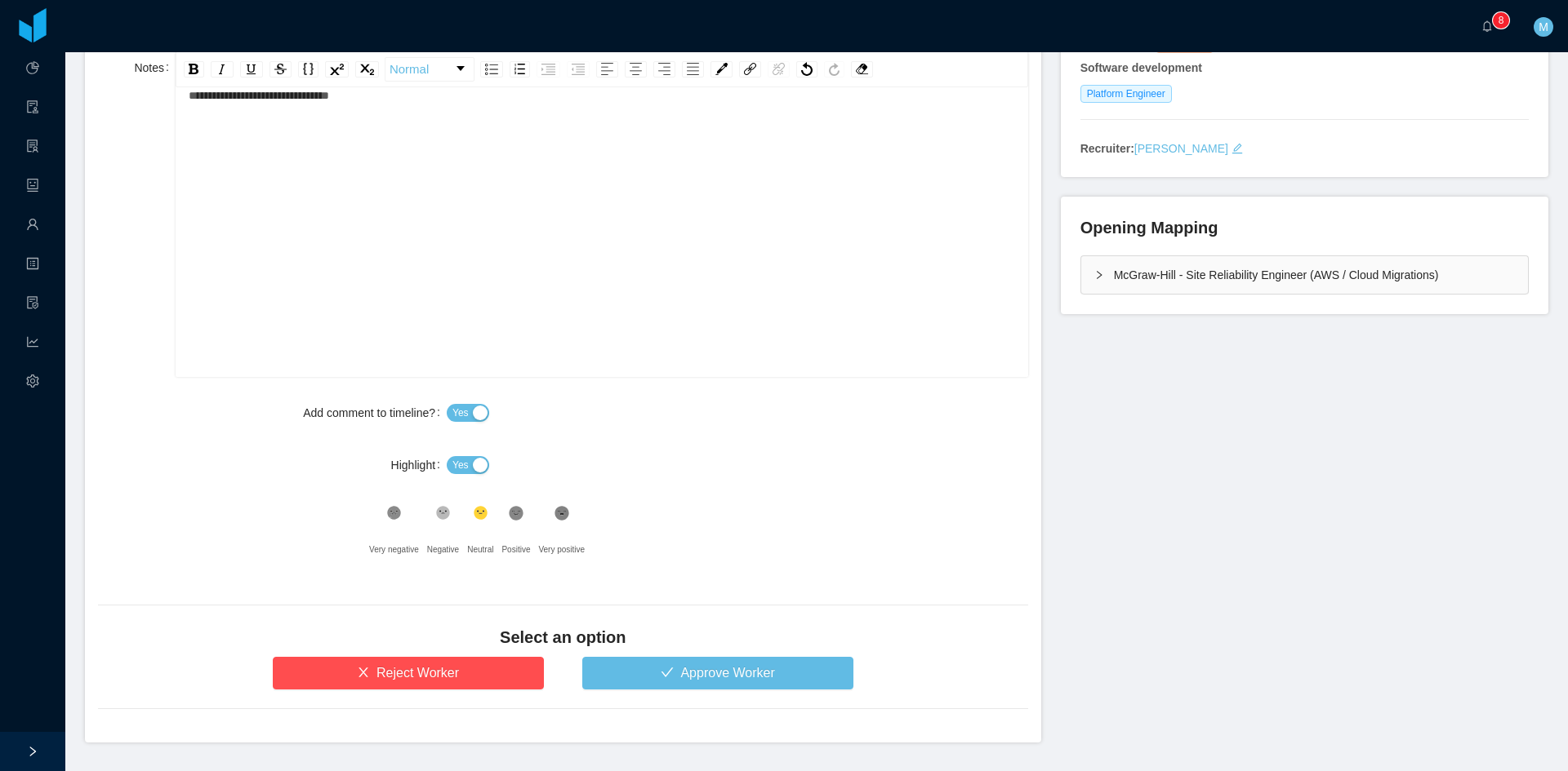
click at [448, 462] on button "Yes" at bounding box center [468, 465] width 43 height 18
click at [659, 676] on button "Approve Worker" at bounding box center [717, 674] width 271 height 33
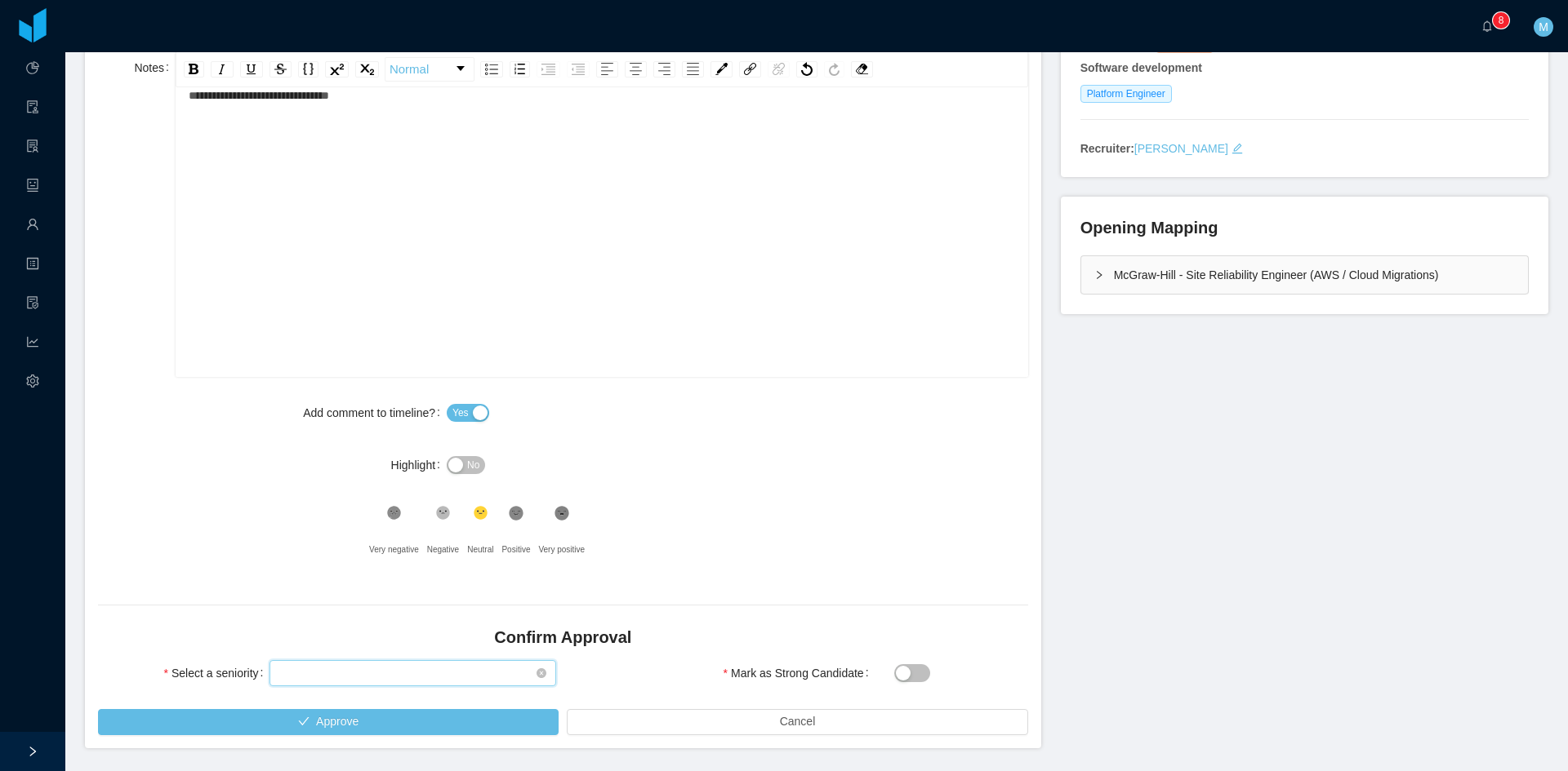
click at [432, 668] on div "Select seniority" at bounding box center [407, 674] width 256 height 24
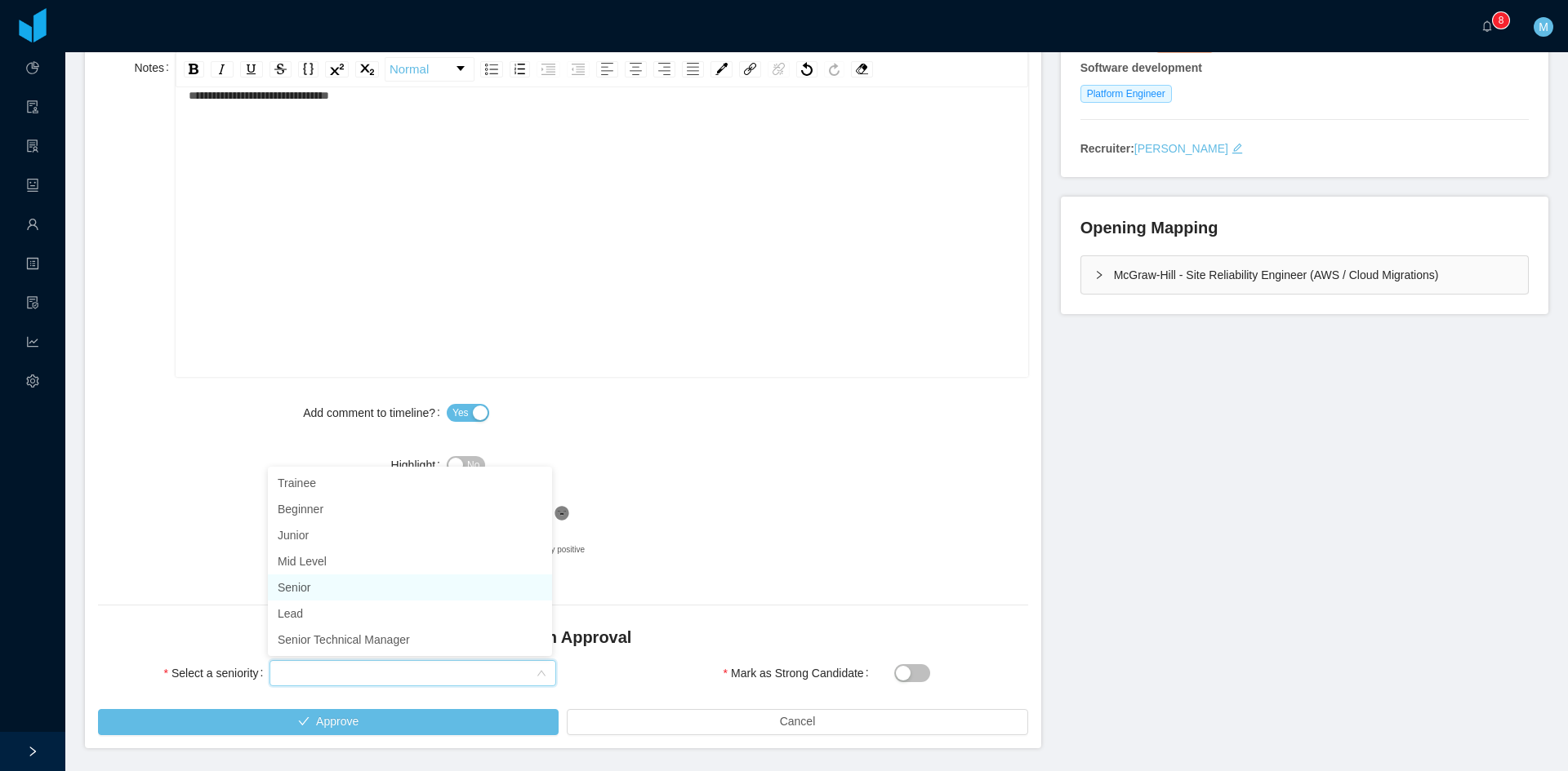
click at [292, 590] on li "Senior" at bounding box center [410, 587] width 284 height 26
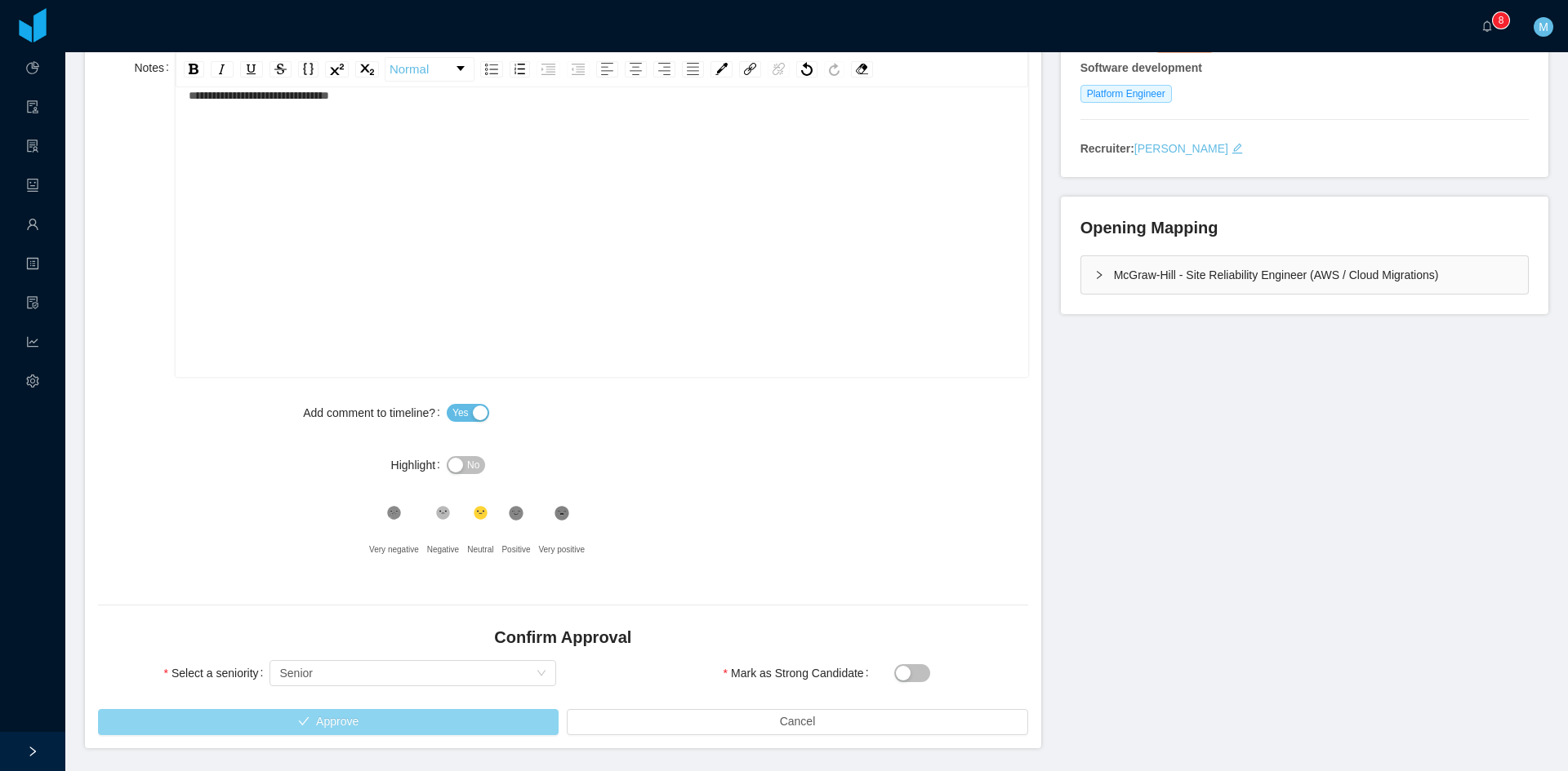
click at [338, 715] on button "Approve" at bounding box center [328, 722] width 461 height 26
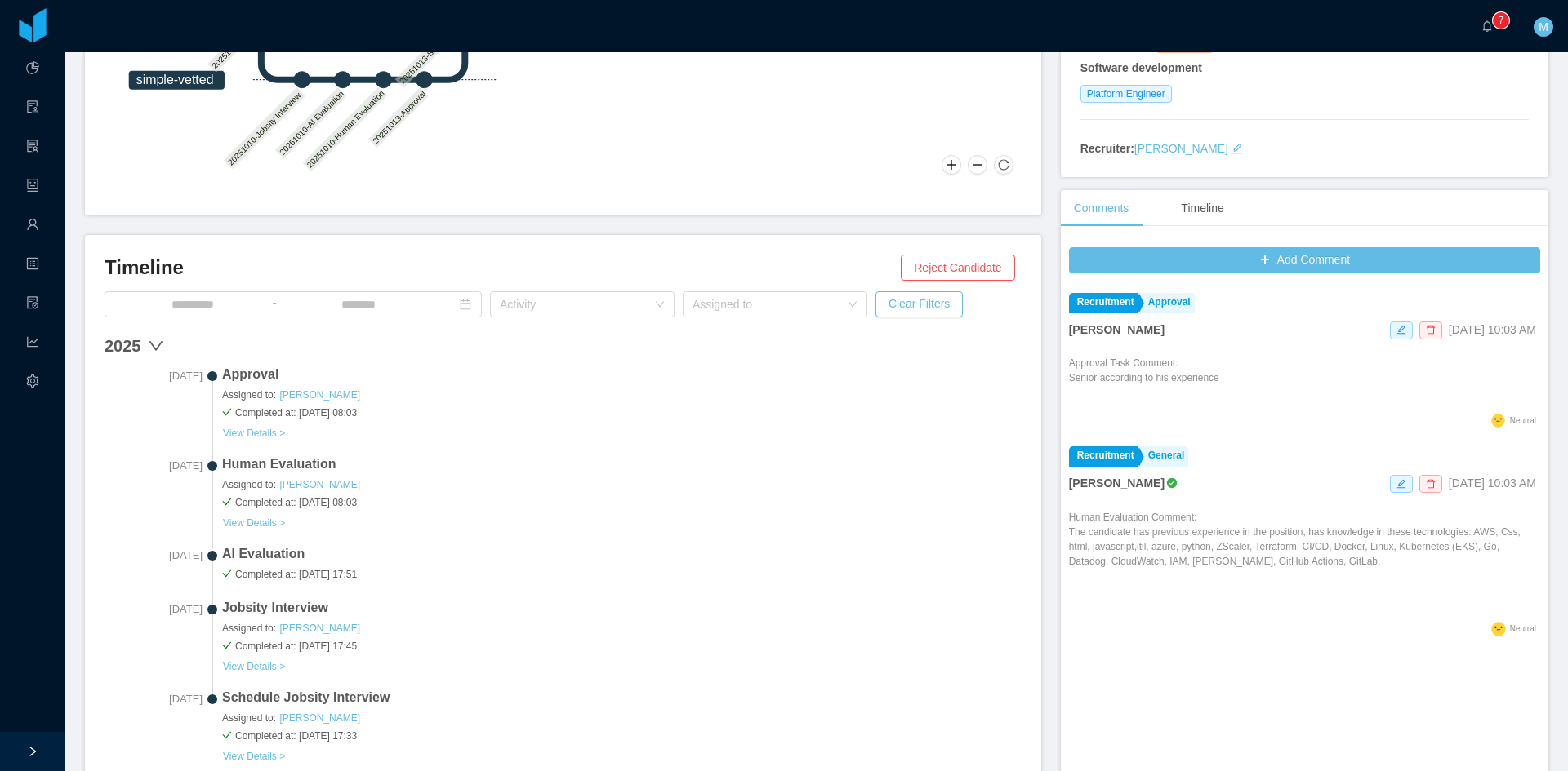
scroll to position [434, 0]
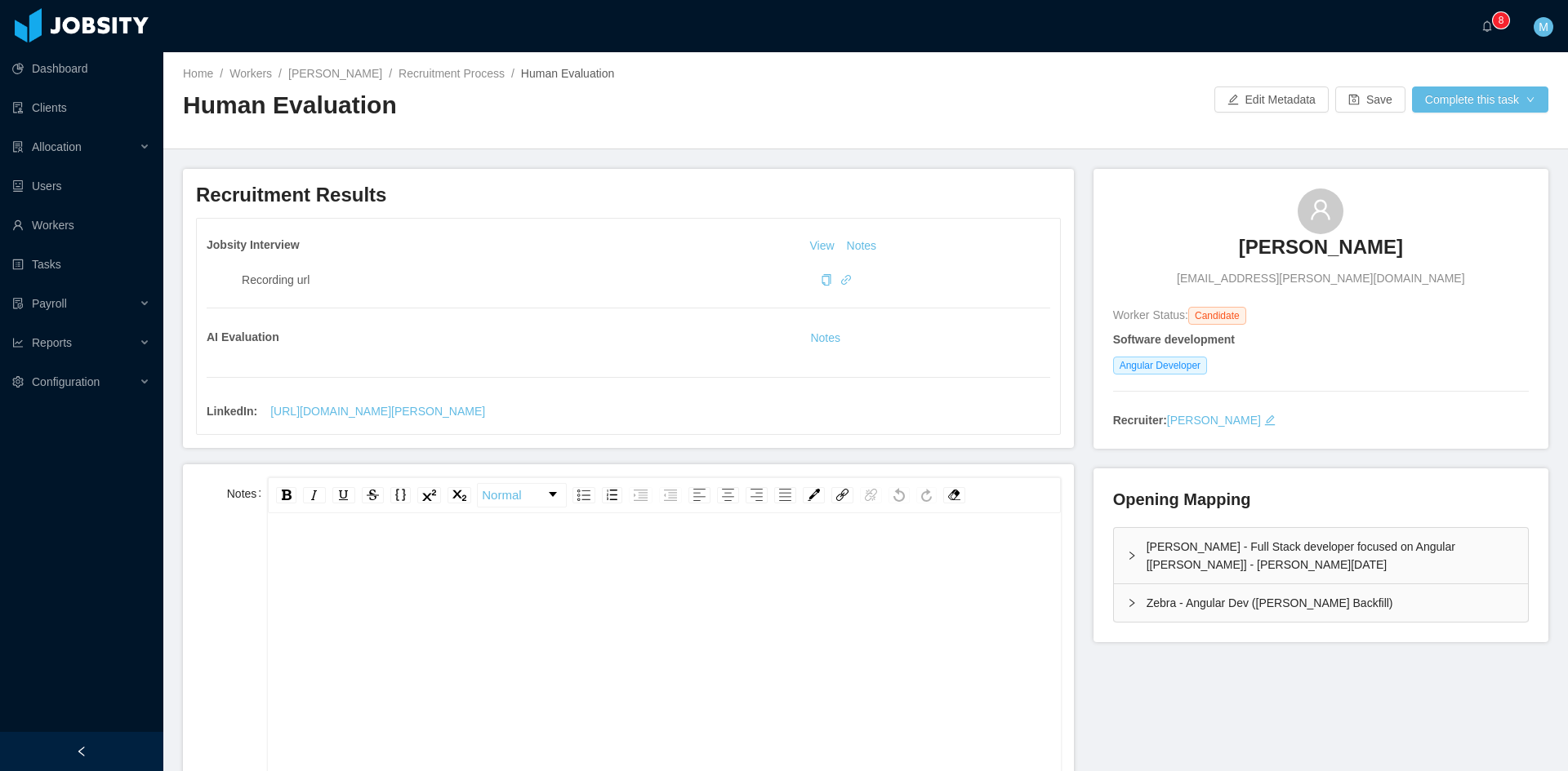
click at [820, 350] on div "Jobsity Interview View Notes Recording url AI Evaluation Notes LinkedIn : [URL]…" at bounding box center [628, 326] width 863 height 216
click at [827, 345] on button "Notes" at bounding box center [825, 339] width 44 height 20
click at [1146, 612] on div "Zebra - Angular Dev (Pablo Velasquez's Backfill)" at bounding box center [1320, 602] width 414 height 37
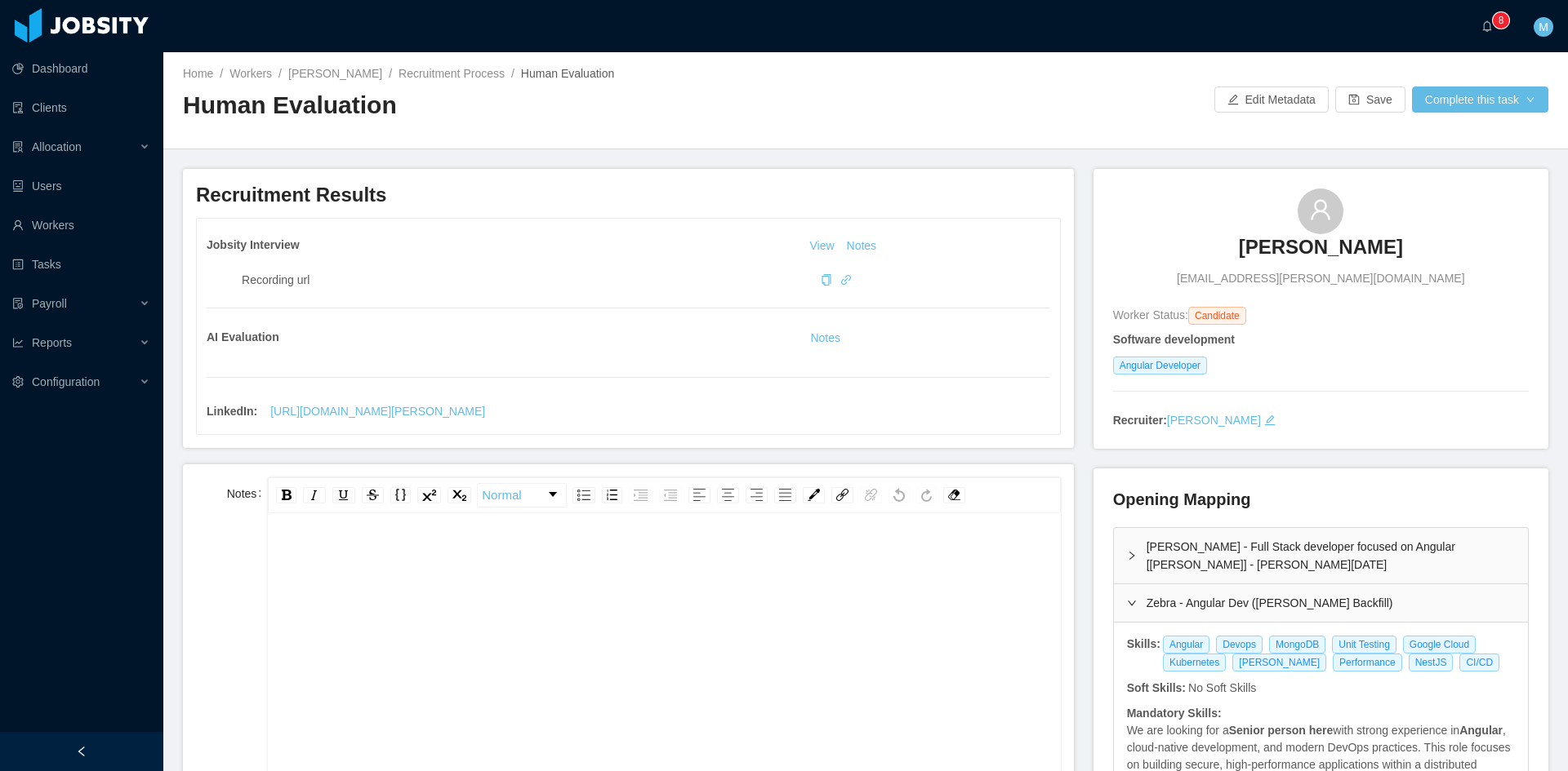
click at [650, 583] on div "rdw-editor" at bounding box center [664, 684] width 767 height 285
click at [279, 557] on div "**********" at bounding box center [664, 660] width 792 height 285
click at [281, 557] on span "**********" at bounding box center [535, 557] width 508 height 11
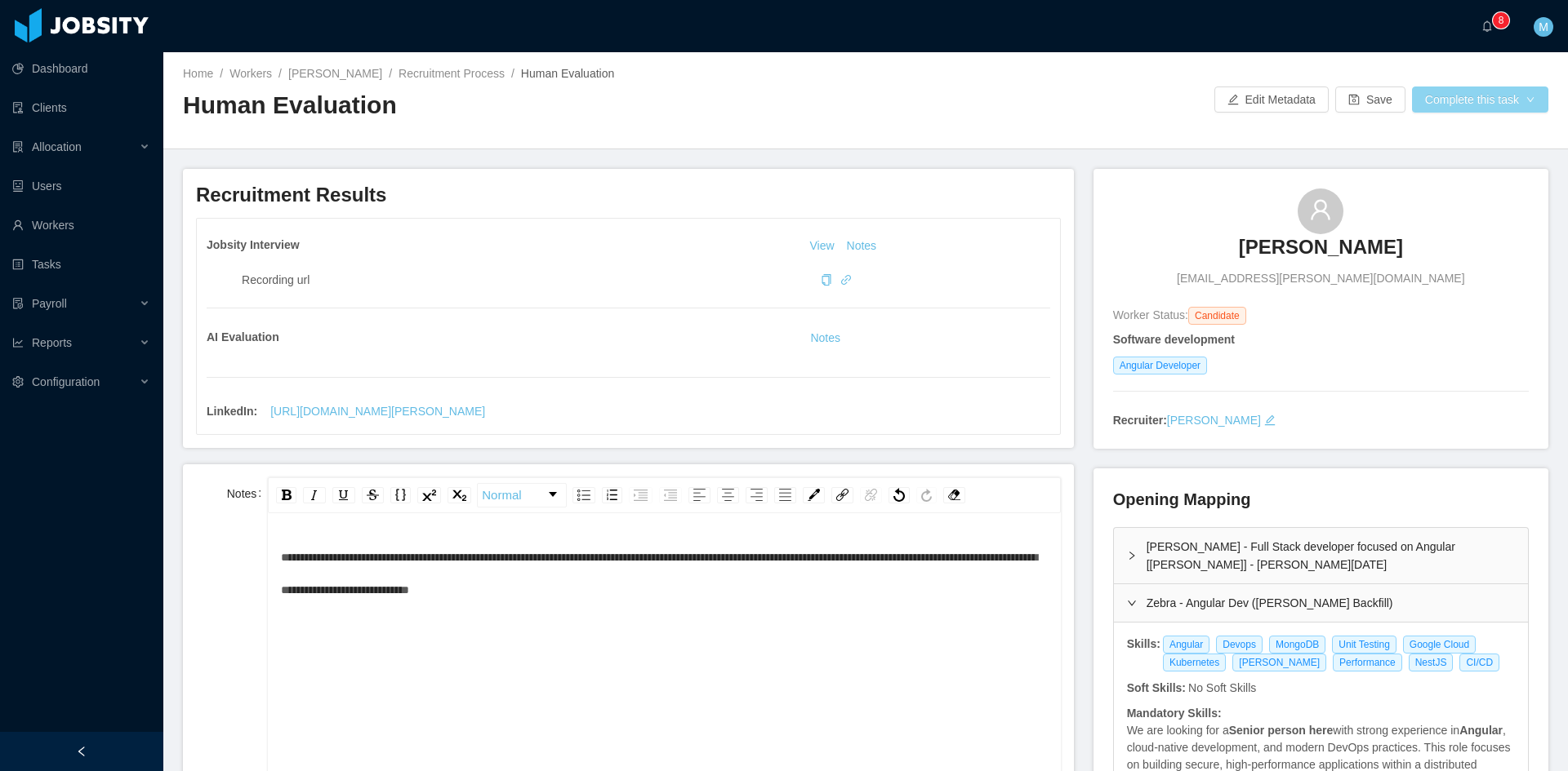
click at [1493, 89] on button "Complete this task" at bounding box center [1480, 99] width 137 height 26
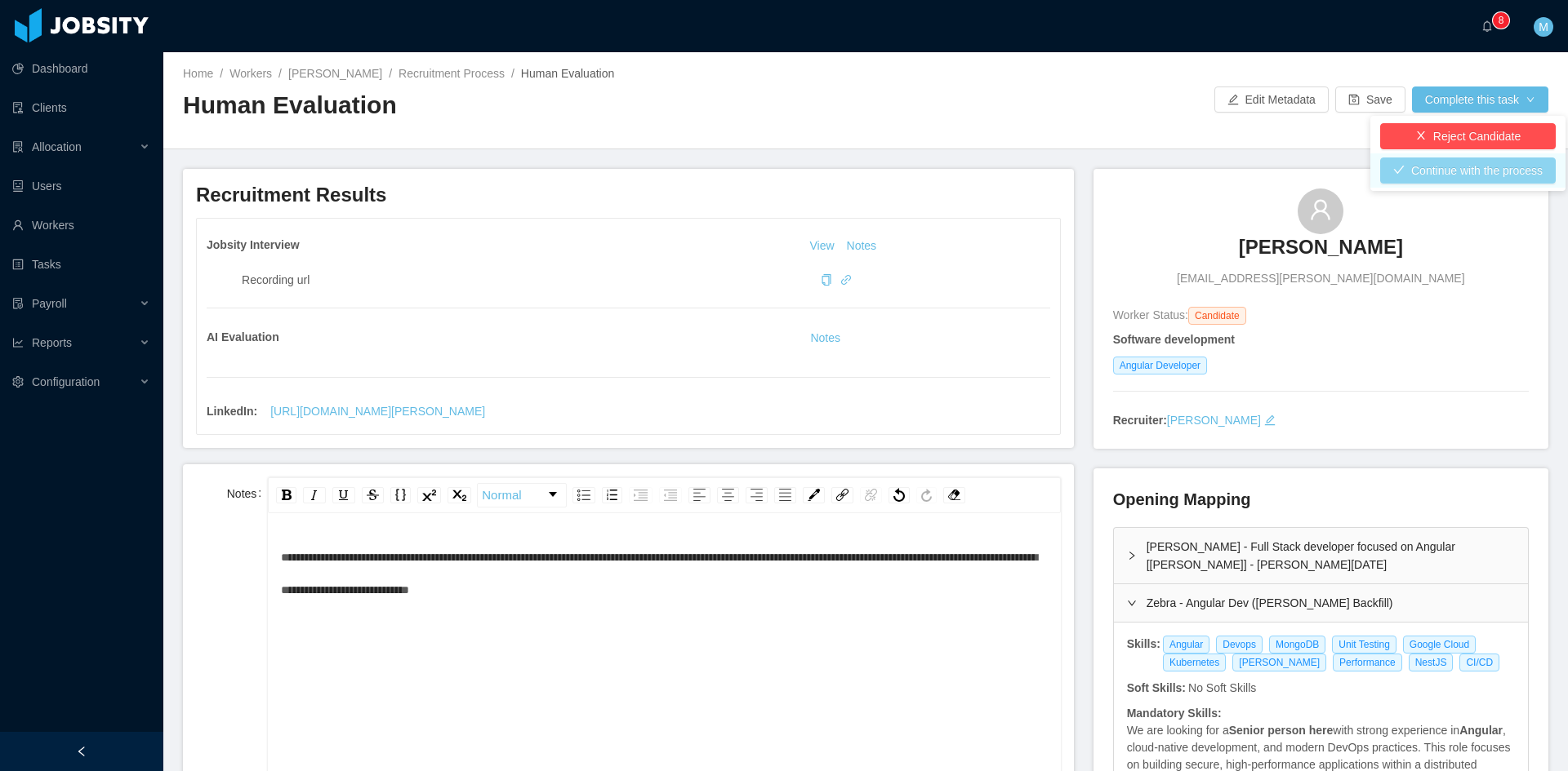
click at [1481, 168] on button "Continue with the process" at bounding box center [1468, 171] width 176 height 26
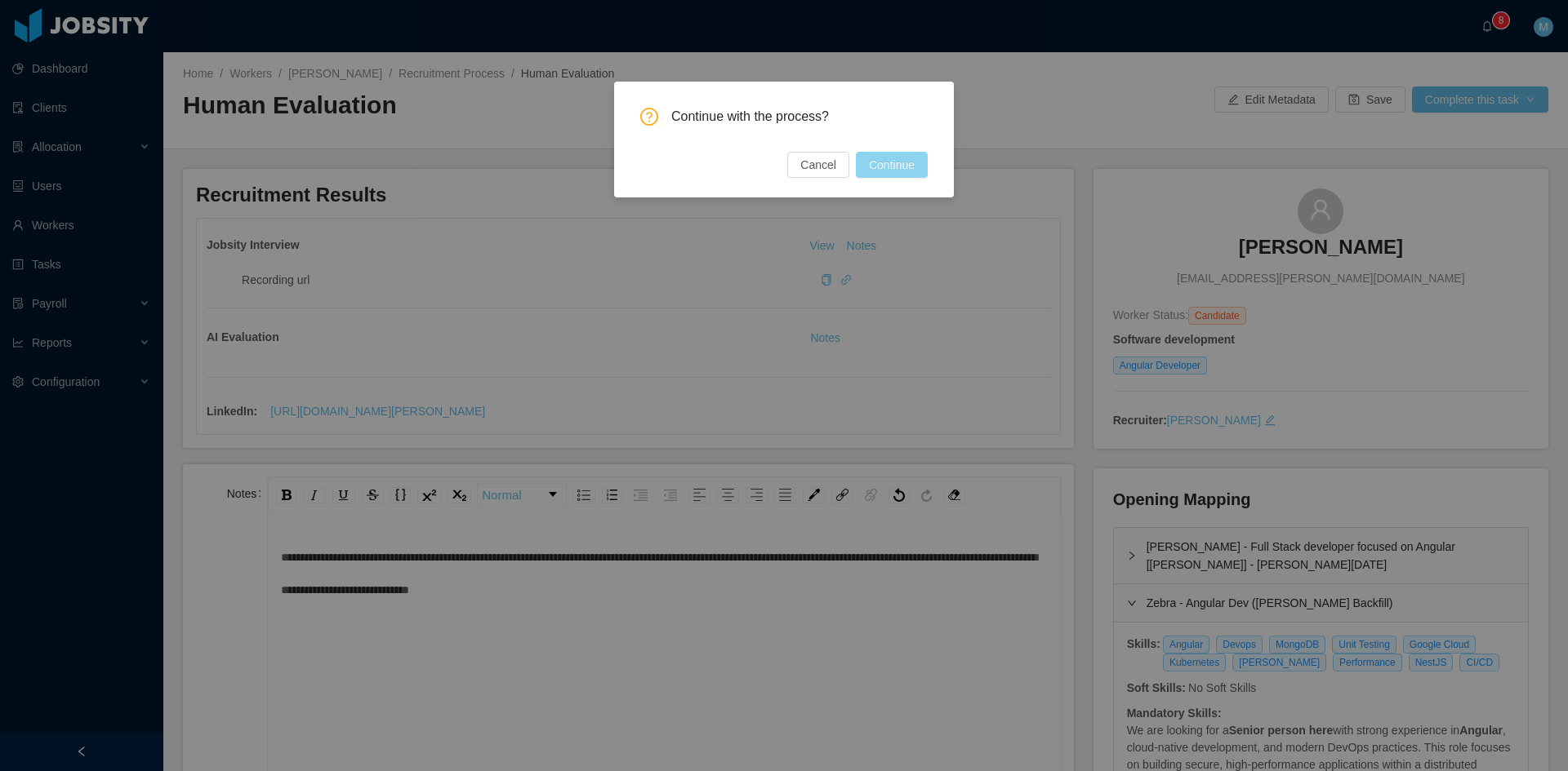
click at [915, 164] on button "Continue" at bounding box center [892, 164] width 72 height 26
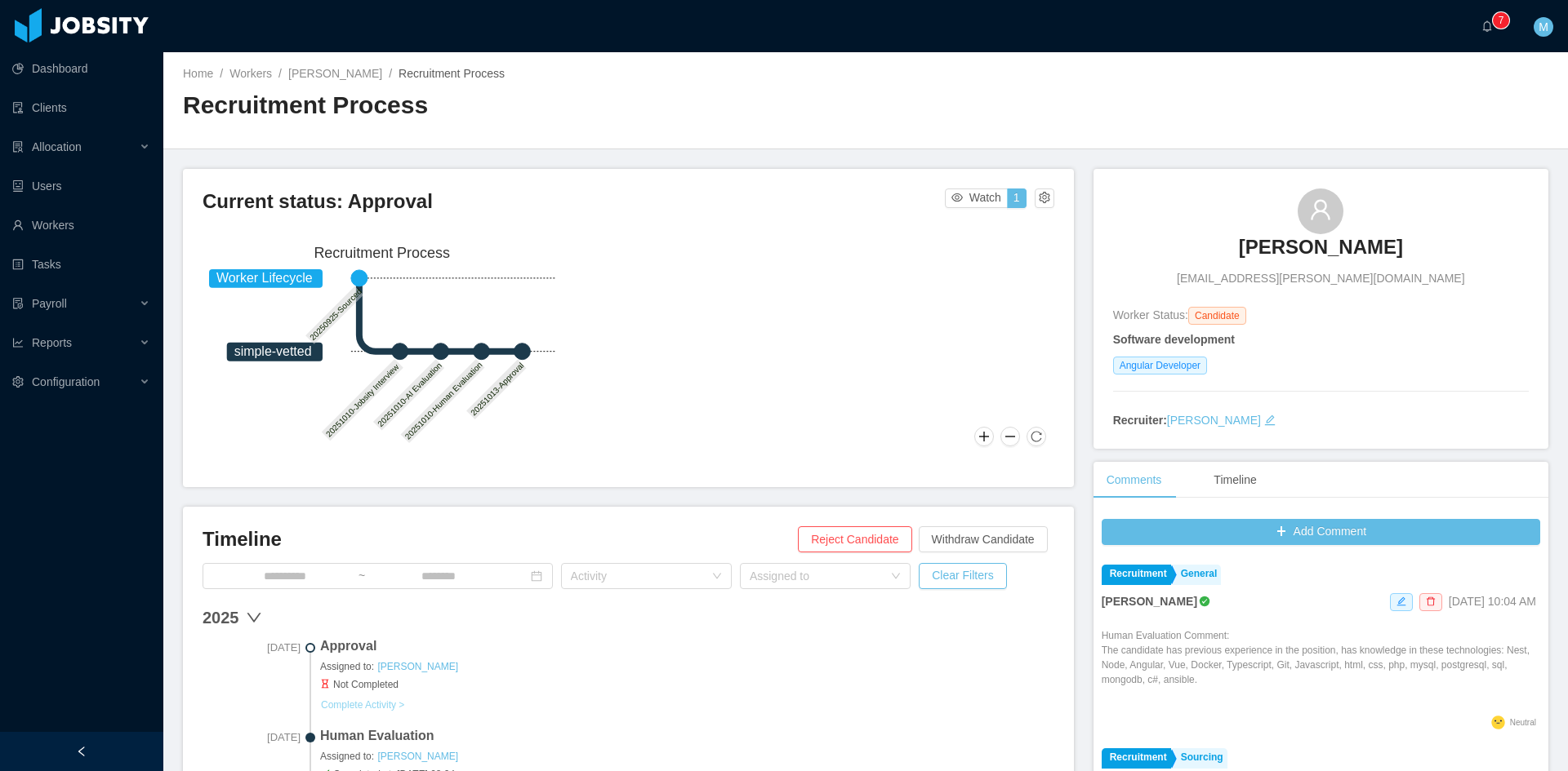
click at [386, 703] on button "Complete Activity >" at bounding box center [363, 705] width 85 height 13
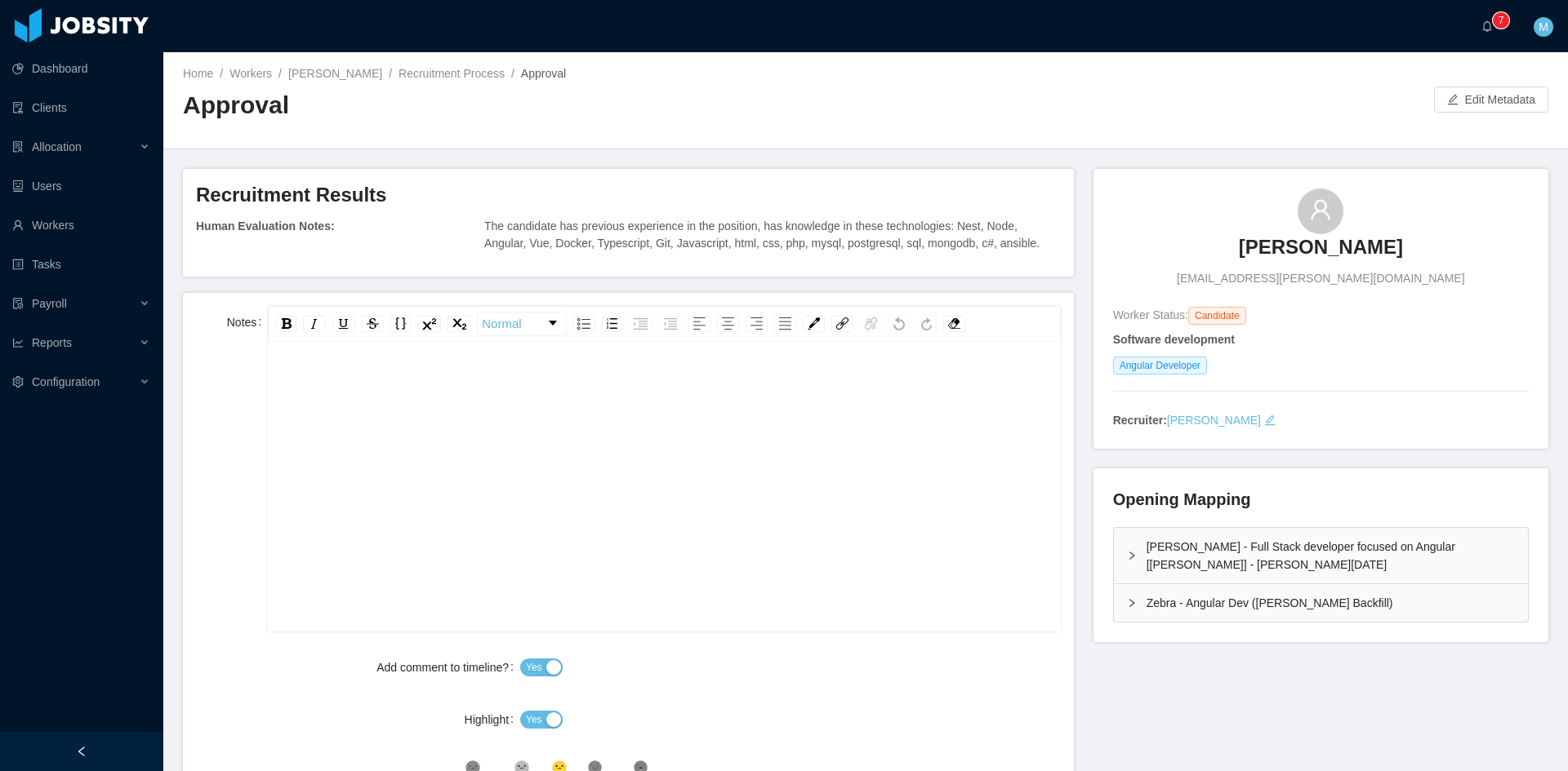
click at [583, 506] on div "rdw-editor" at bounding box center [664, 513] width 767 height 285
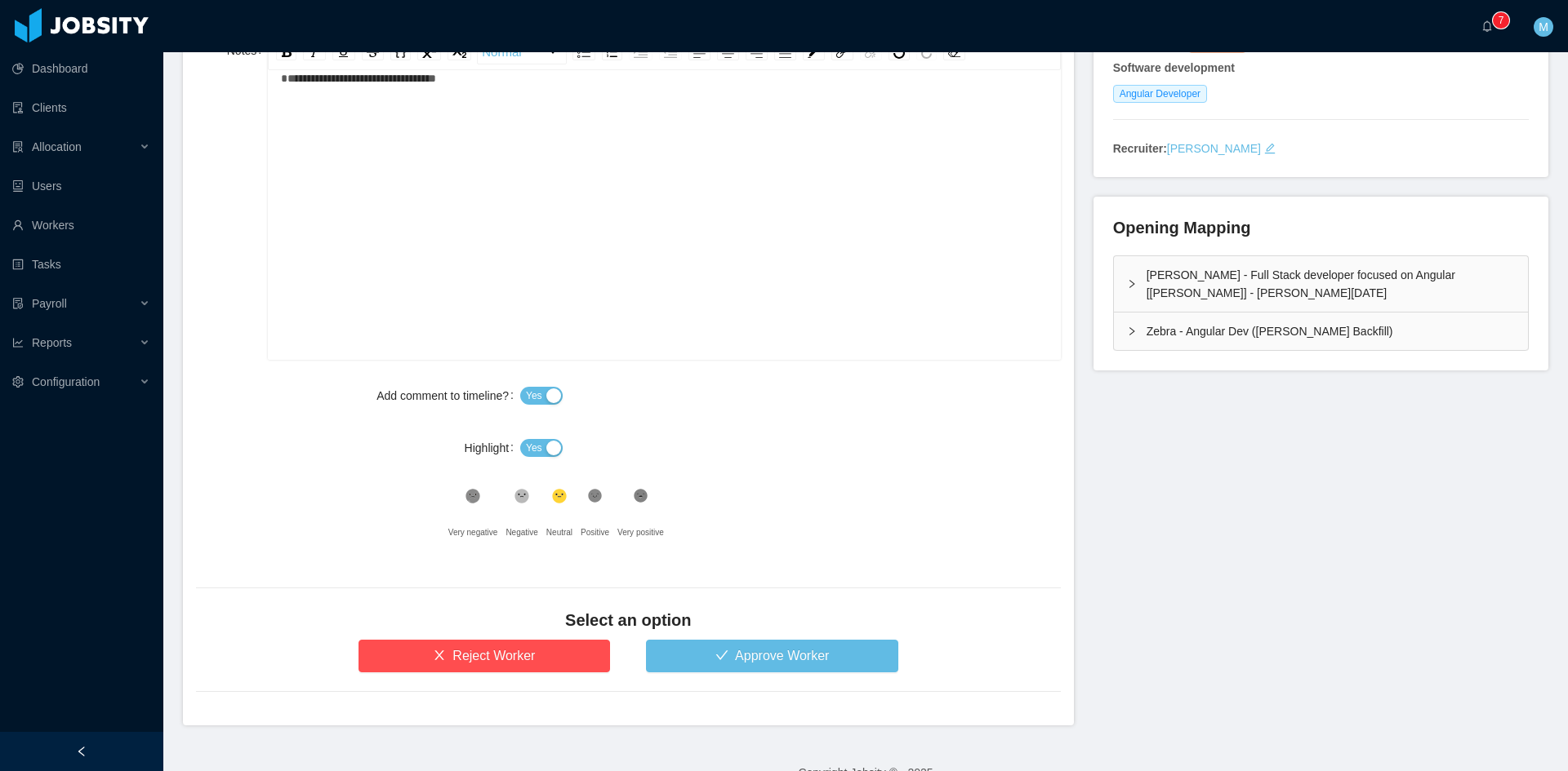
click at [535, 448] on span "Yes" at bounding box center [534, 448] width 17 height 17
click at [724, 668] on button "Approve Worker" at bounding box center [772, 656] width 252 height 33
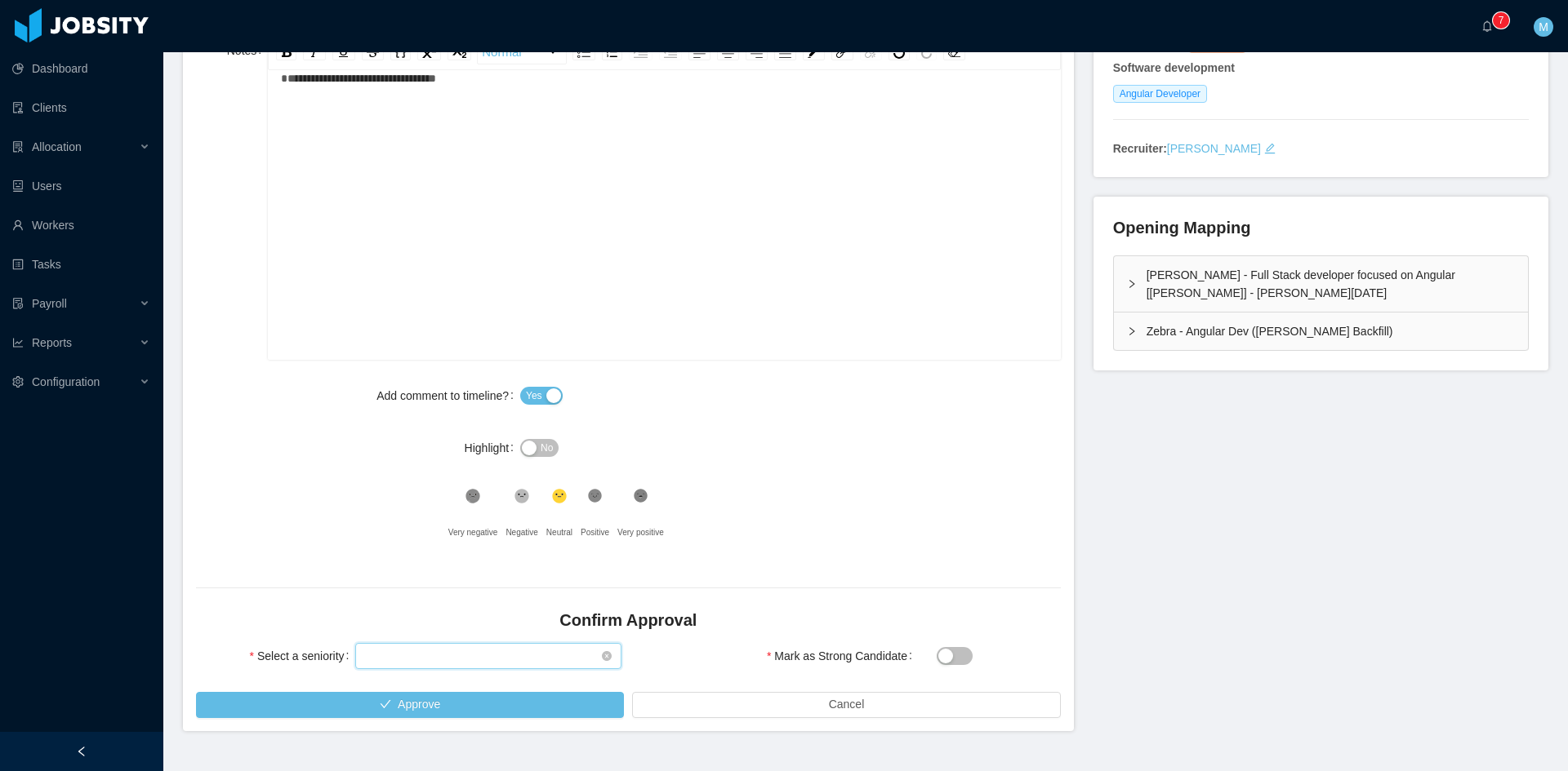
click at [426, 659] on div "Select seniority" at bounding box center [482, 656] width 236 height 24
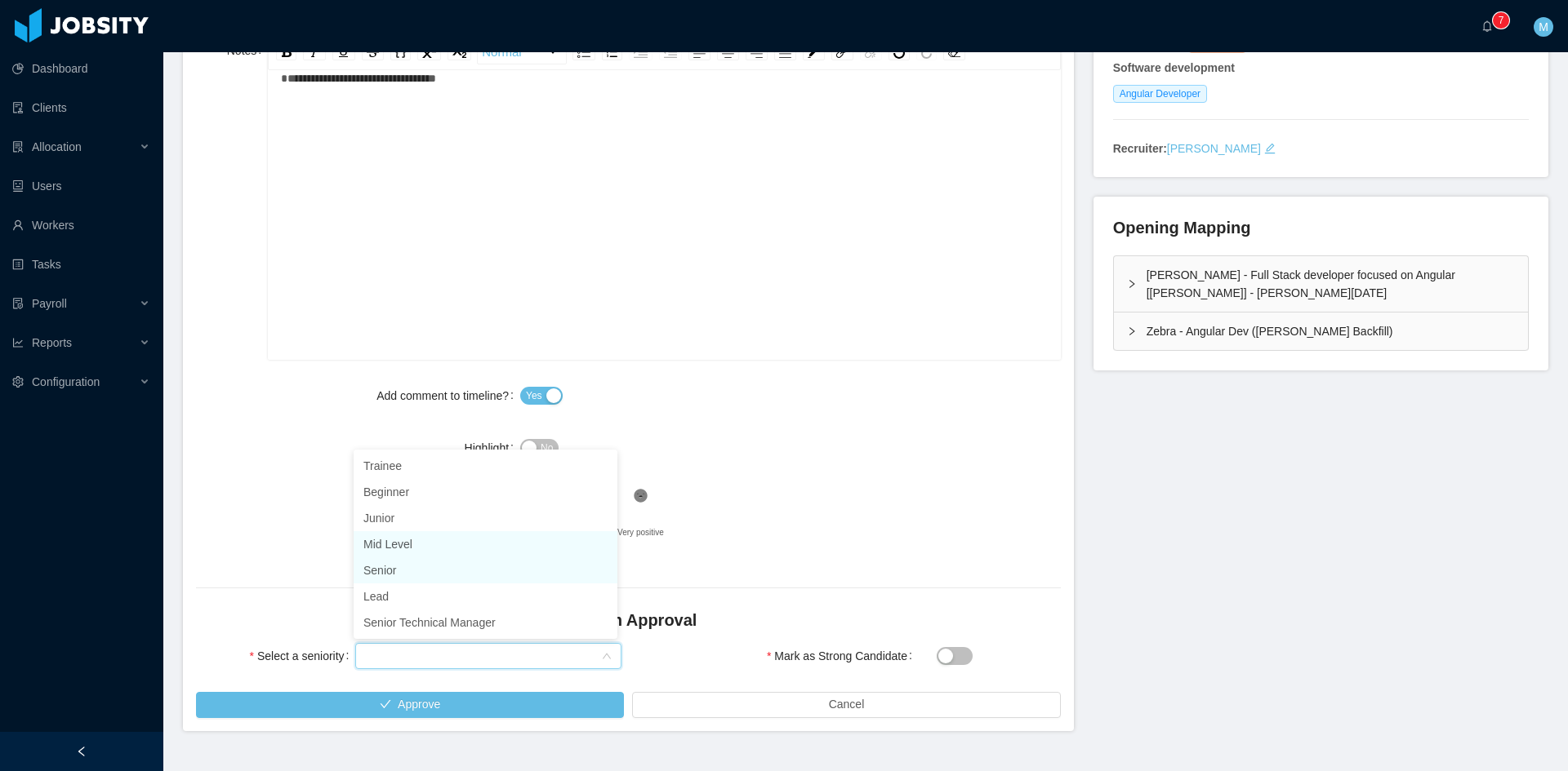
click at [414, 543] on li "Mid Level" at bounding box center [485, 545] width 264 height 26
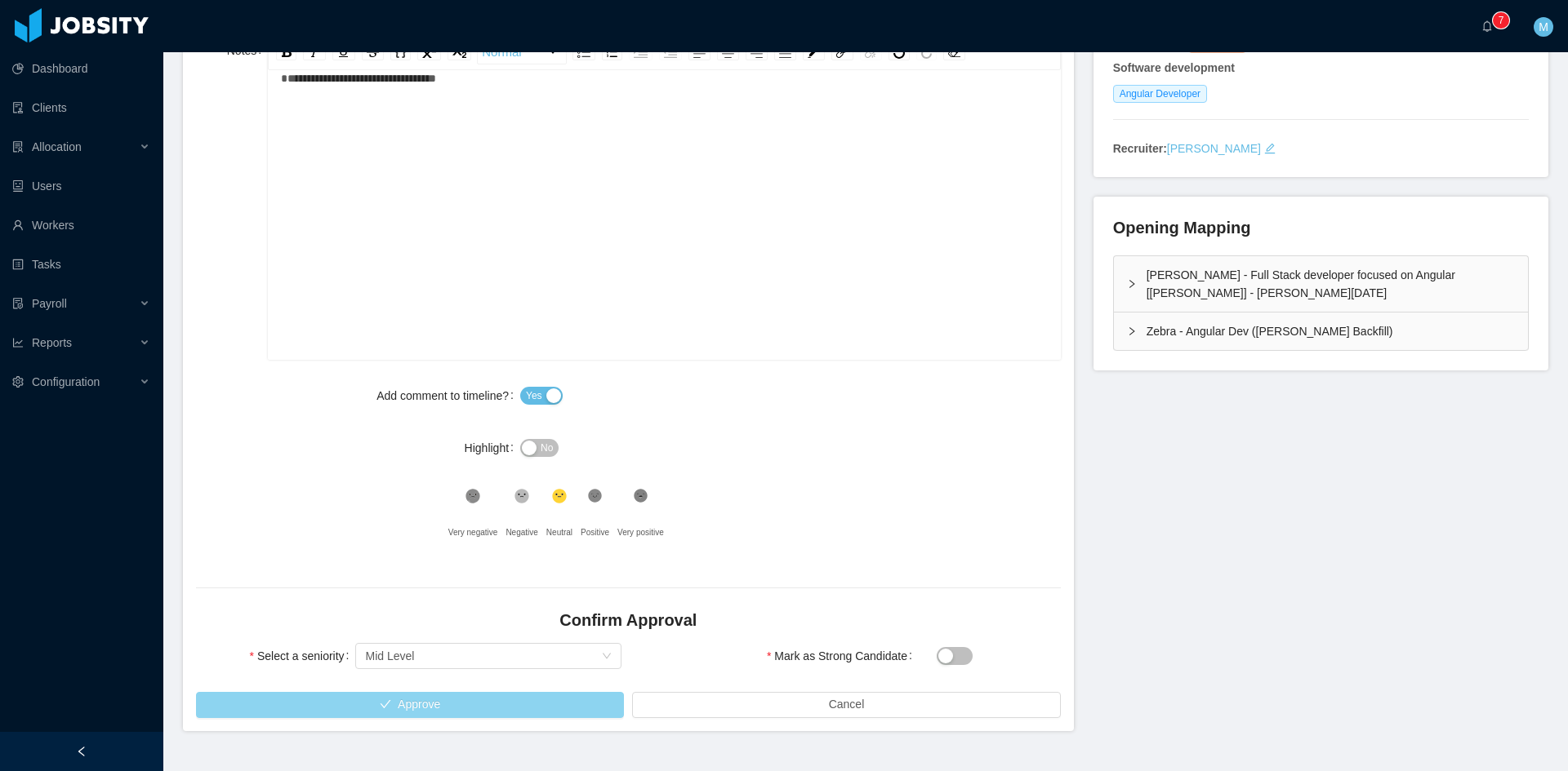
click at [488, 693] on button "Approve" at bounding box center [409, 705] width 427 height 26
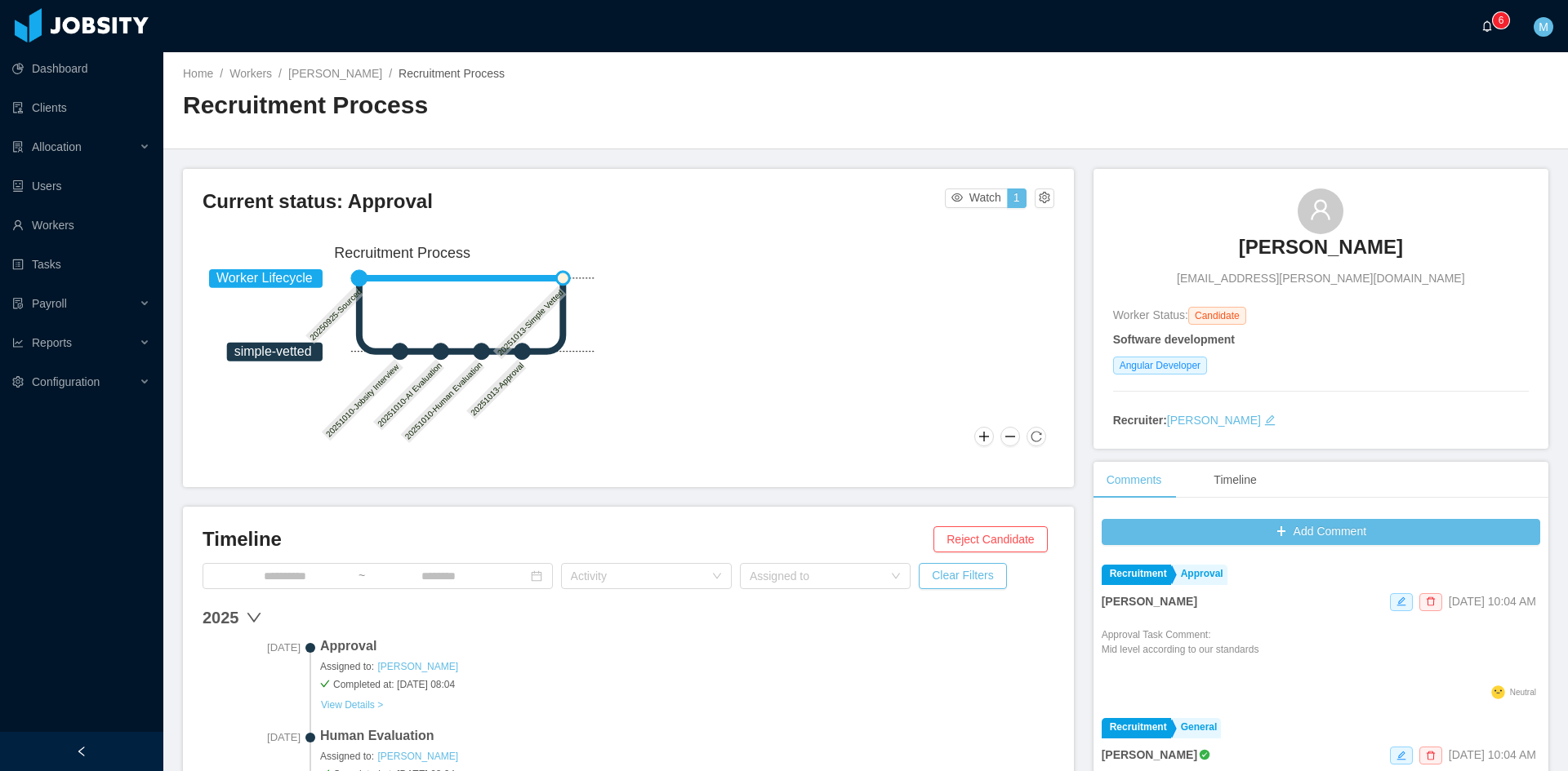
click at [1481, 21] on a=83ded146-cd66-4514-80a8-9a7b1e1b5eb6/Matias%20Marin"] "0 1 2 3 4 5 6 7 8 9 0 1 2 3 4 5 6 7 8 9 0 1 2 3 4 5 6 7 8 9" at bounding box center [1491, 26] width 20 height 52
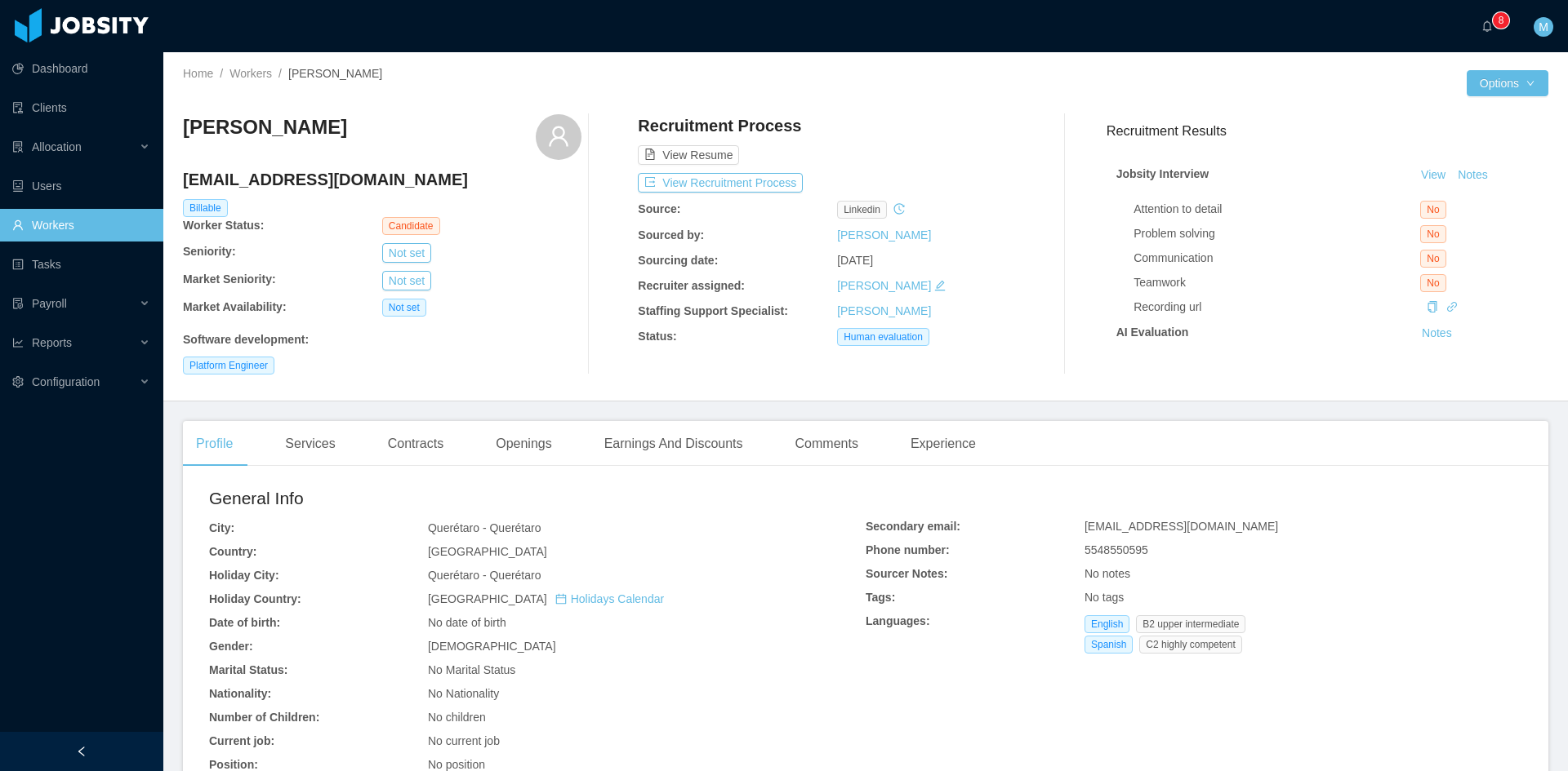
scroll to position [272, 0]
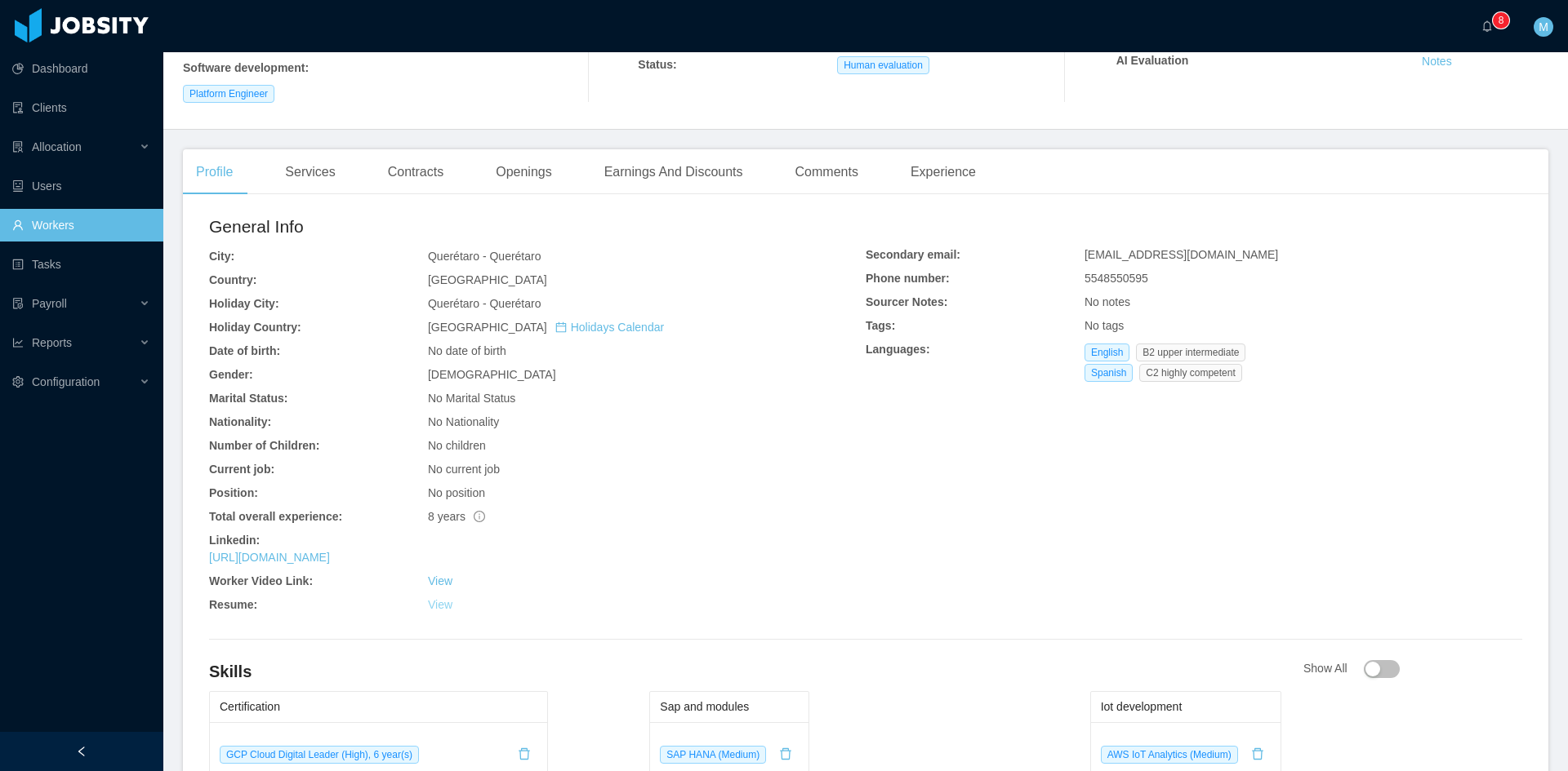
click at [427, 605] on link "View" at bounding box center [440, 604] width 24 height 13
